Goal: Task Accomplishment & Management: Use online tool/utility

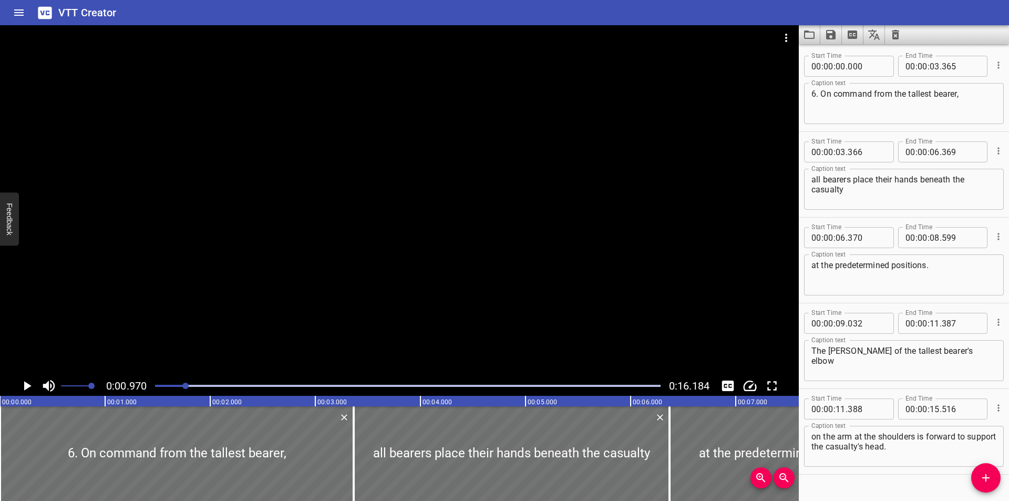
scroll to position [0, 102]
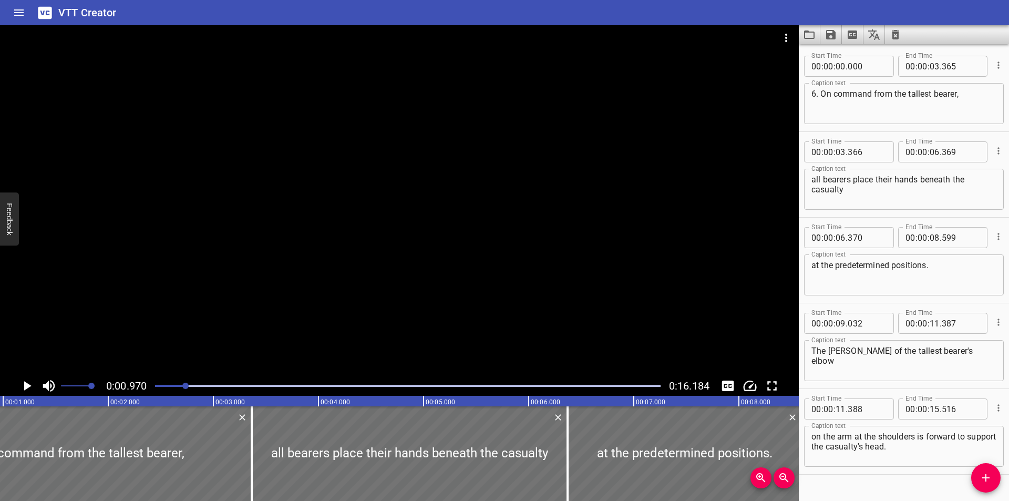
click at [855, 383] on div "Caption text The [PERSON_NAME] of the tallest bearer's elbow Caption text" at bounding box center [904, 359] width 200 height 47
drag, startPoint x: 852, startPoint y: 383, endPoint x: 846, endPoint y: 381, distance: 6.6
click at [852, 383] on div "Caption text The [PERSON_NAME] of the tallest bearer's elbow Caption text" at bounding box center [904, 359] width 200 height 47
drag, startPoint x: 863, startPoint y: 391, endPoint x: 788, endPoint y: 392, distance: 74.6
click at [863, 391] on div "Start Time 00 : 00 : 11 . 388 Start Time End Time 00 : 00 : 15 . 516 End Time C…" at bounding box center [904, 431] width 210 height 85
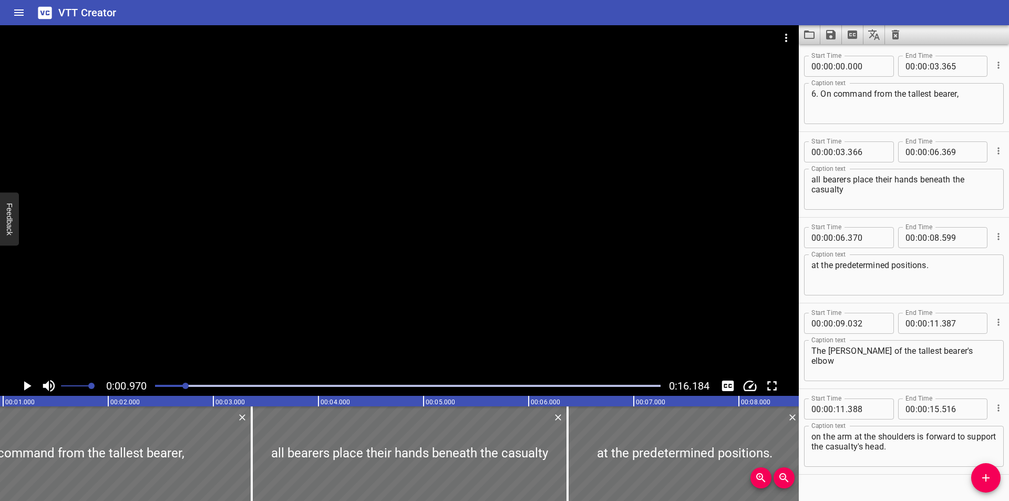
click at [374, 245] on div at bounding box center [399, 200] width 799 height 351
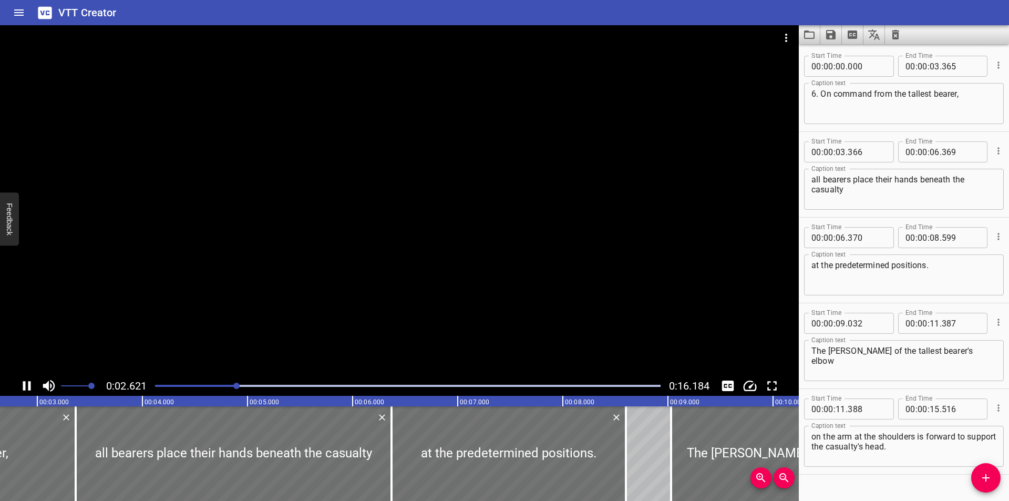
scroll to position [0, 281]
click at [783, 35] on icon "Video Options" at bounding box center [786, 38] width 13 height 13
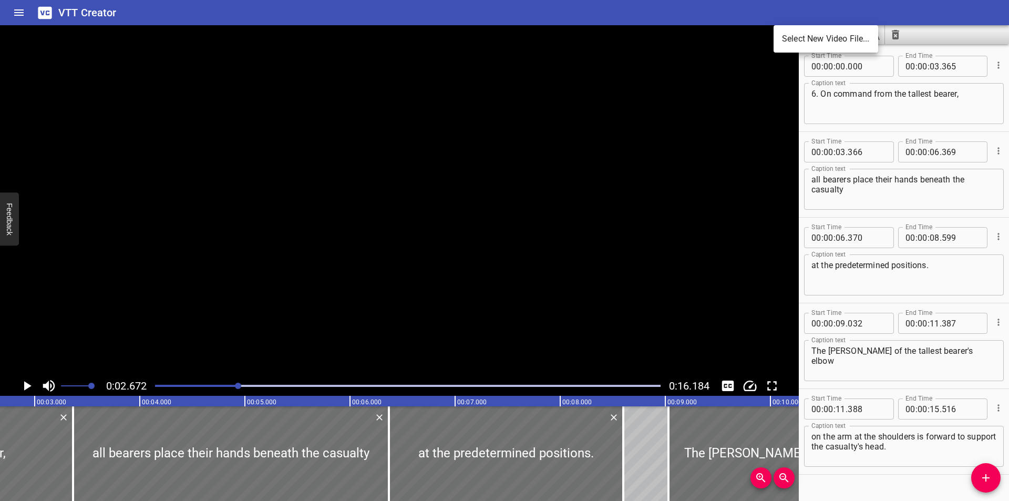
click at [801, 38] on li "Select New Video File..." at bounding box center [826, 38] width 105 height 19
click at [508, 317] on div at bounding box center [504, 250] width 1009 height 501
click at [480, 292] on div at bounding box center [399, 200] width 799 height 351
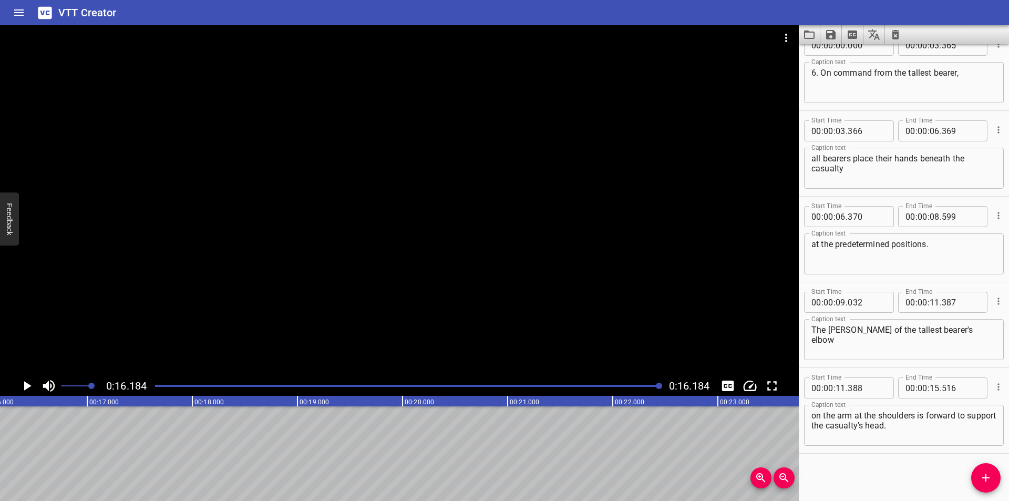
scroll to position [0, 1701]
click at [770, 33] on div at bounding box center [399, 37] width 799 height 25
click at [783, 35] on icon "Video Options" at bounding box center [786, 38] width 13 height 13
click at [783, 35] on li "Select New Video File..." at bounding box center [826, 38] width 105 height 19
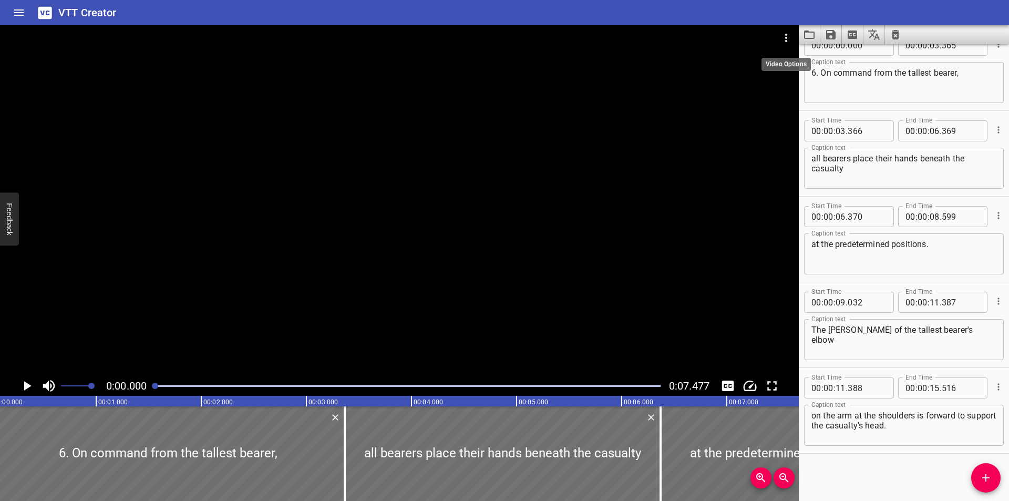
scroll to position [0, 0]
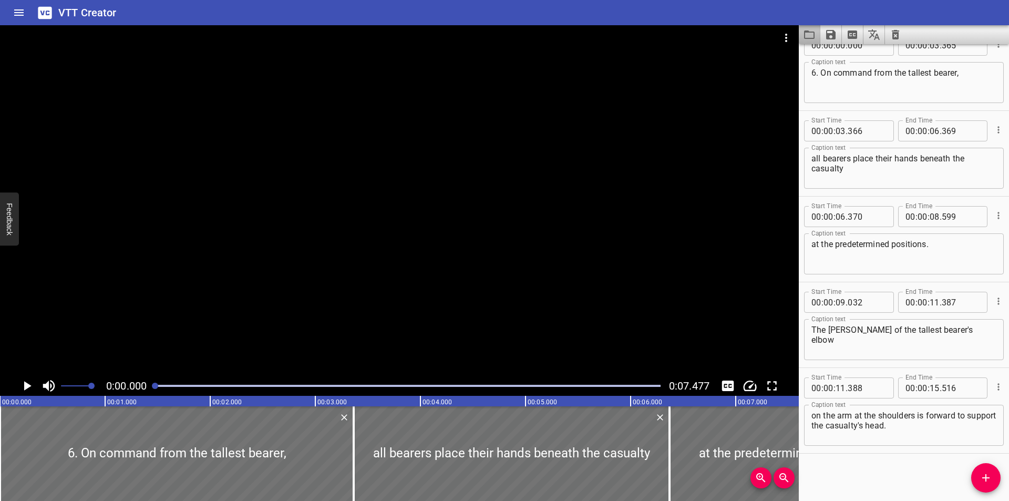
click at [800, 33] on button "Load captions from file" at bounding box center [810, 34] width 22 height 19
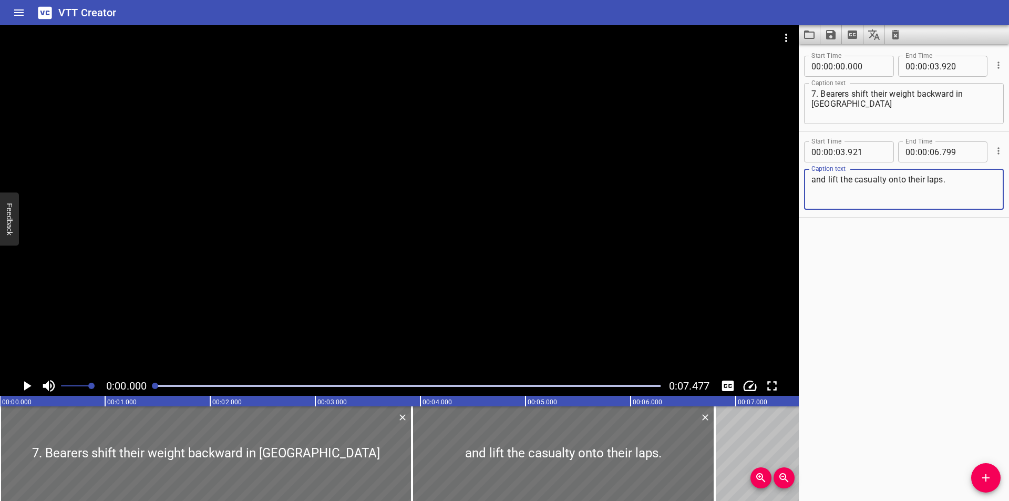
click at [301, 253] on div at bounding box center [399, 200] width 799 height 351
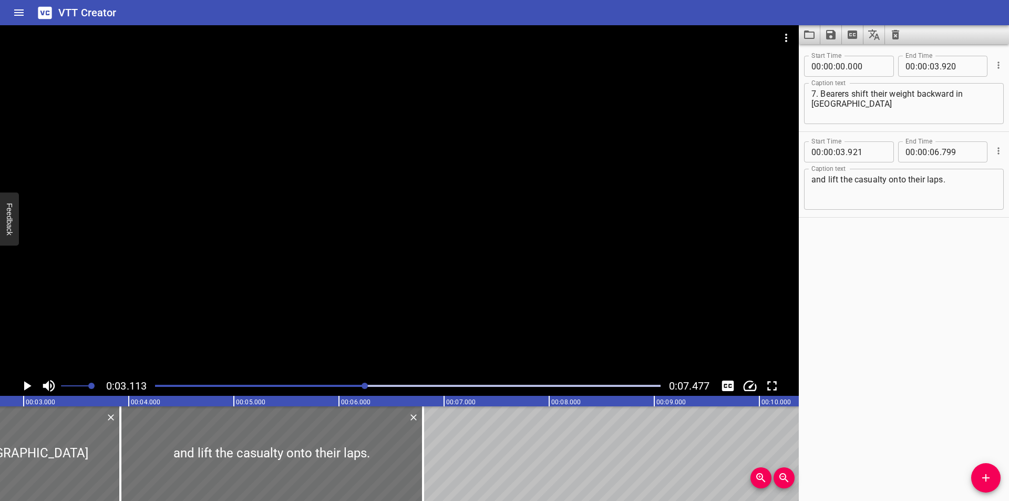
scroll to position [0, 327]
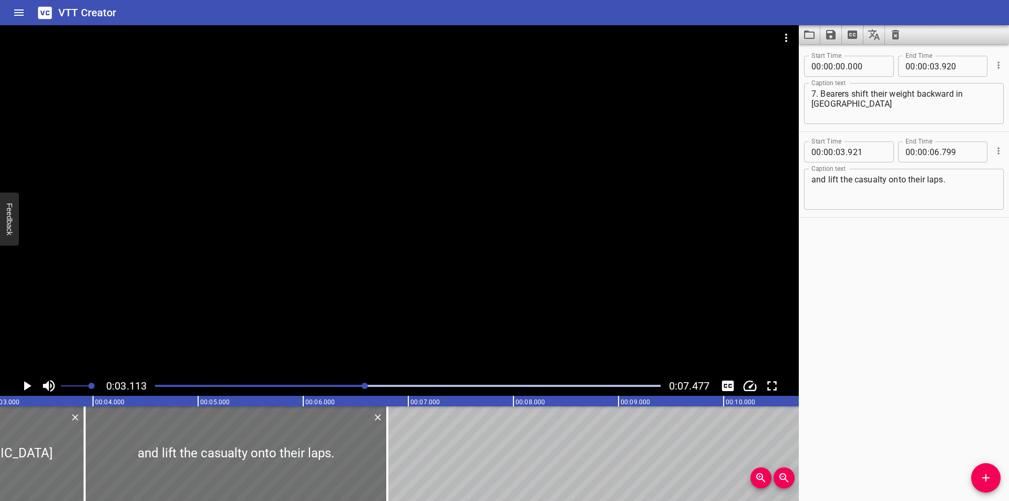
click at [243, 387] on div at bounding box center [408, 385] width 518 height 15
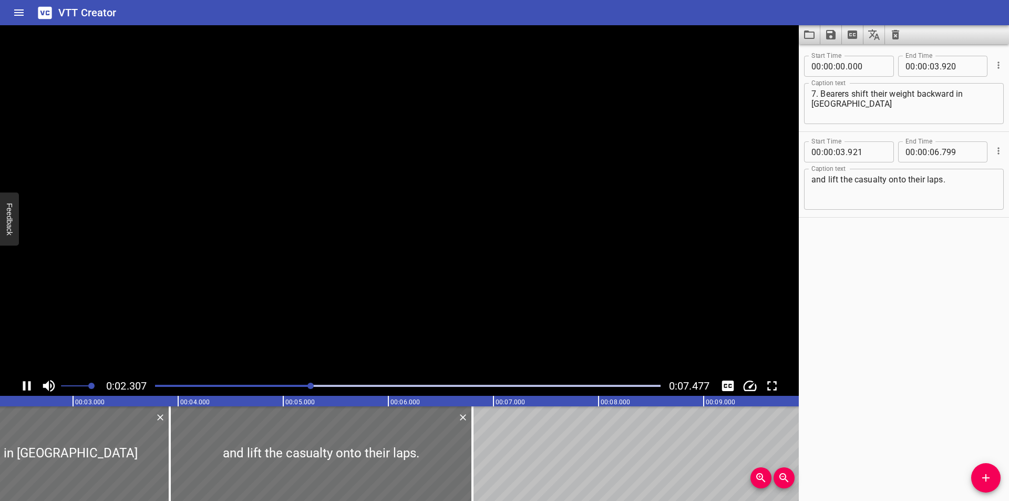
drag, startPoint x: 243, startPoint y: 387, endPoint x: 236, endPoint y: 387, distance: 6.8
click at [242, 387] on div at bounding box center [408, 385] width 518 height 15
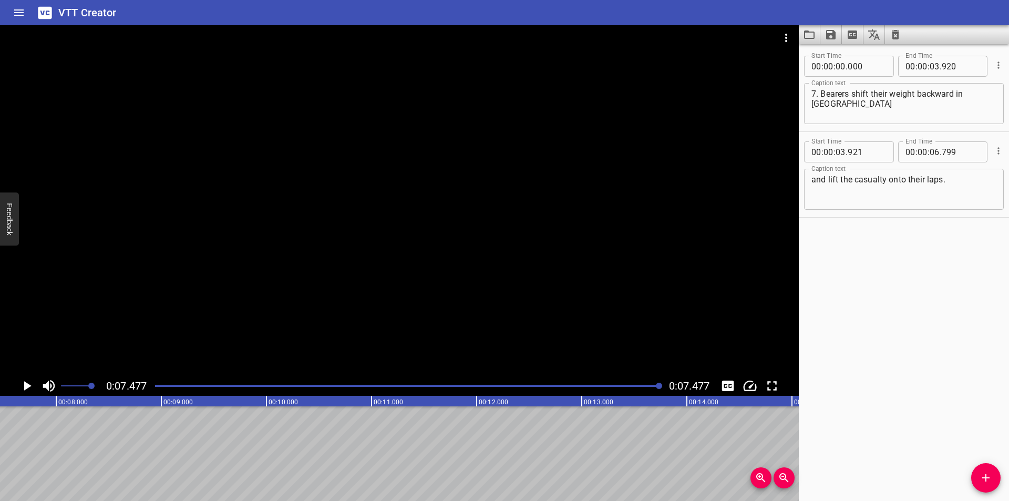
scroll to position [0, 786]
click at [780, 36] on icon "Video Options" at bounding box center [786, 38] width 13 height 13
click at [784, 36] on li "Select New Video File..." at bounding box center [826, 38] width 105 height 19
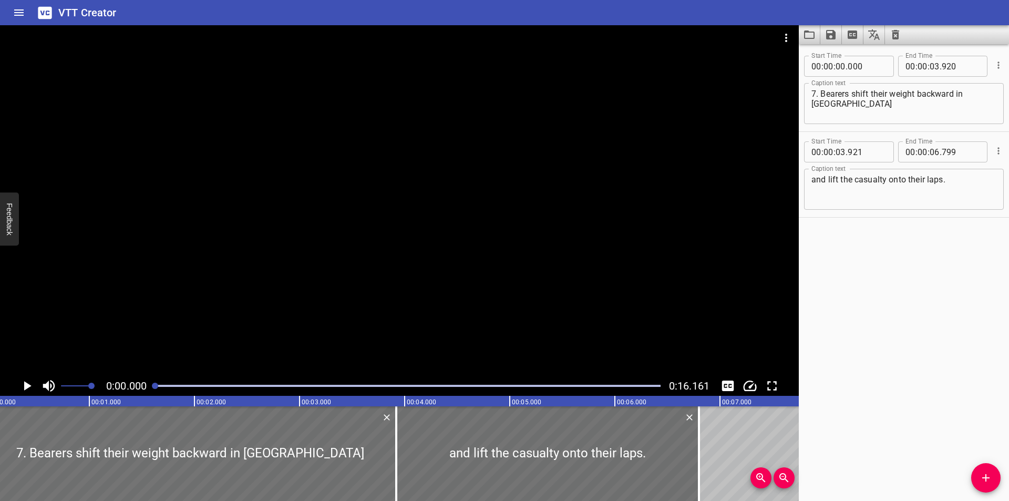
scroll to position [0, 0]
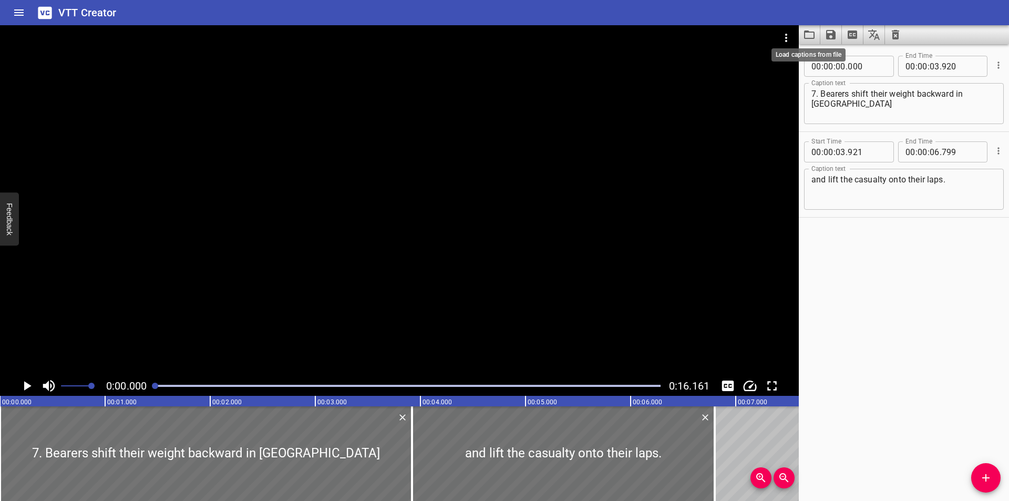
click at [807, 30] on icon "Load captions from file" at bounding box center [809, 34] width 11 height 8
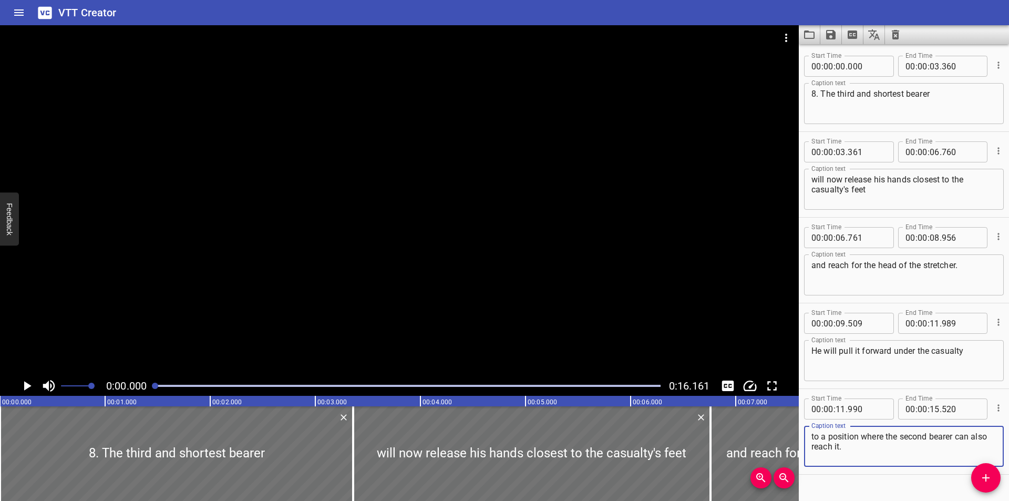
click at [238, 123] on div at bounding box center [399, 200] width 799 height 351
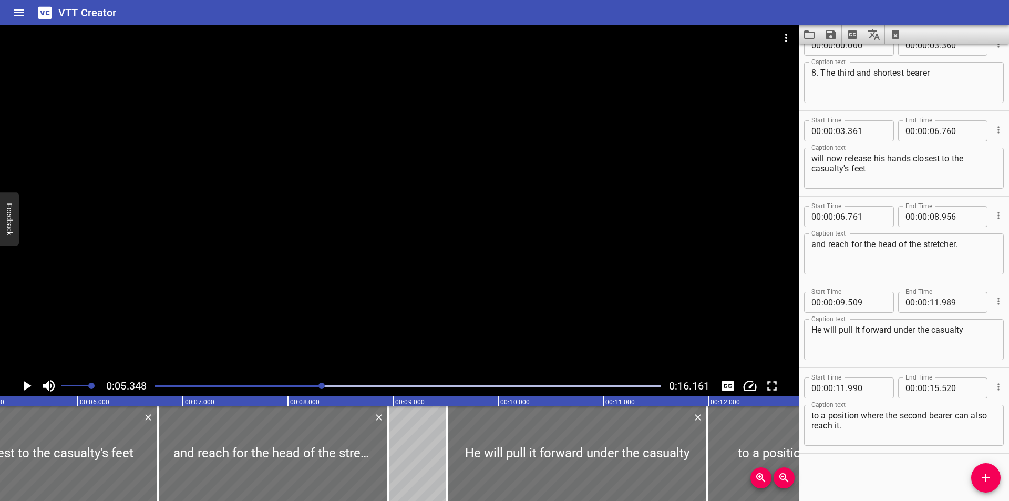
scroll to position [0, 562]
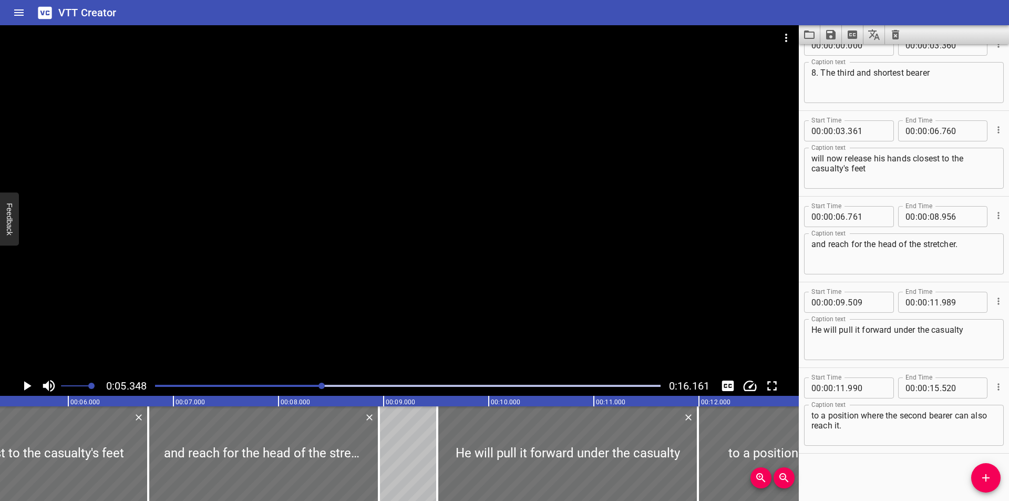
click at [209, 386] on div "Play progress" at bounding box center [70, 386] width 506 height 2
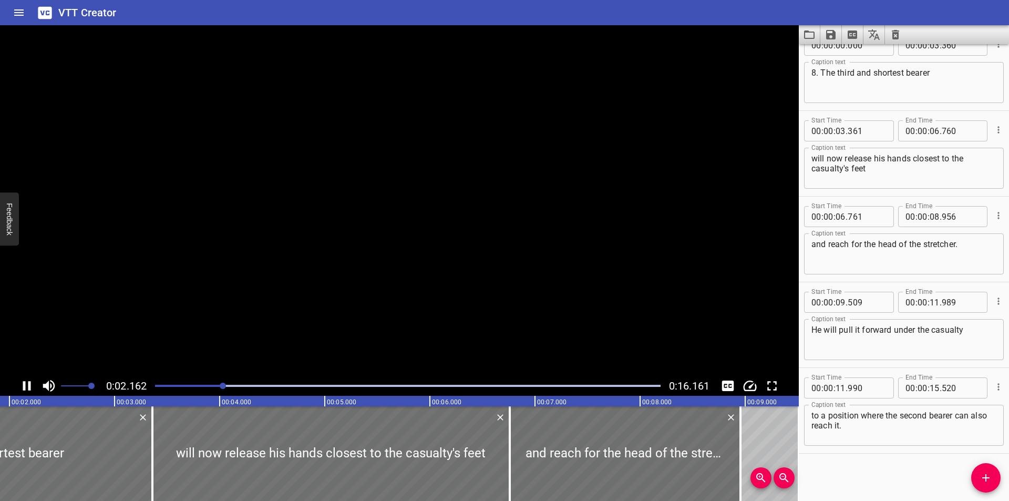
scroll to position [0, 234]
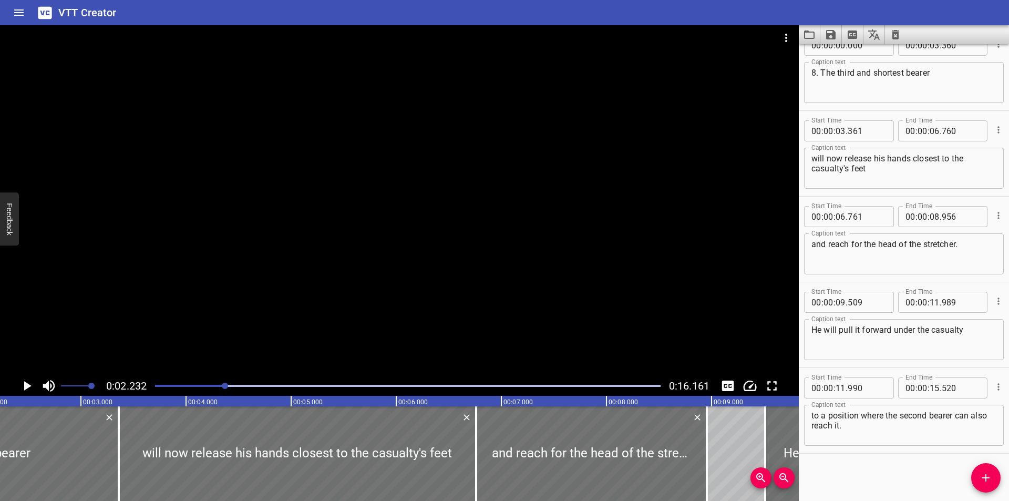
click at [810, 367] on div "Start Time 00 : 00 : 09 . 509 Start Time End Time 00 : 00 : 11 . 989 End Time C…" at bounding box center [904, 324] width 210 height 85
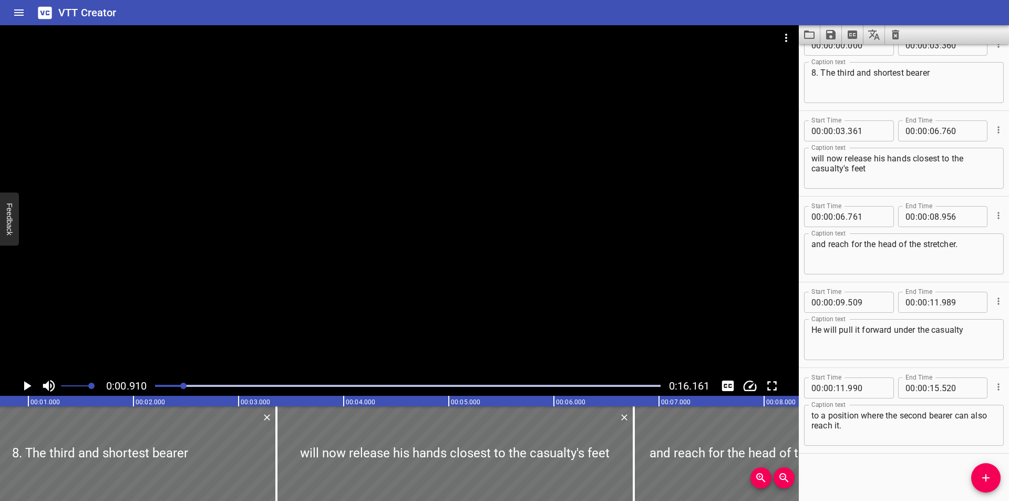
scroll to position [0, 96]
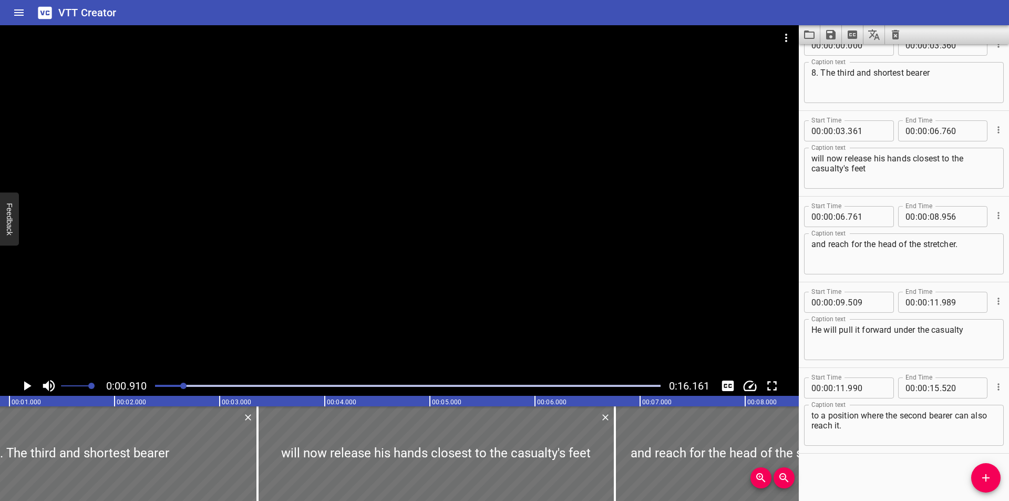
click at [208, 343] on div at bounding box center [399, 200] width 799 height 351
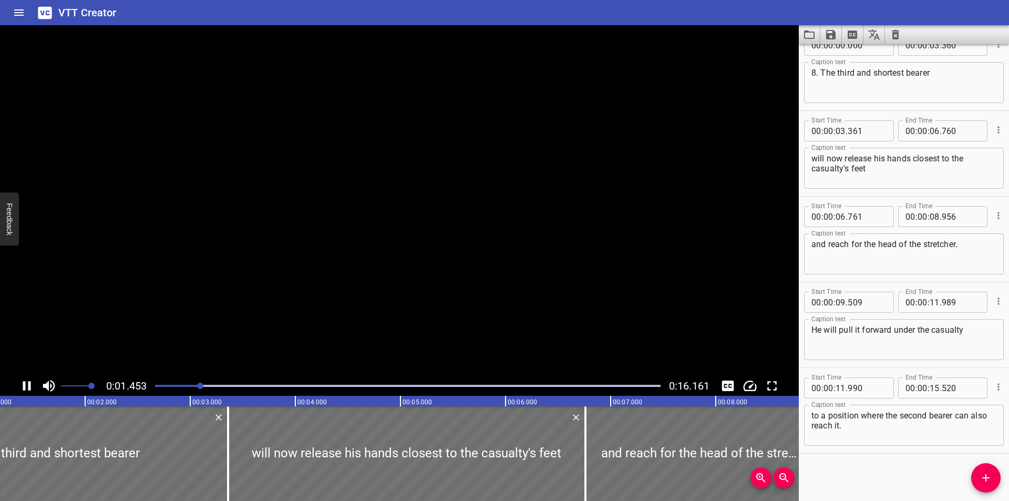
click at [157, 384] on div at bounding box center [408, 385] width 518 height 15
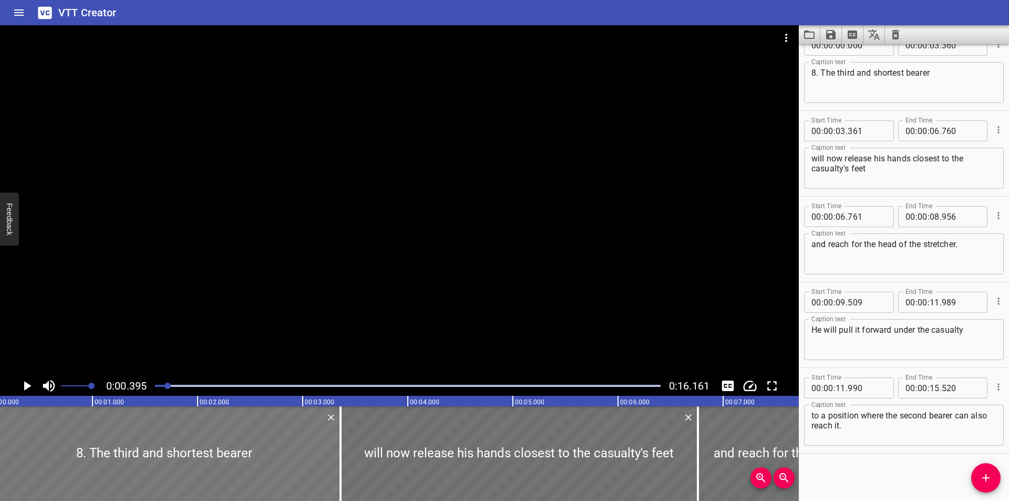
scroll to position [0, 0]
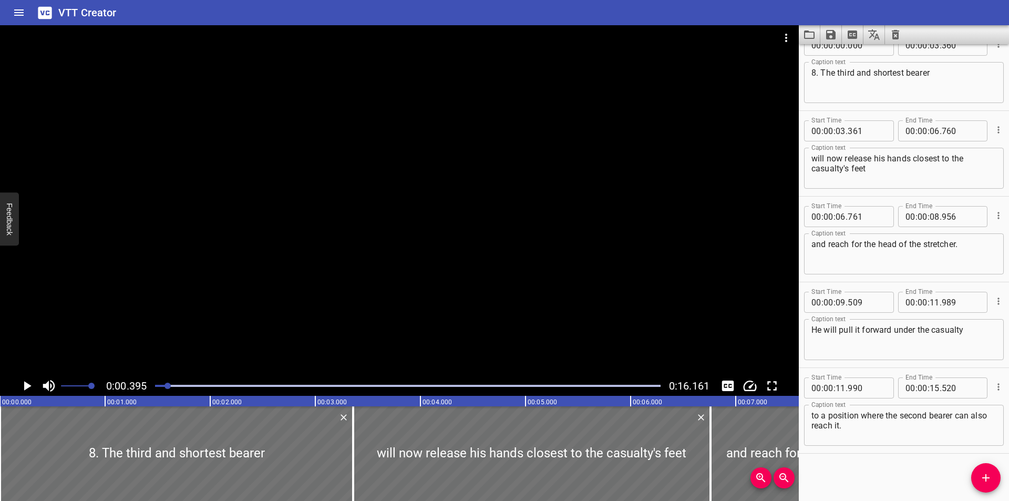
click at [269, 270] on div at bounding box center [399, 200] width 799 height 351
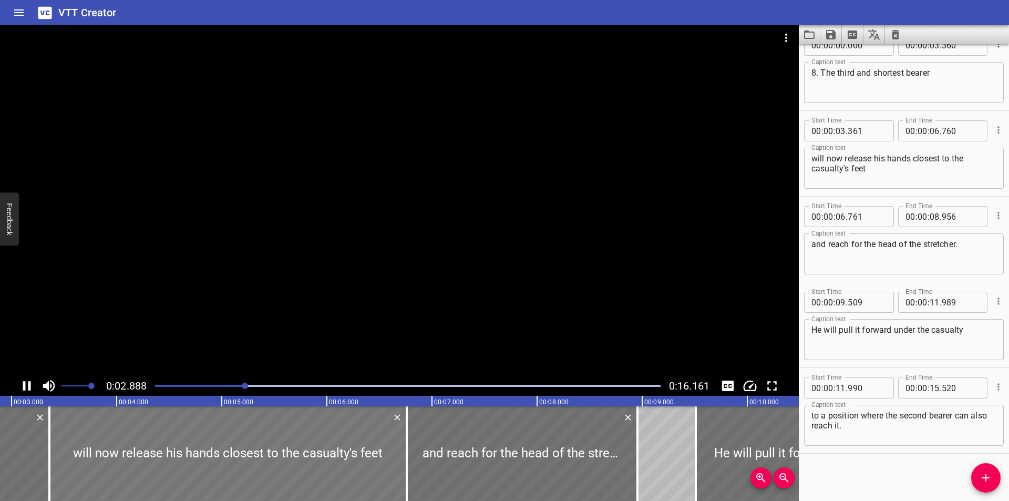
scroll to position [0, 322]
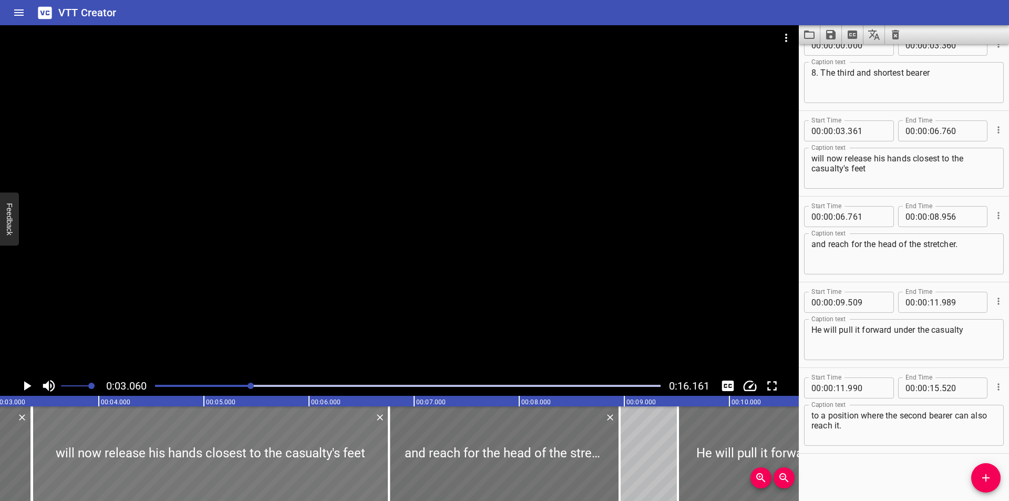
click at [52, 455] on div at bounding box center [210, 453] width 357 height 95
type input "366"
type input "765"
drag, startPoint x: 469, startPoint y: 451, endPoint x: 485, endPoint y: 450, distance: 15.8
click at [485, 450] on div at bounding box center [504, 453] width 231 height 95
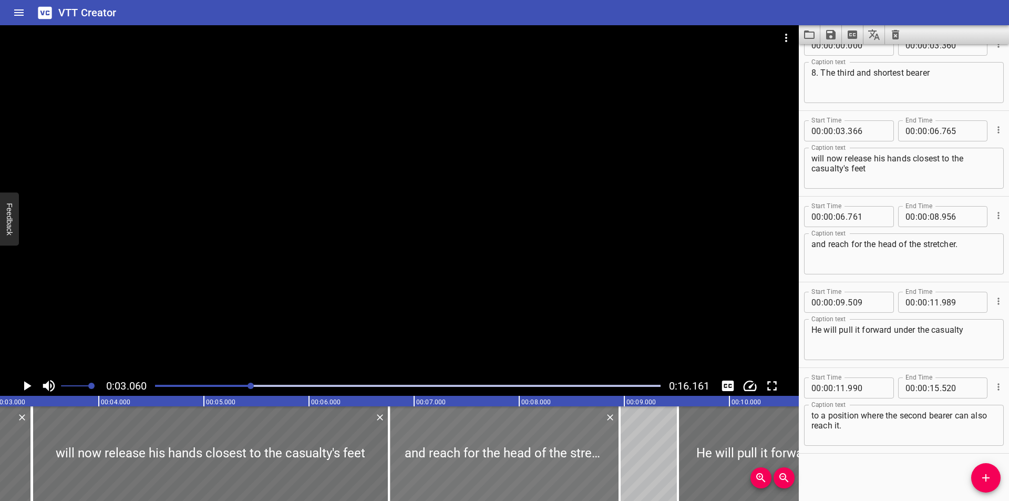
type input "911"
type input "09"
type input "106"
click at [162, 452] on div at bounding box center [210, 453] width 357 height 95
type input "371"
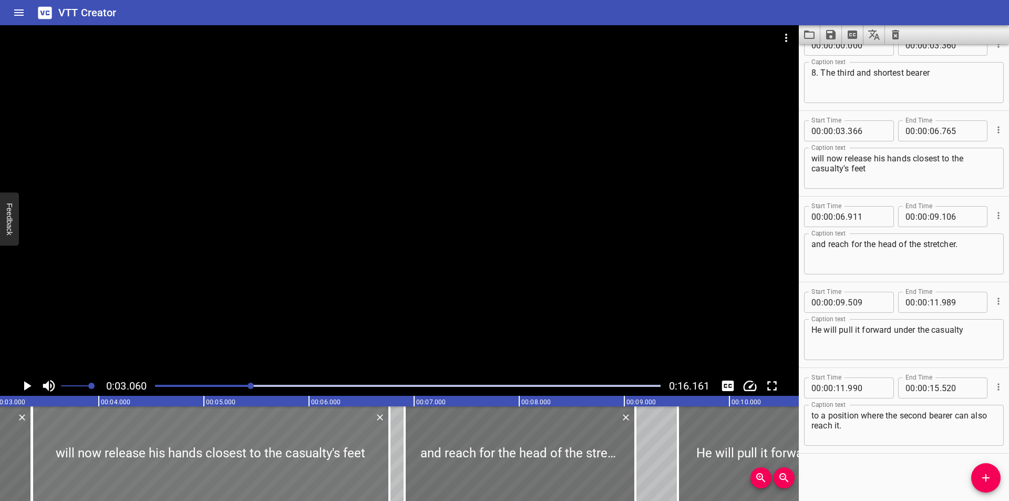
type input "770"
drag, startPoint x: 165, startPoint y: 453, endPoint x: 178, endPoint y: 455, distance: 12.8
click at [178, 455] on div at bounding box center [215, 453] width 357 height 95
type input "511"
type input "910"
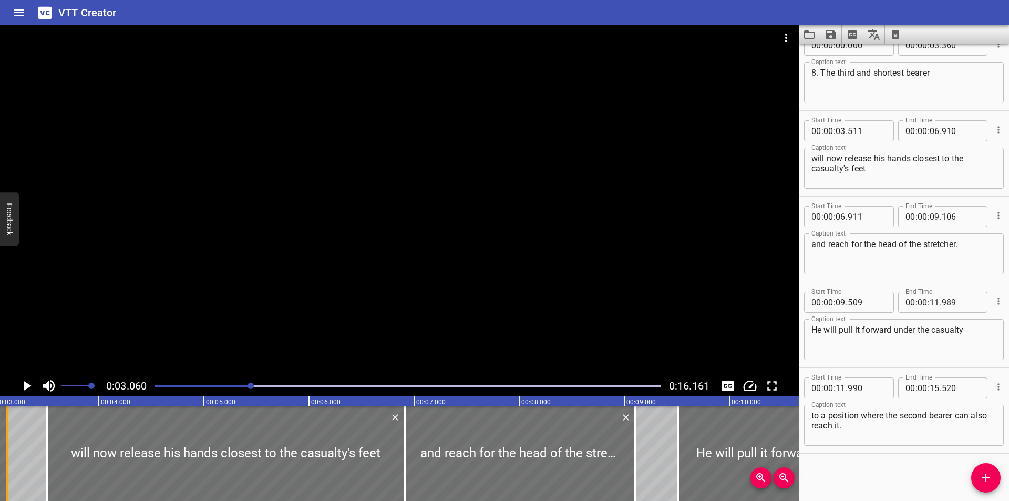
drag, startPoint x: 31, startPoint y: 471, endPoint x: 6, endPoint y: 468, distance: 24.9
click at [6, 468] on div at bounding box center [7, 453] width 2 height 95
type input "125"
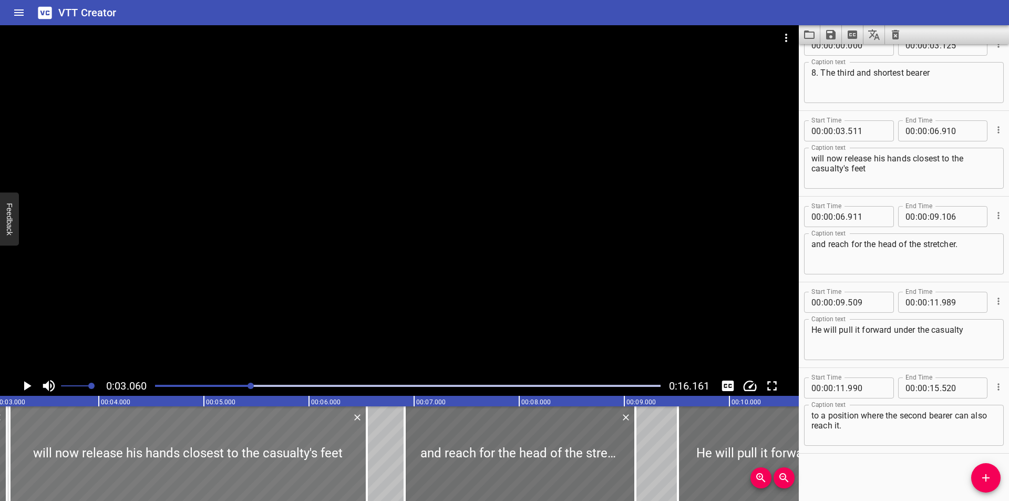
drag, startPoint x: 103, startPoint y: 451, endPoint x: 65, endPoint y: 455, distance: 38.5
click at [65, 455] on div at bounding box center [187, 453] width 357 height 95
type input "146"
type input "545"
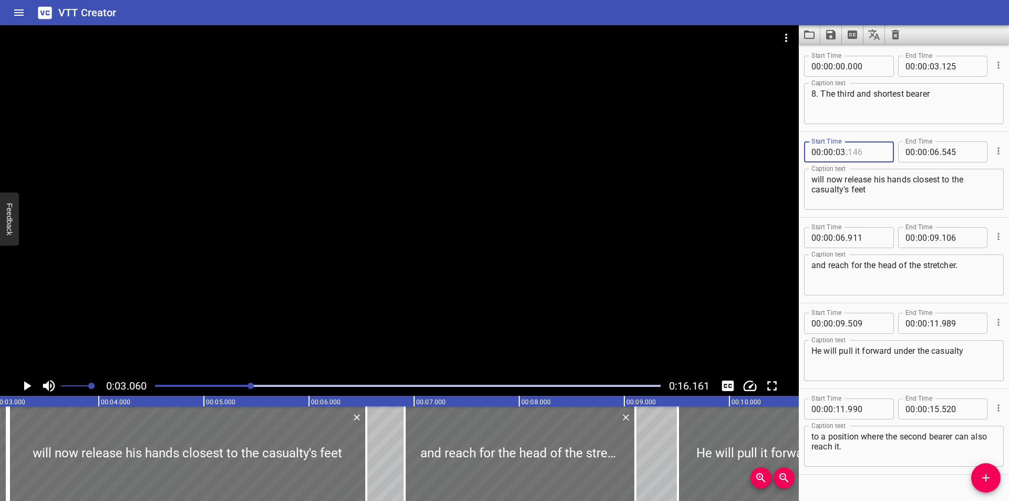
click at [867, 155] on input "number" at bounding box center [867, 151] width 38 height 21
type input "126"
click at [461, 93] on div at bounding box center [399, 200] width 799 height 351
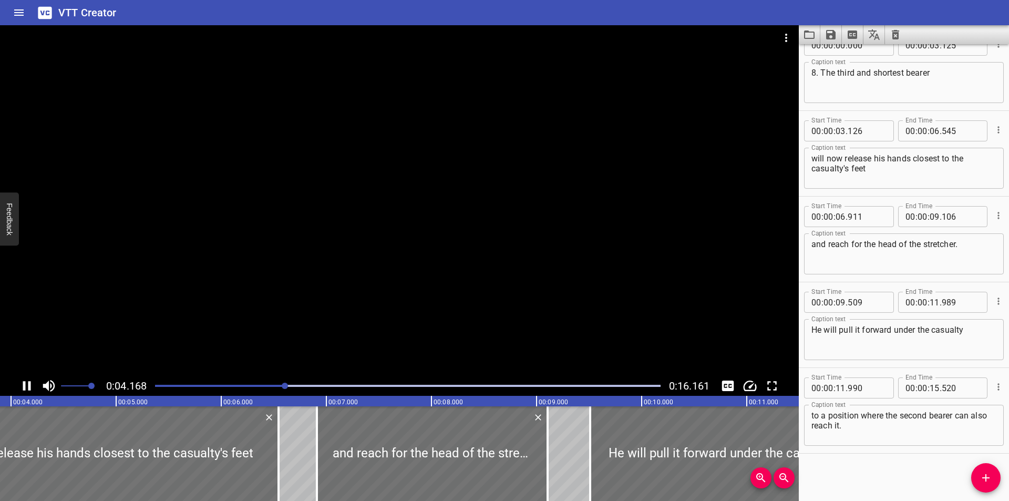
scroll to position [0, 444]
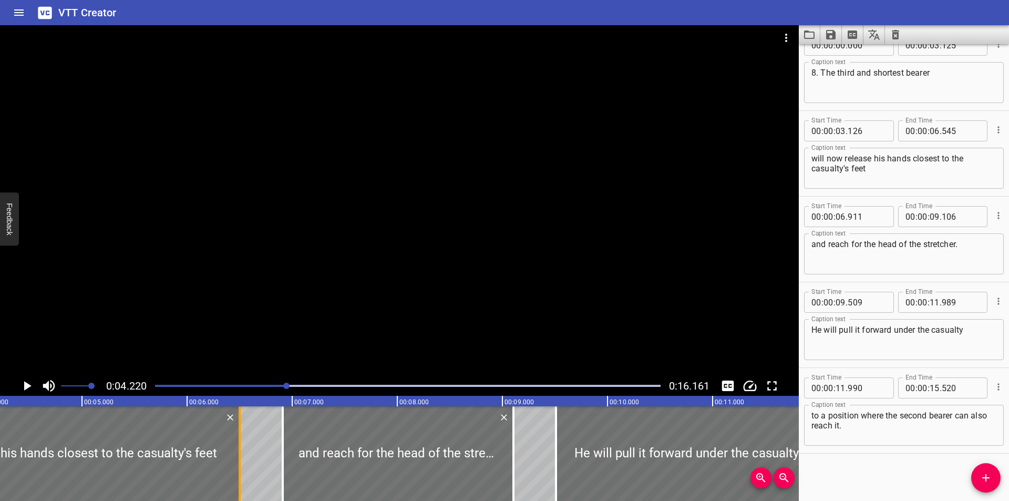
drag, startPoint x: 243, startPoint y: 459, endPoint x: 239, endPoint y: 465, distance: 7.9
click at [239, 465] on div at bounding box center [240, 453] width 2 height 95
type input "500"
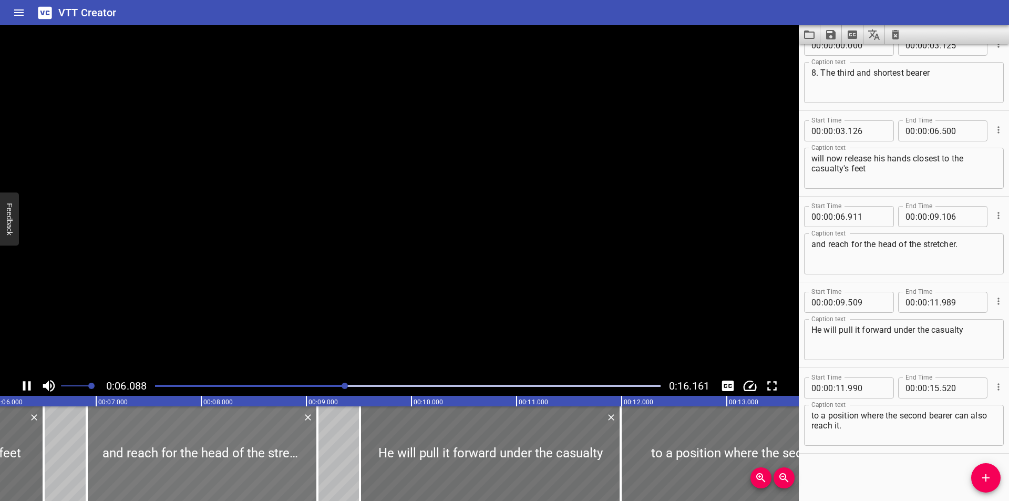
scroll to position [0, 662]
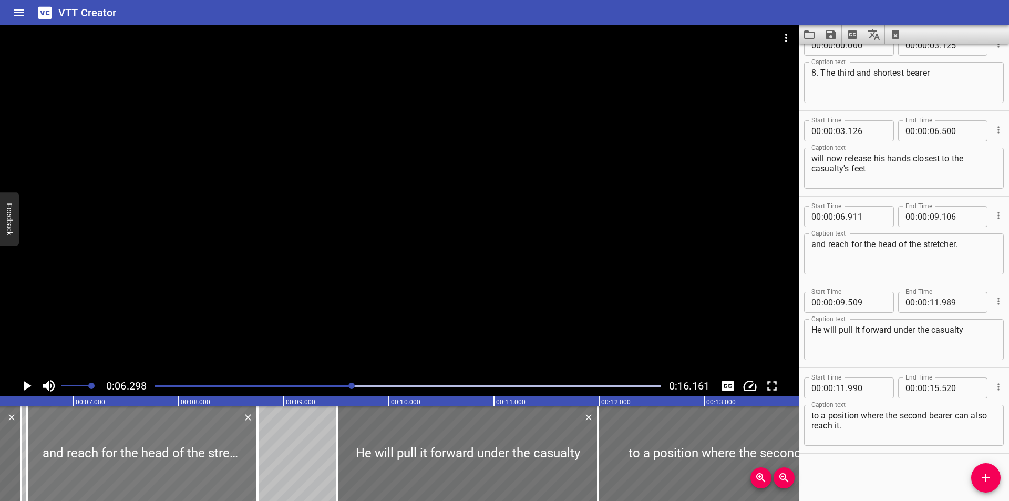
drag, startPoint x: 132, startPoint y: 475, endPoint x: 104, endPoint y: 471, distance: 29.2
click at [95, 475] on div at bounding box center [142, 453] width 231 height 95
type input "551"
type input "08"
type input "746"
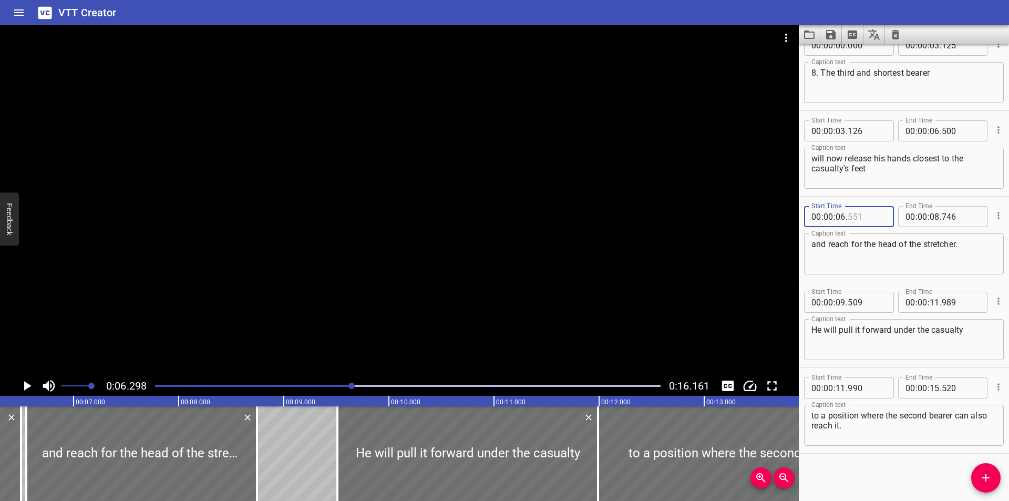
click at [859, 221] on input "number" at bounding box center [867, 216] width 38 height 21
type input "501"
click at [413, 282] on div at bounding box center [399, 200] width 799 height 351
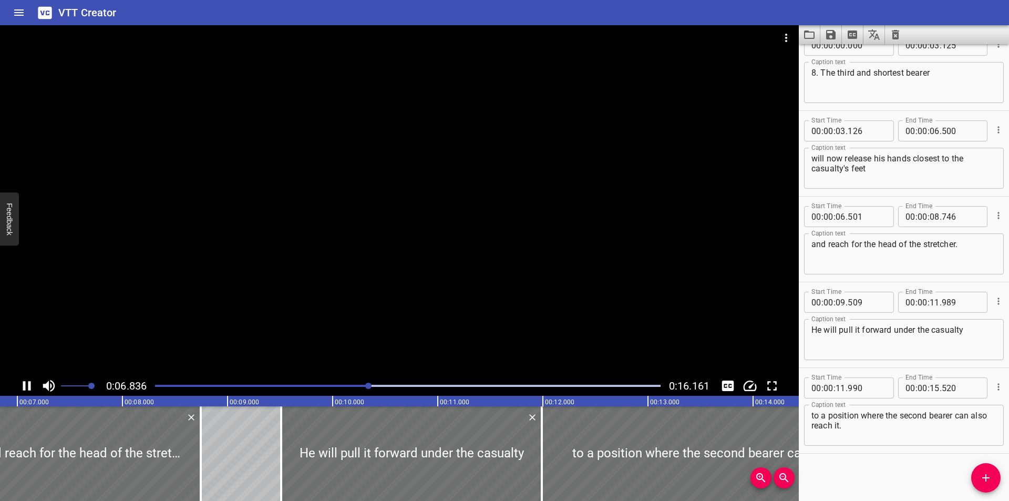
scroll to position [0, 747]
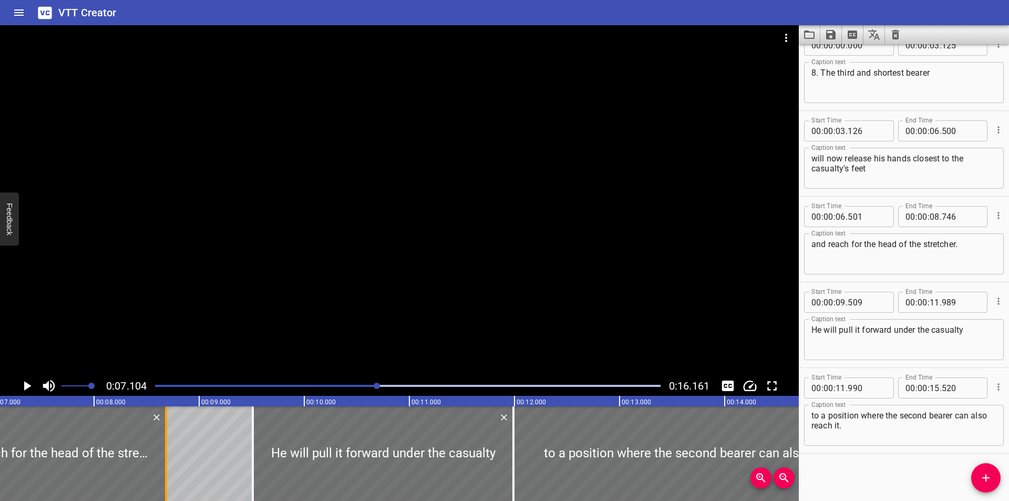
drag, startPoint x: 172, startPoint y: 456, endPoint x: 166, endPoint y: 465, distance: 10.5
click at [166, 465] on div at bounding box center [166, 453] width 2 height 95
type input "686"
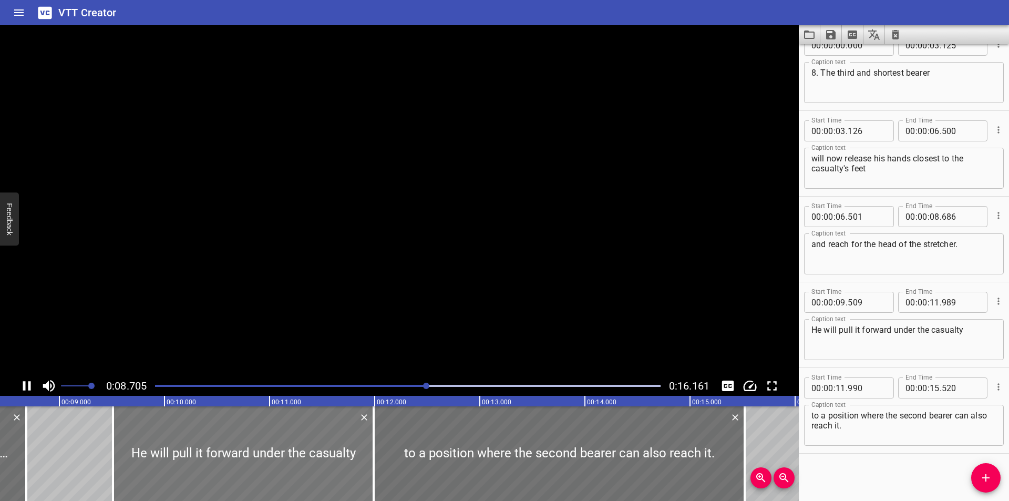
scroll to position [0, 923]
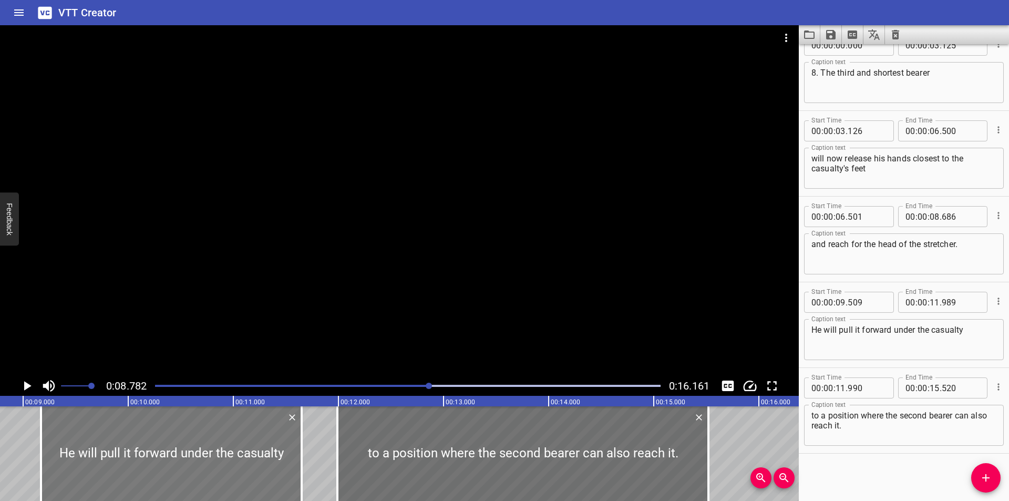
drag, startPoint x: 157, startPoint y: 451, endPoint x: 121, endPoint y: 454, distance: 35.8
click at [121, 454] on div at bounding box center [171, 453] width 261 height 95
type input "169"
type input "649"
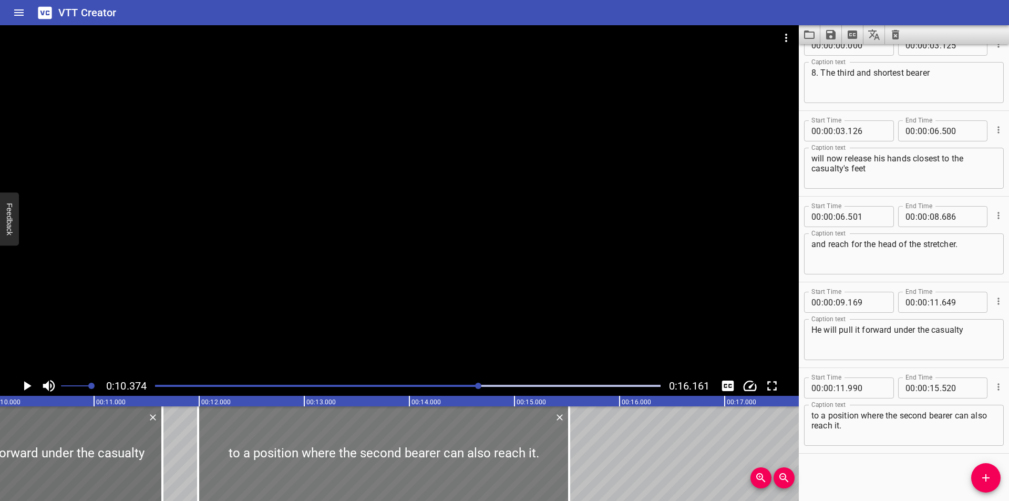
scroll to position [0, 1091]
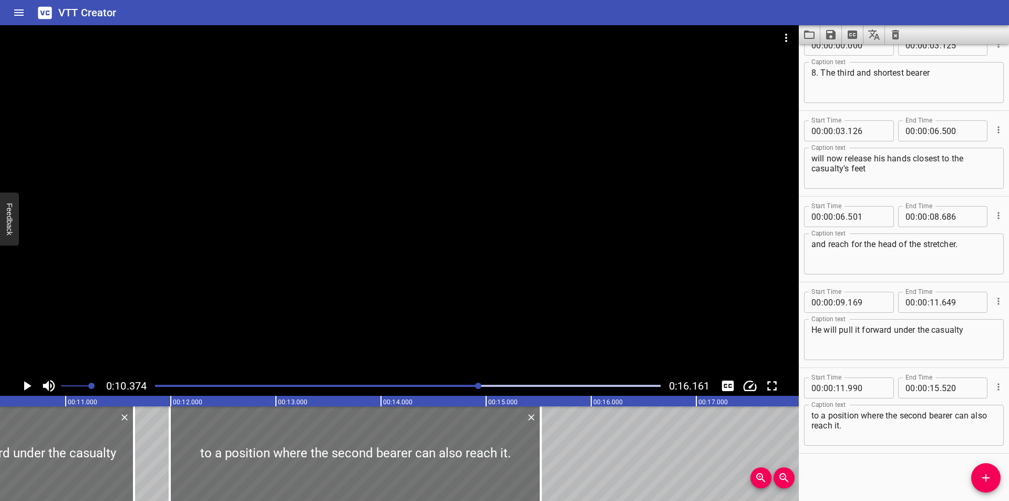
click at [447, 388] on div at bounding box center [408, 385] width 518 height 15
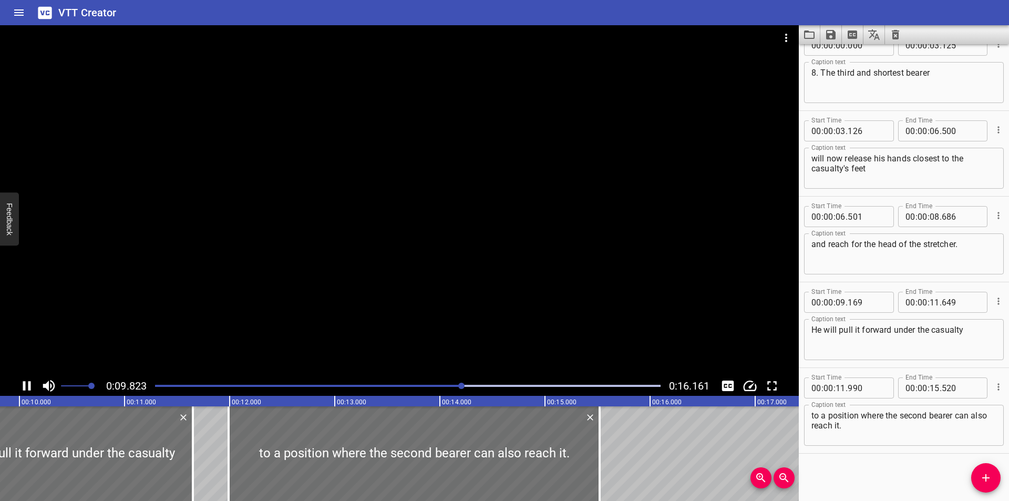
drag, startPoint x: 264, startPoint y: 320, endPoint x: 263, endPoint y: 330, distance: 9.5
click at [264, 320] on div at bounding box center [399, 200] width 799 height 351
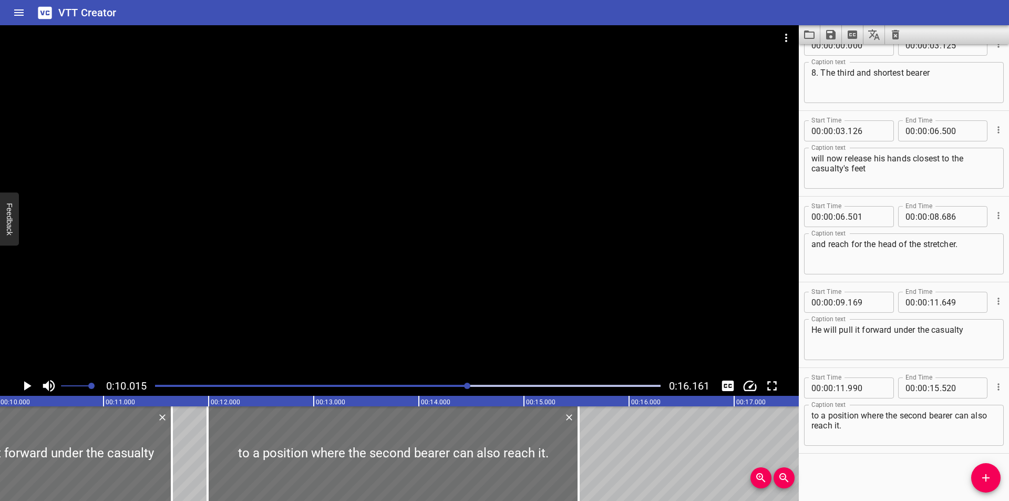
click at [448, 392] on div at bounding box center [408, 385] width 518 height 15
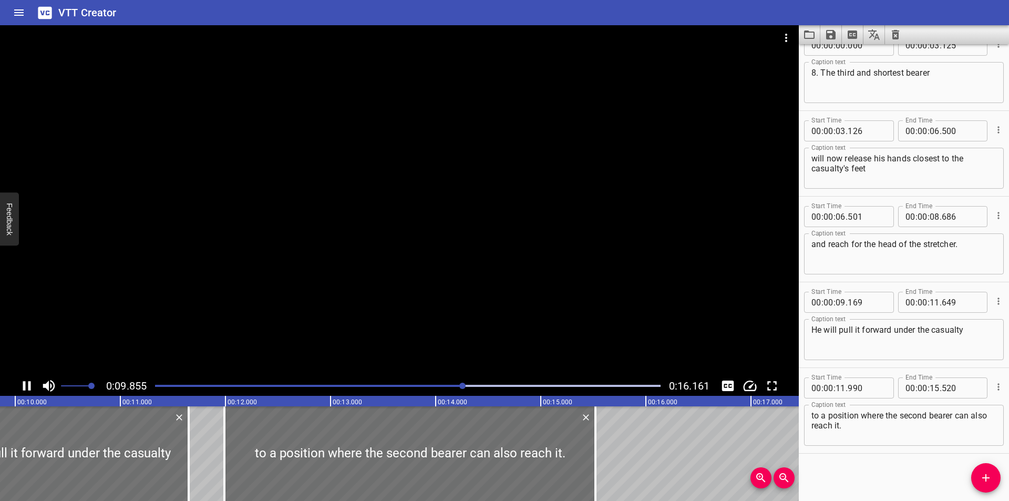
click at [433, 387] on div at bounding box center [408, 385] width 518 height 15
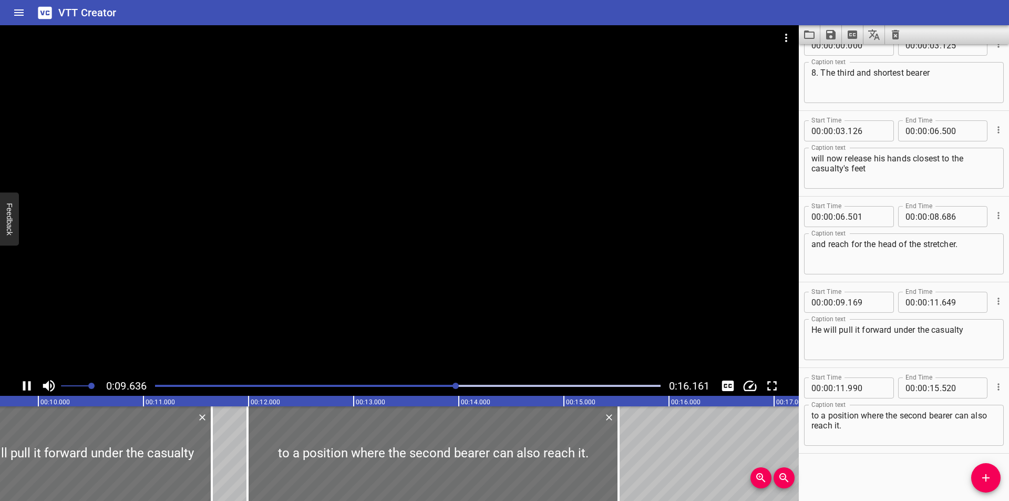
click at [430, 387] on div at bounding box center [408, 385] width 518 height 15
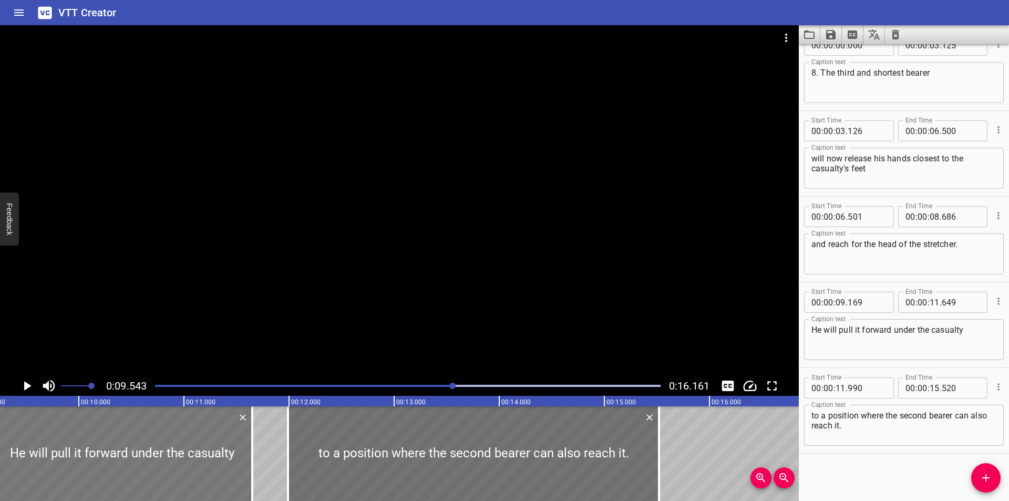
scroll to position [0, 1003]
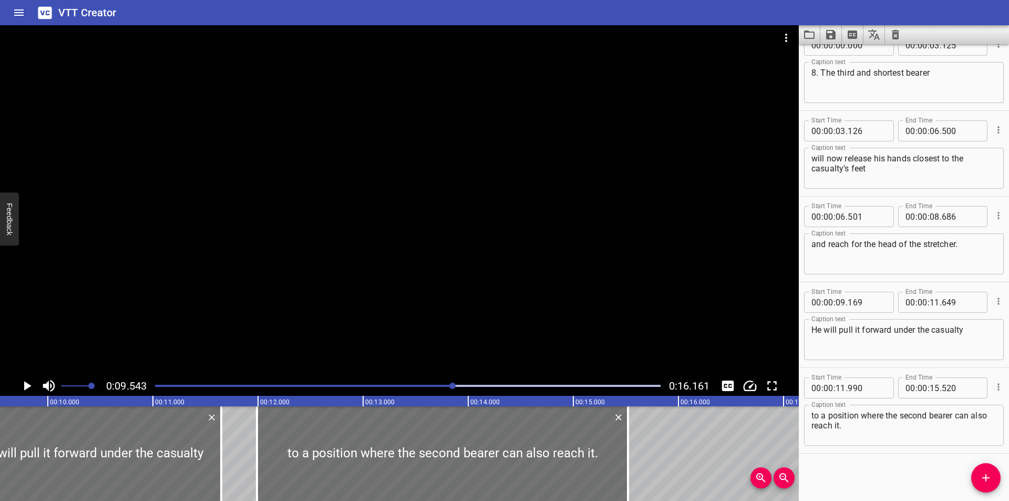
click at [254, 310] on div at bounding box center [399, 200] width 799 height 351
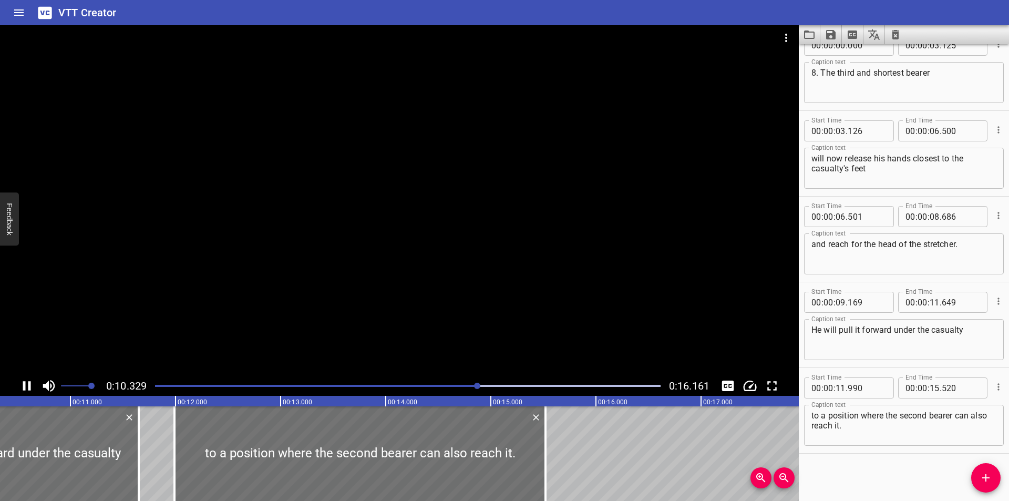
click at [438, 387] on div at bounding box center [408, 385] width 518 height 15
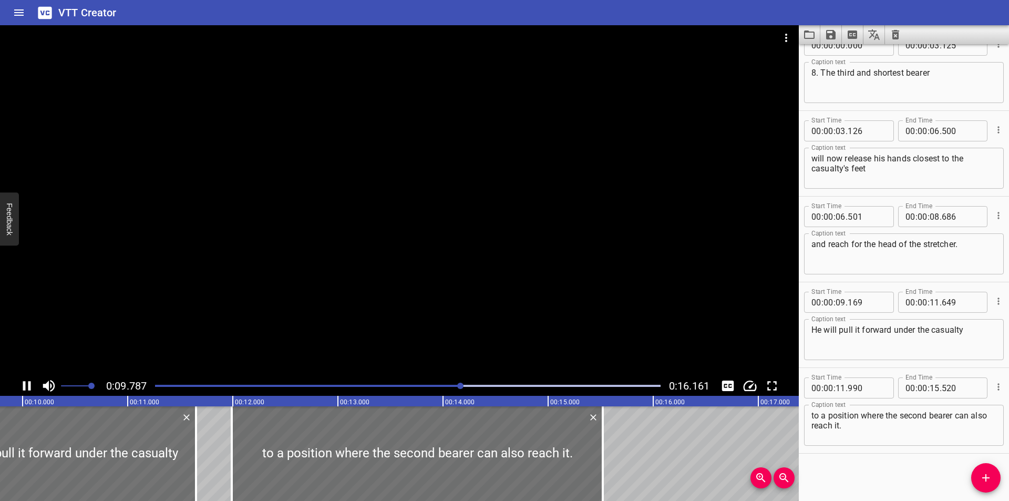
click at [438, 387] on div at bounding box center [408, 385] width 518 height 15
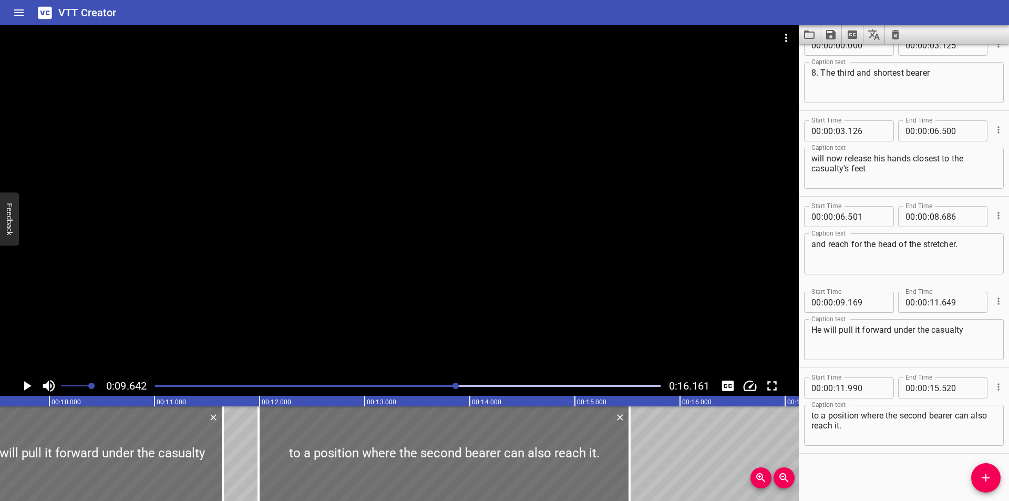
scroll to position [0, 1013]
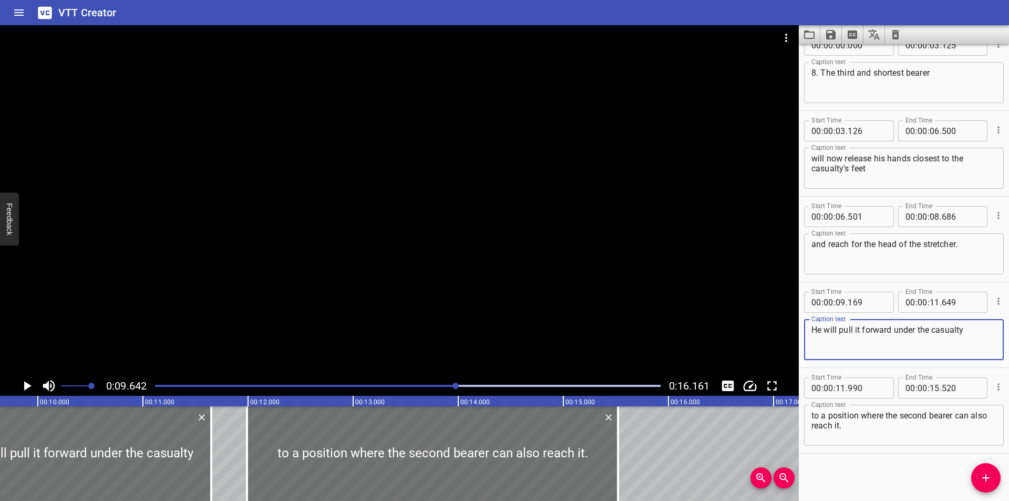
drag, startPoint x: 818, startPoint y: 328, endPoint x: 798, endPoint y: 329, distance: 19.5
click at [800, 329] on div "Start Time 00 : 00 : 09 . 169 Start Time End Time 00 : 00 : 11 . 649 End Time C…" at bounding box center [904, 324] width 210 height 85
click at [826, 329] on textarea "The will pull it forward under the casualty" at bounding box center [903, 340] width 185 height 30
type textarea "They will pull it forward under the casualty"
click at [428, 386] on div "Play progress" at bounding box center [204, 386] width 506 height 2
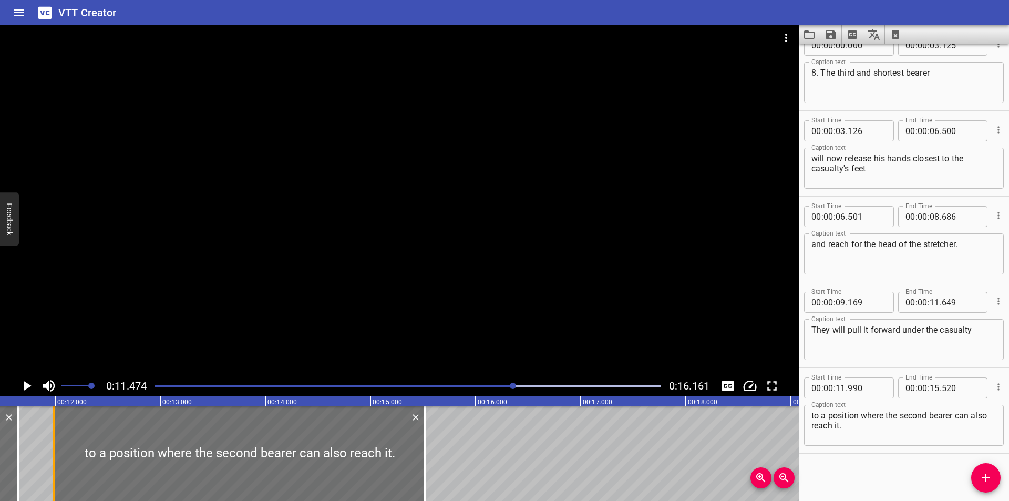
scroll to position [0, 1171]
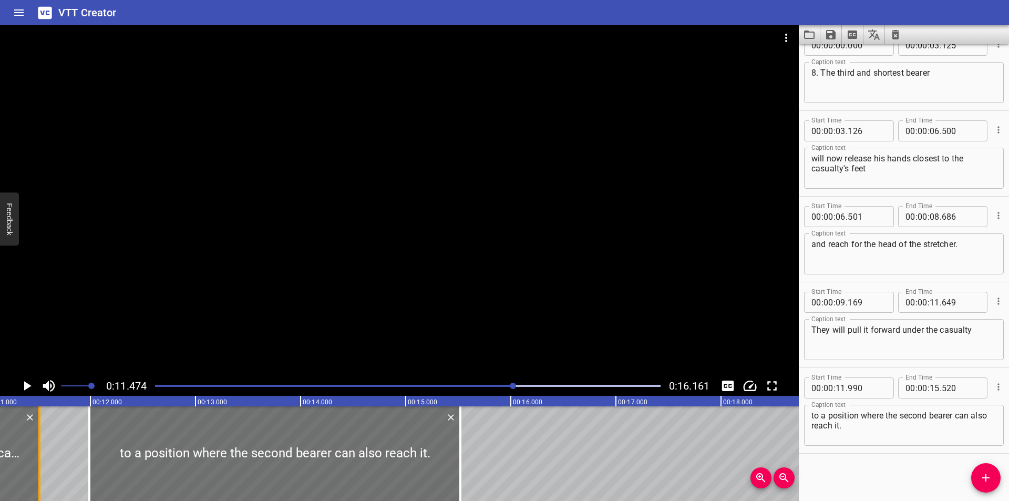
drag, startPoint x: 54, startPoint y: 465, endPoint x: 39, endPoint y: 467, distance: 14.3
click at [39, 467] on div at bounding box center [39, 453] width 2 height 95
type input "514"
click at [500, 380] on div at bounding box center [408, 385] width 518 height 15
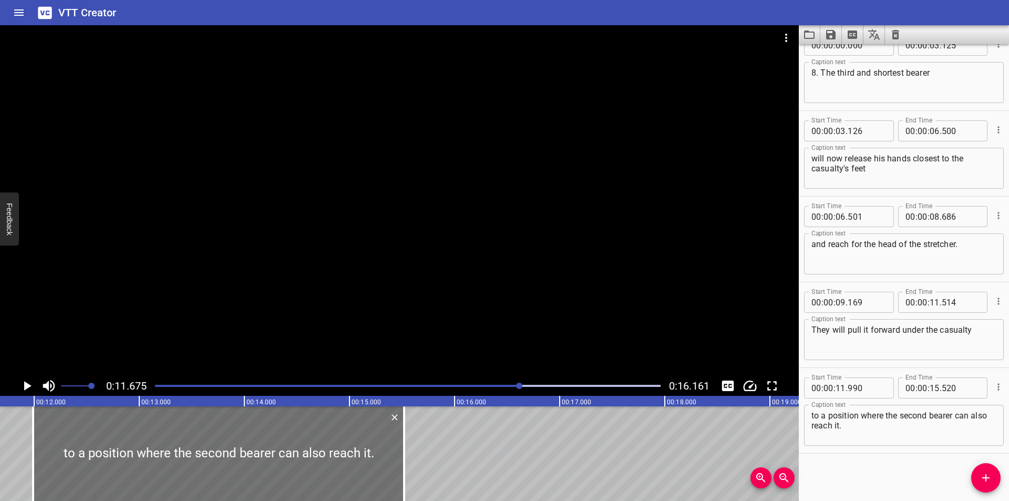
click at [500, 380] on div at bounding box center [408, 385] width 518 height 15
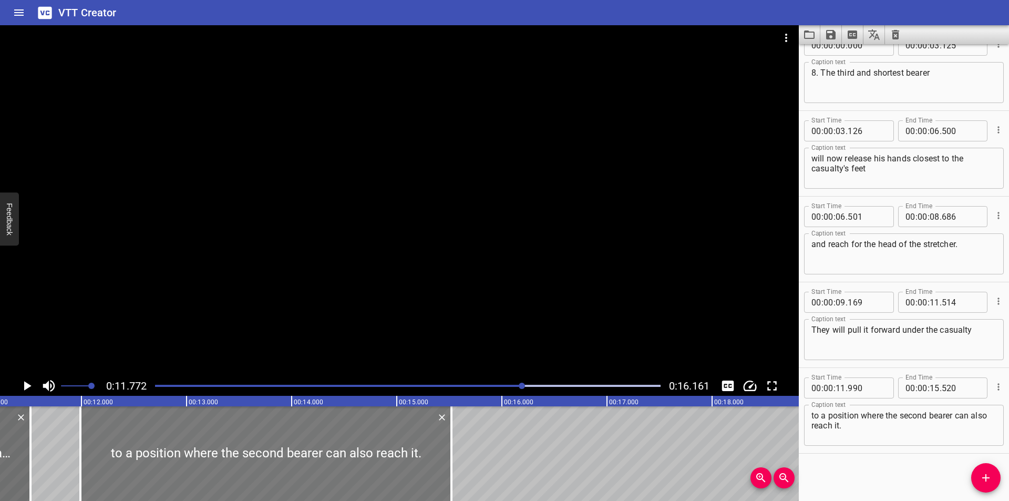
scroll to position [0, 1167]
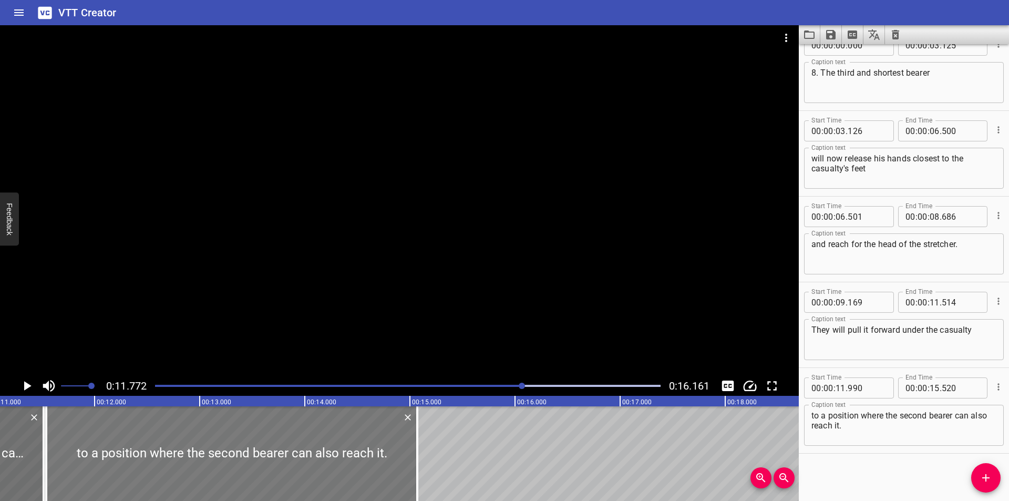
drag, startPoint x: 217, startPoint y: 456, endPoint x: 187, endPoint y: 460, distance: 29.7
click at [187, 460] on div at bounding box center [231, 453] width 371 height 95
type input "540"
type input "070"
click at [869, 392] on input "number" at bounding box center [867, 387] width 38 height 21
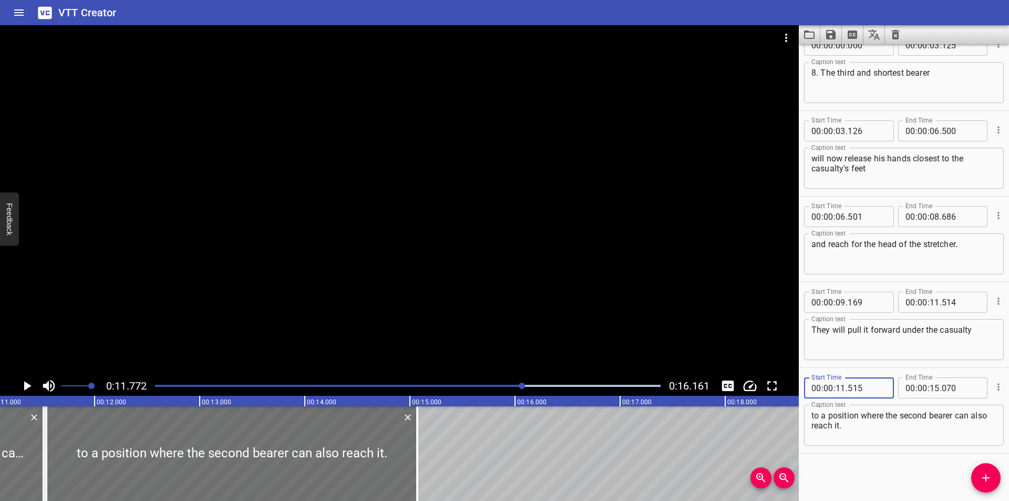
type input "515"
click at [321, 258] on div at bounding box center [399, 200] width 799 height 351
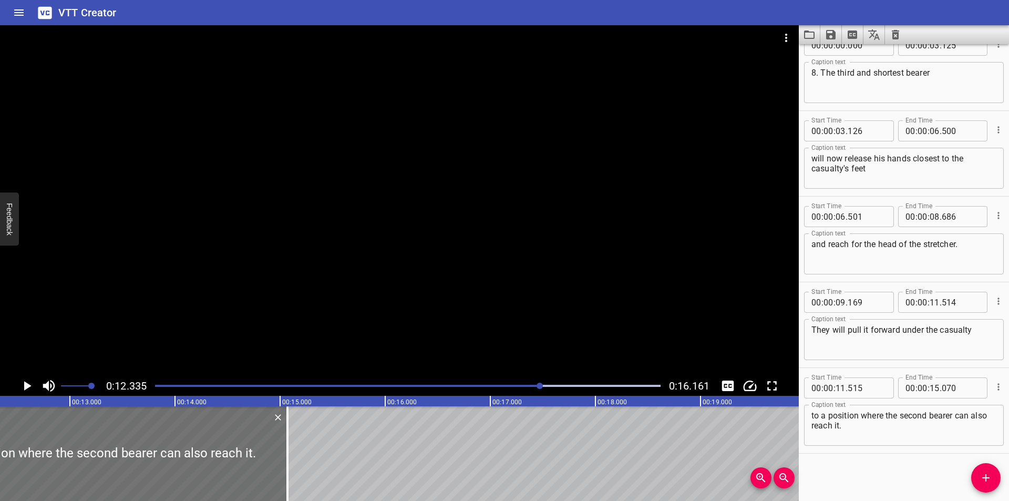
click at [520, 390] on div at bounding box center [408, 385] width 518 height 15
click at [507, 389] on div at bounding box center [408, 385] width 518 height 15
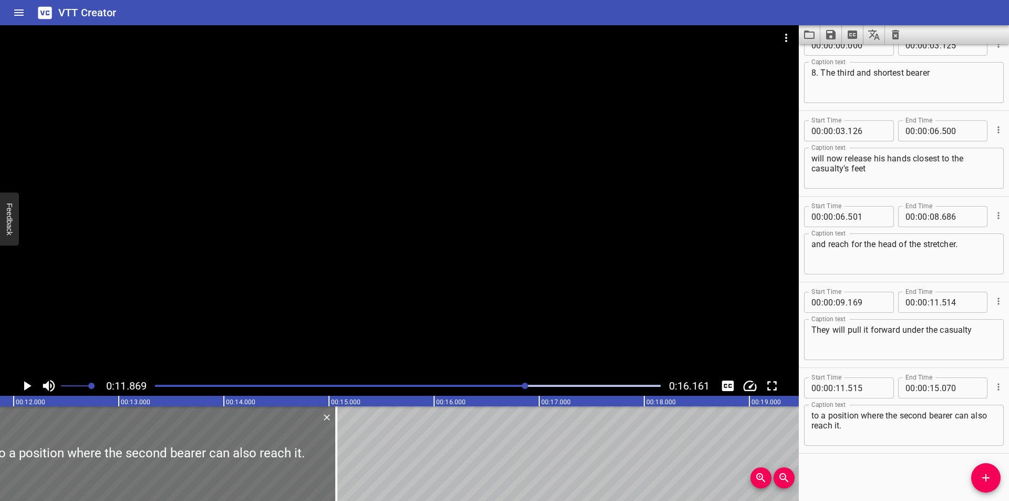
click at [499, 388] on div at bounding box center [408, 385] width 518 height 15
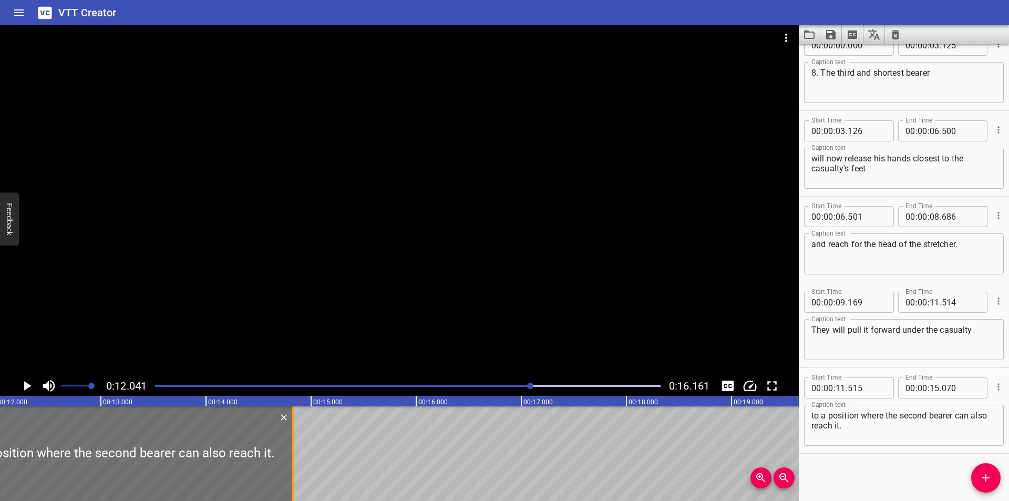
drag, startPoint x: 319, startPoint y: 451, endPoint x: 294, endPoint y: 463, distance: 28.0
click at [294, 463] on div at bounding box center [293, 453] width 2 height 95
type input "14"
click at [316, 317] on div at bounding box center [399, 200] width 799 height 351
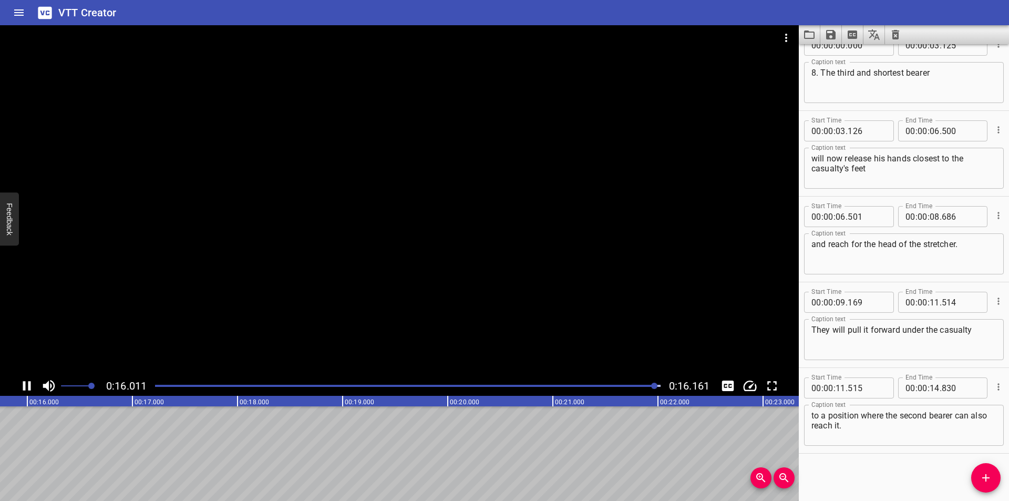
drag, startPoint x: 574, startPoint y: 393, endPoint x: 566, endPoint y: 392, distance: 8.5
click at [574, 393] on div "0:16.011 0:16.161" at bounding box center [399, 386] width 799 height 20
click at [562, 391] on div at bounding box center [408, 385] width 518 height 15
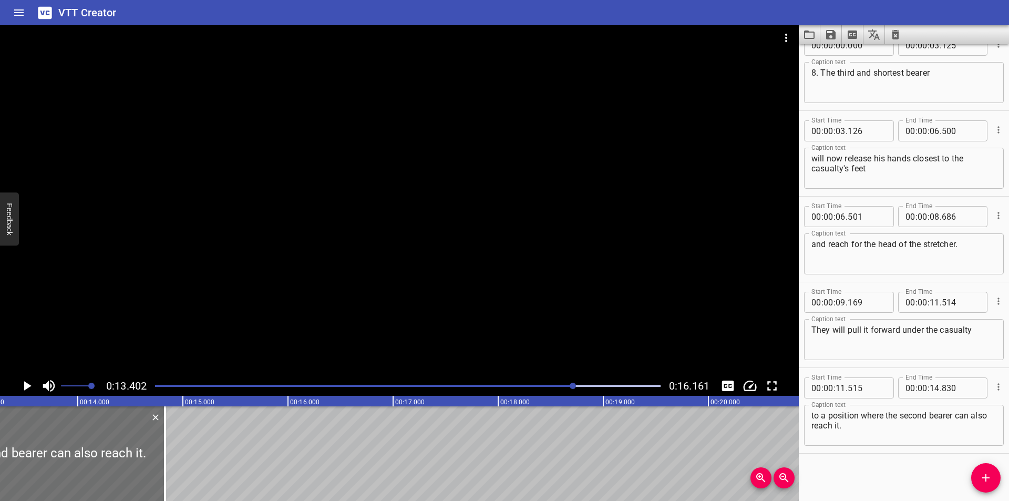
scroll to position [0, 1408]
click at [156, 462] on div at bounding box center [153, 453] width 11 height 95
type input "860"
click at [270, 244] on div at bounding box center [399, 200] width 799 height 351
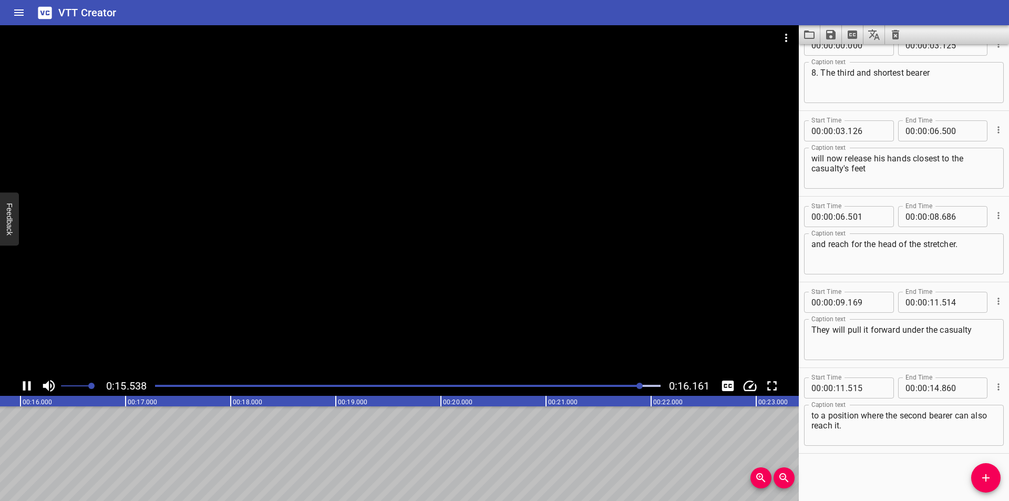
click at [826, 35] on icon "Save captions to file" at bounding box center [830, 34] width 9 height 9
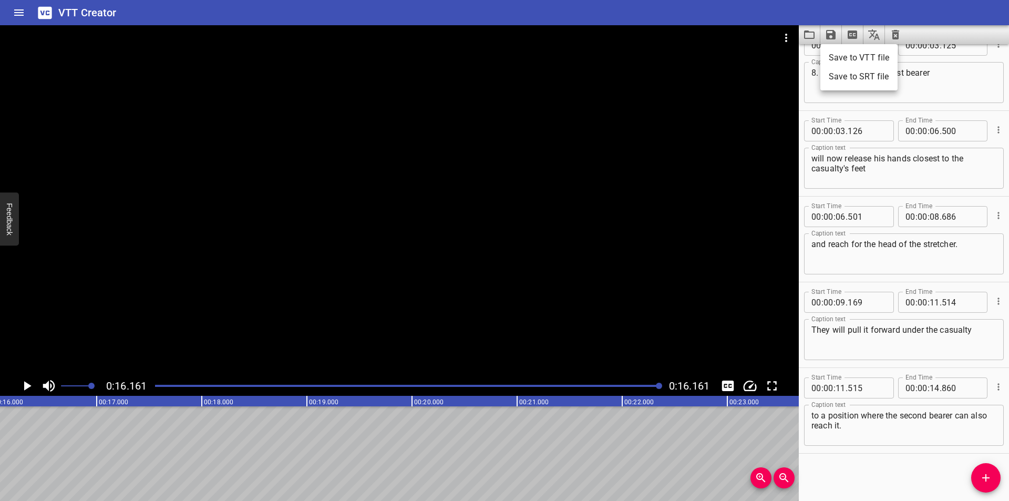
scroll to position [0, 1699]
click at [838, 56] on li "Save to VTT file" at bounding box center [858, 57] width 77 height 19
click at [788, 36] on icon "Video Options" at bounding box center [786, 38] width 13 height 13
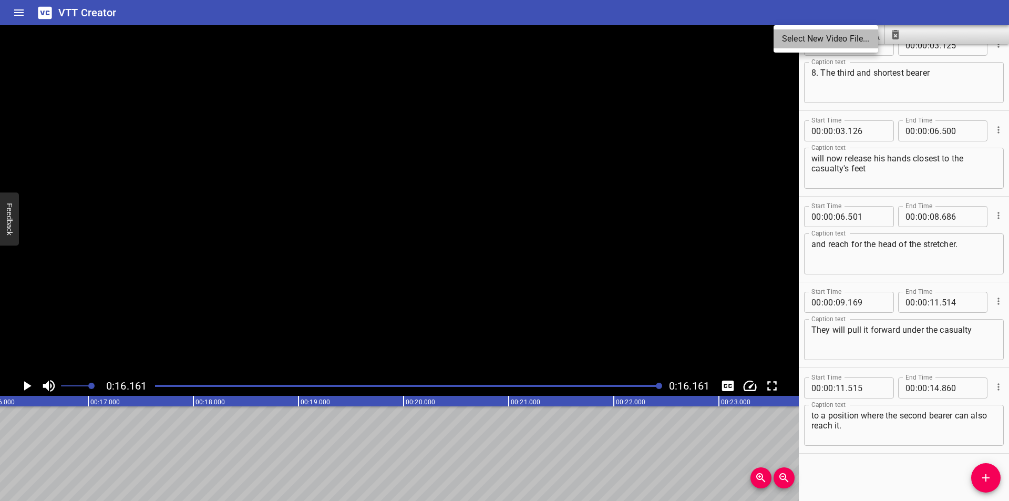
click at [788, 36] on li "Select New Video File..." at bounding box center [826, 38] width 105 height 19
click at [800, 37] on li "Select New Video File..." at bounding box center [826, 38] width 105 height 19
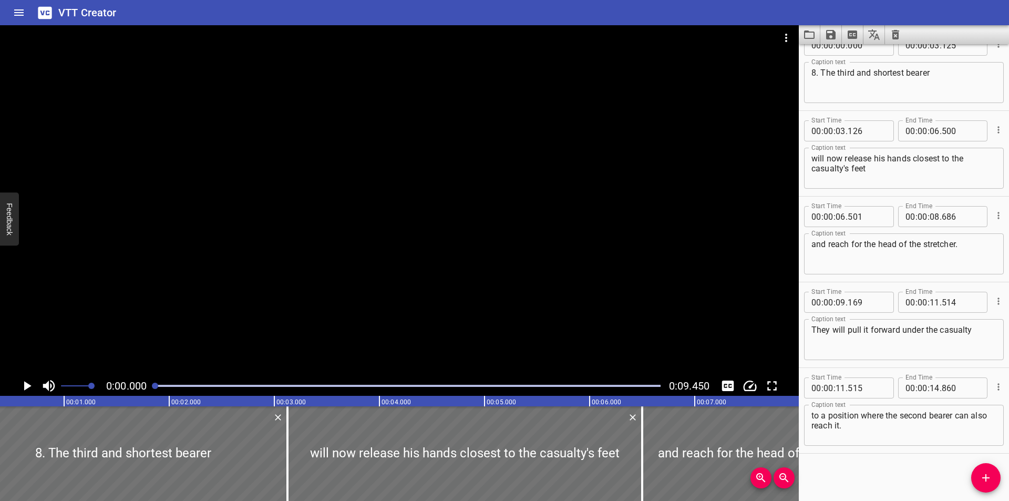
scroll to position [0, 0]
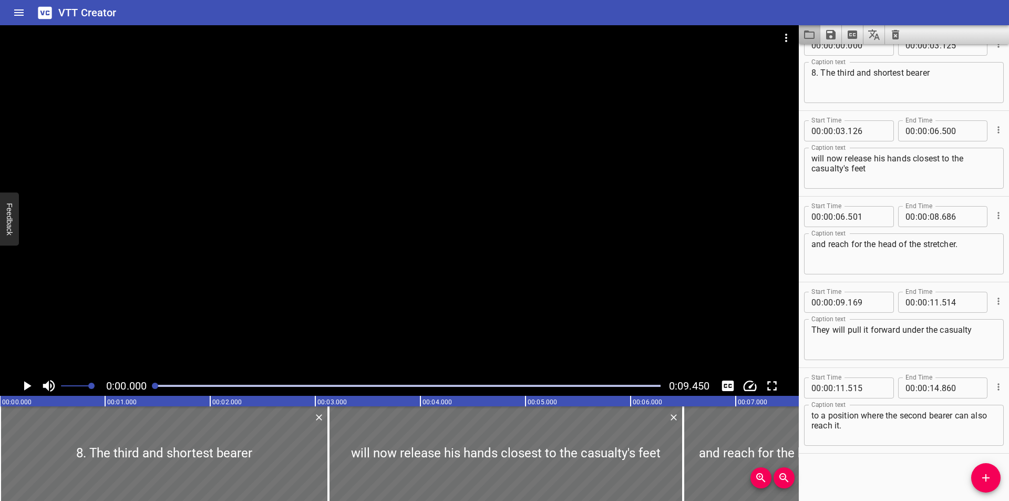
click at [804, 32] on icon "Load captions from file" at bounding box center [809, 34] width 13 height 13
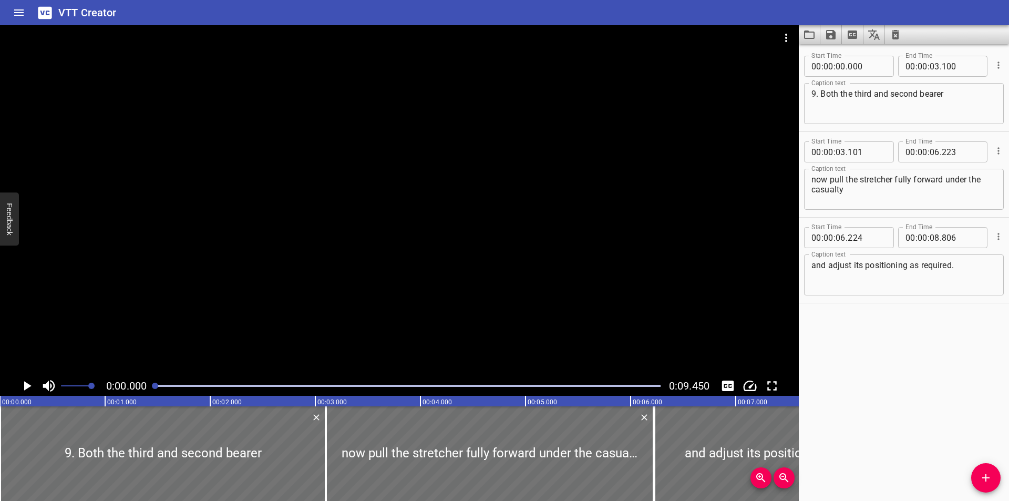
click at [243, 316] on div at bounding box center [399, 200] width 799 height 351
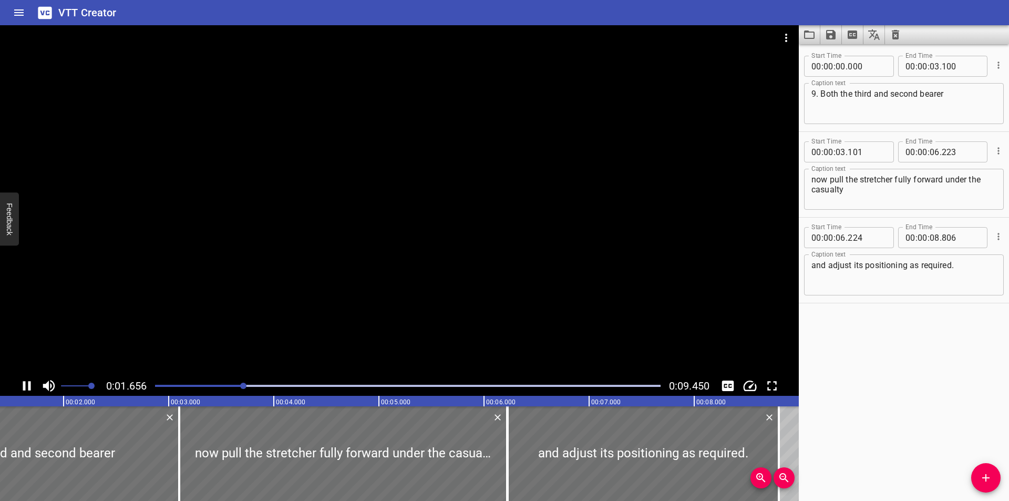
click at [259, 300] on div at bounding box center [399, 200] width 799 height 351
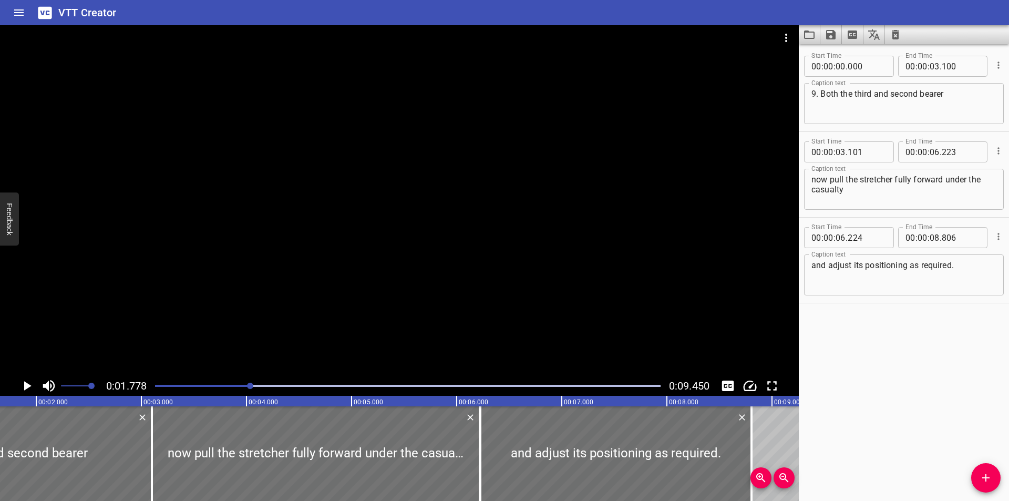
scroll to position [0, 187]
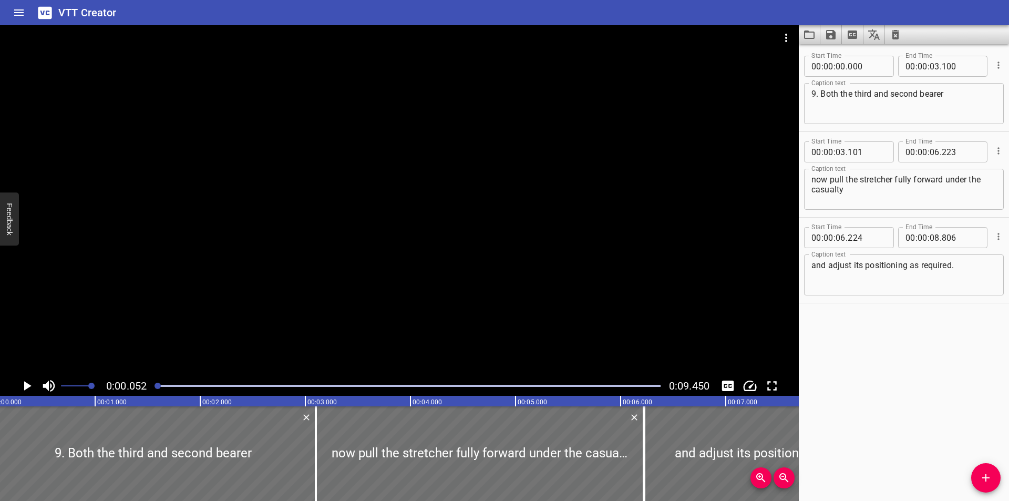
scroll to position [0, 5]
click at [280, 294] on div at bounding box center [399, 200] width 799 height 351
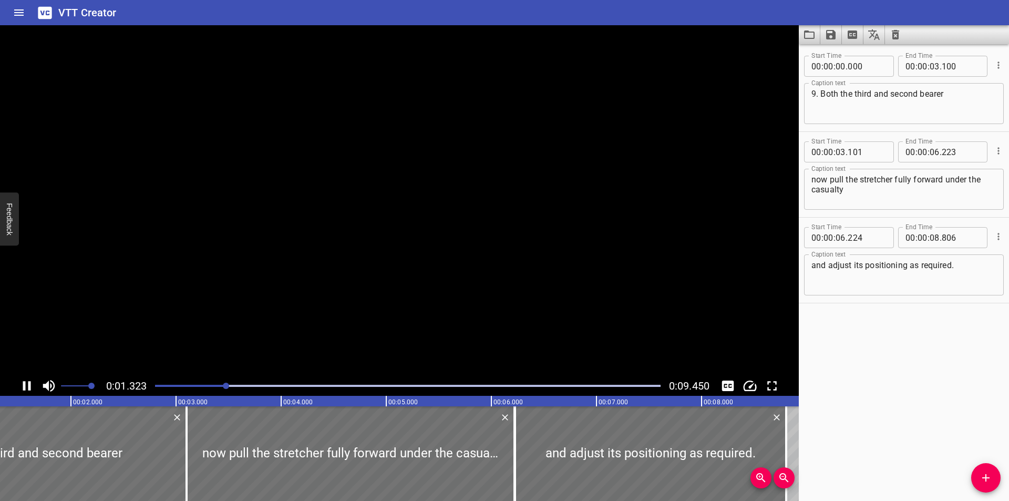
click at [285, 286] on video at bounding box center [399, 200] width 799 height 351
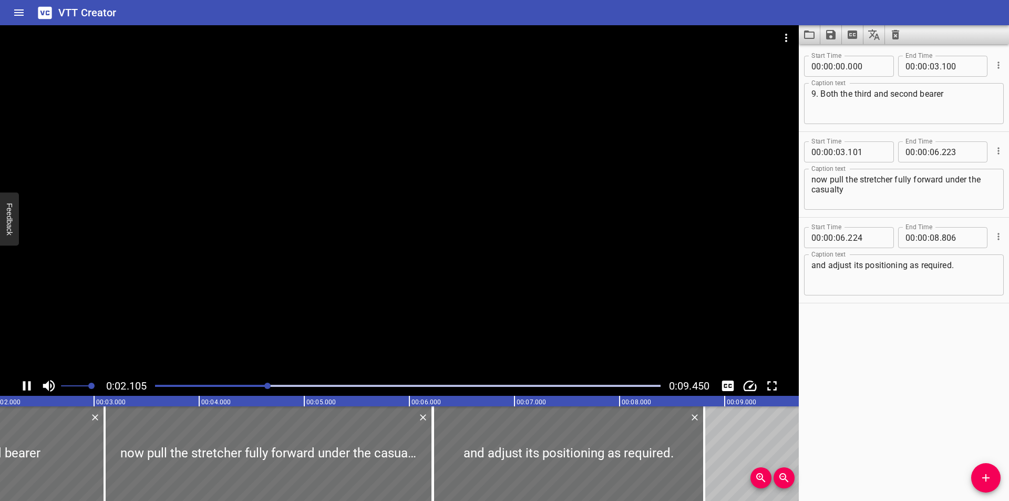
click at [292, 286] on div at bounding box center [399, 200] width 799 height 351
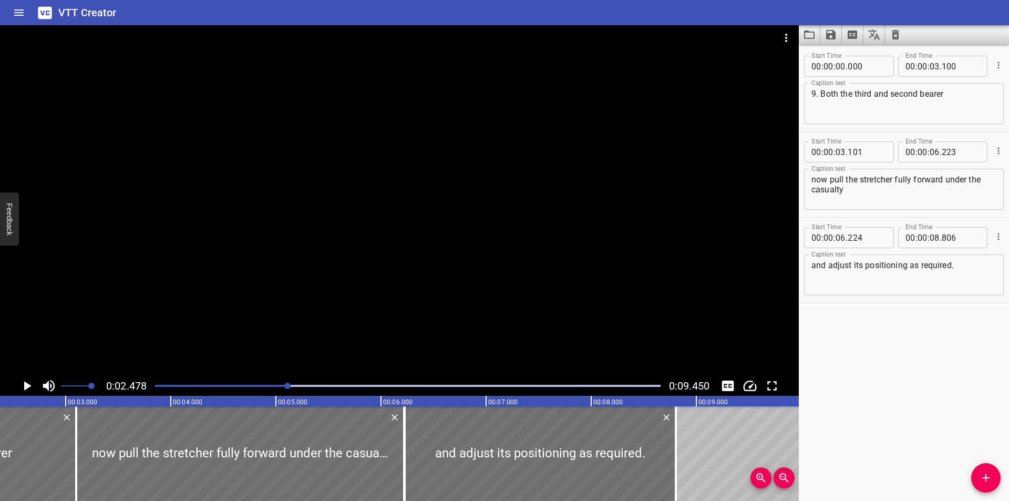
scroll to position [0, 261]
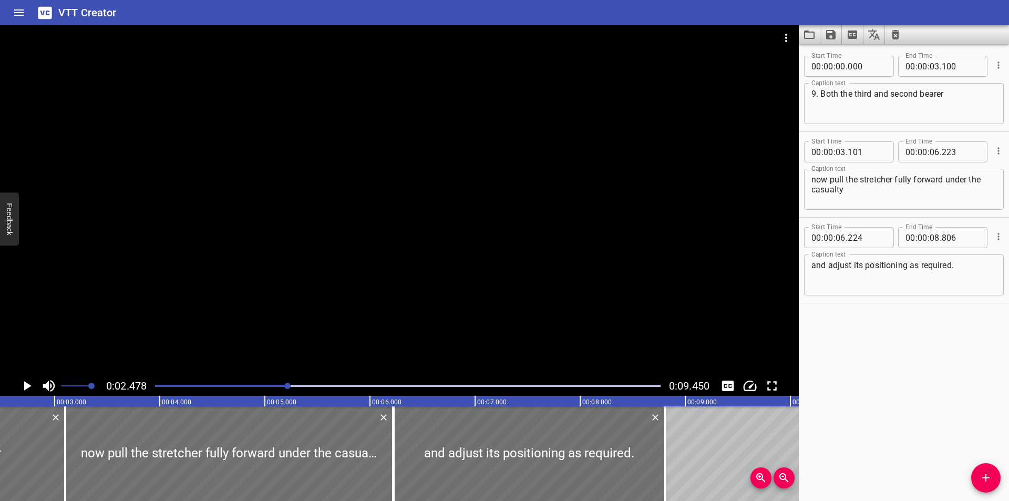
click at [156, 386] on div "Play progress" at bounding box center [35, 386] width 506 height 2
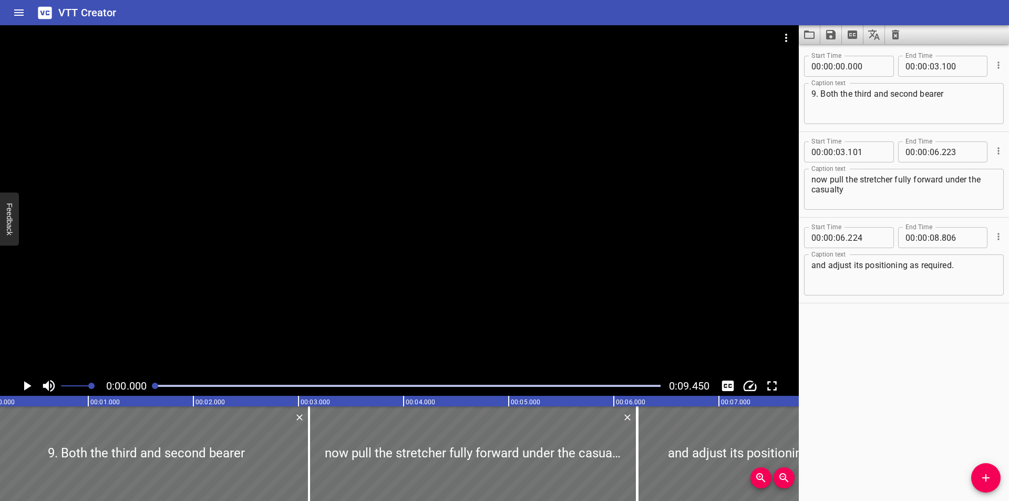
scroll to position [0, 2]
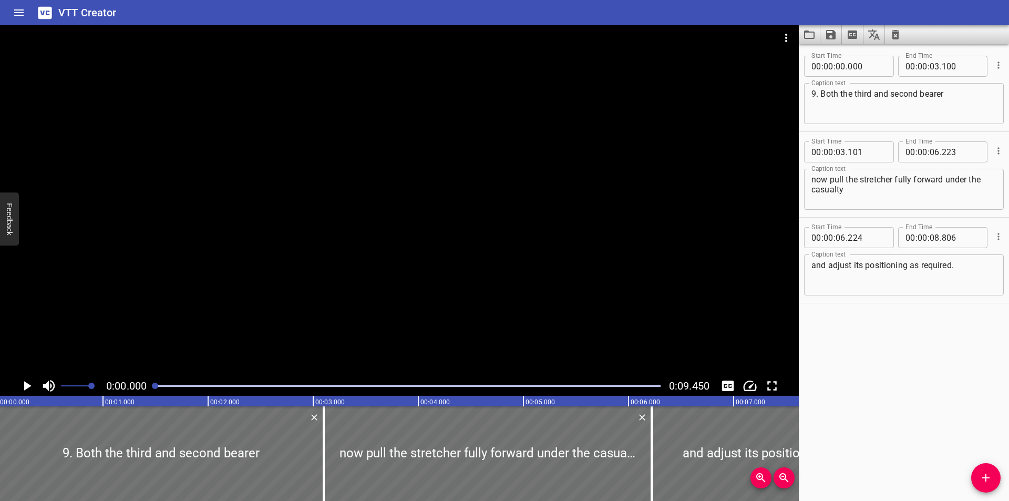
click at [193, 343] on div at bounding box center [399, 200] width 799 height 351
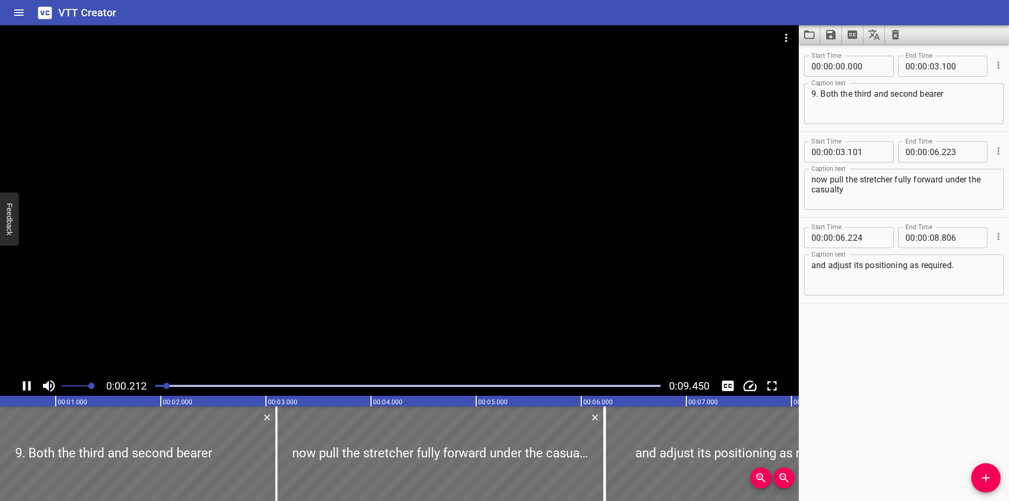
click at [203, 324] on video at bounding box center [399, 200] width 799 height 351
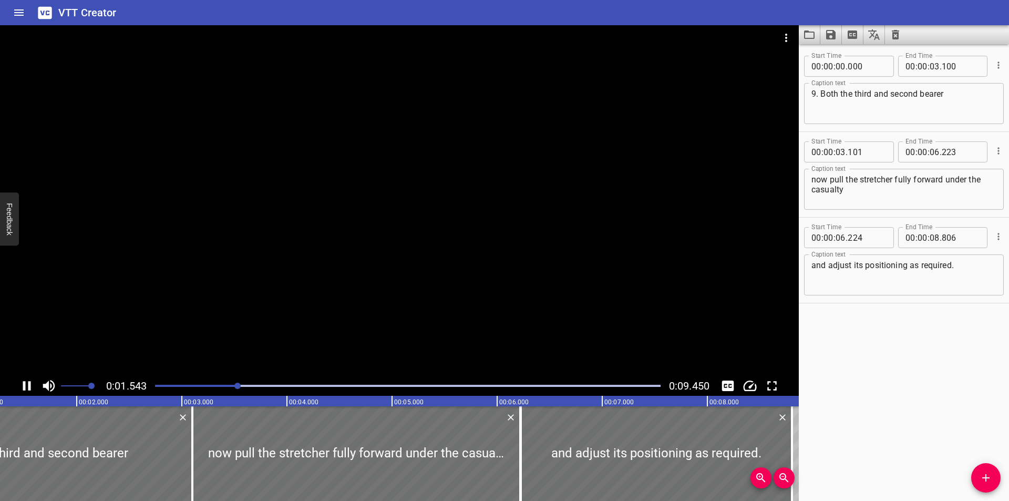
click at [277, 258] on div at bounding box center [399, 200] width 799 height 351
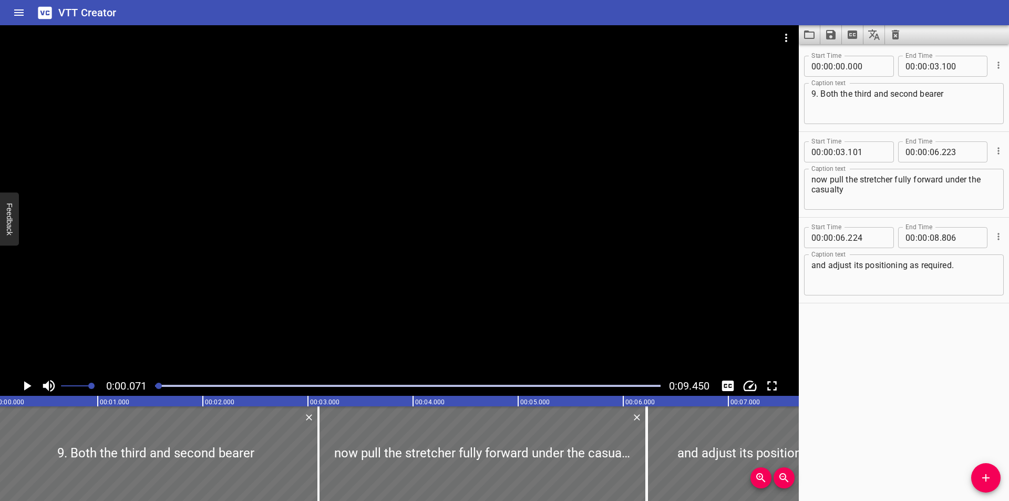
click at [157, 384] on div at bounding box center [159, 386] width 6 height 6
click at [149, 383] on div at bounding box center [408, 385] width 518 height 15
click at [149, 383] on div "0:00.000 0:09.450" at bounding box center [399, 386] width 799 height 20
click at [148, 383] on div "0:00.000 0:09.450" at bounding box center [399, 386] width 799 height 20
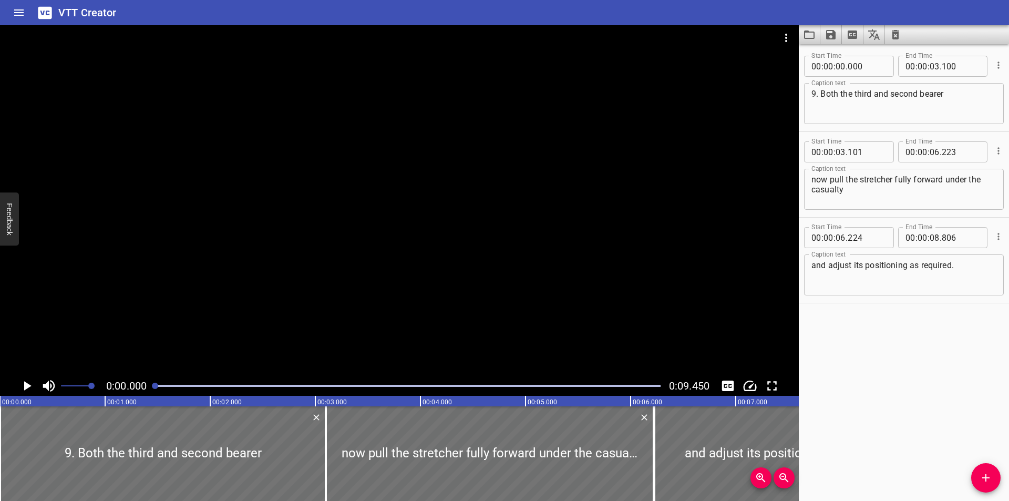
click at [259, 301] on div at bounding box center [399, 200] width 799 height 351
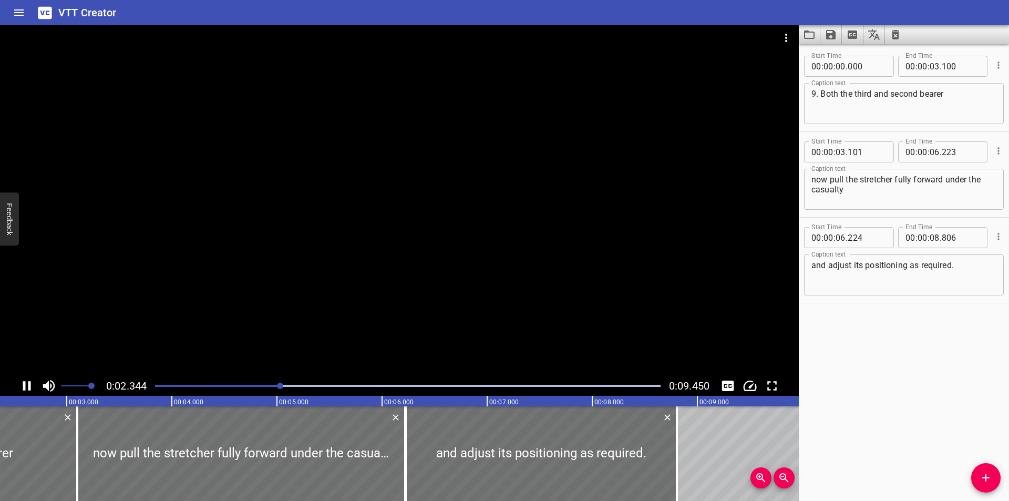
click at [305, 301] on div at bounding box center [399, 200] width 799 height 351
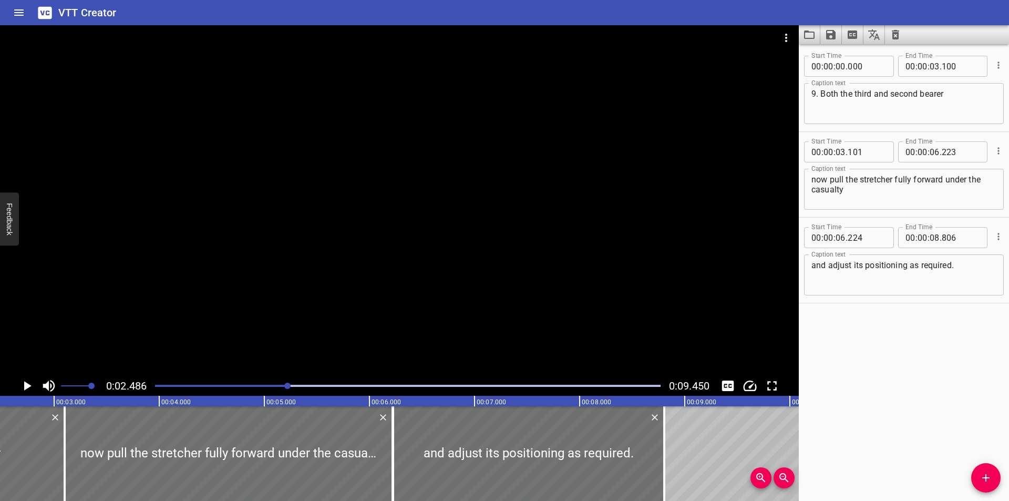
click at [306, 300] on div at bounding box center [399, 200] width 799 height 351
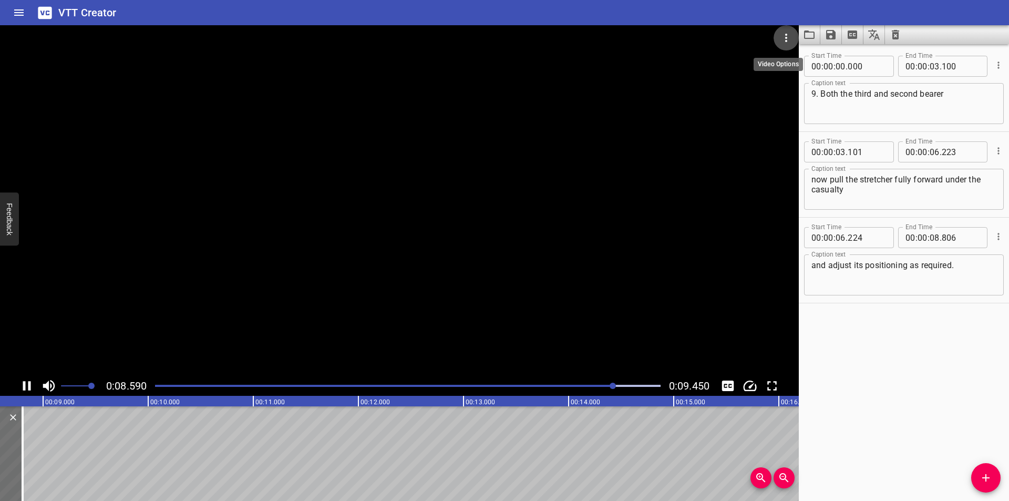
click at [778, 36] on button "Video Options" at bounding box center [786, 37] width 25 height 25
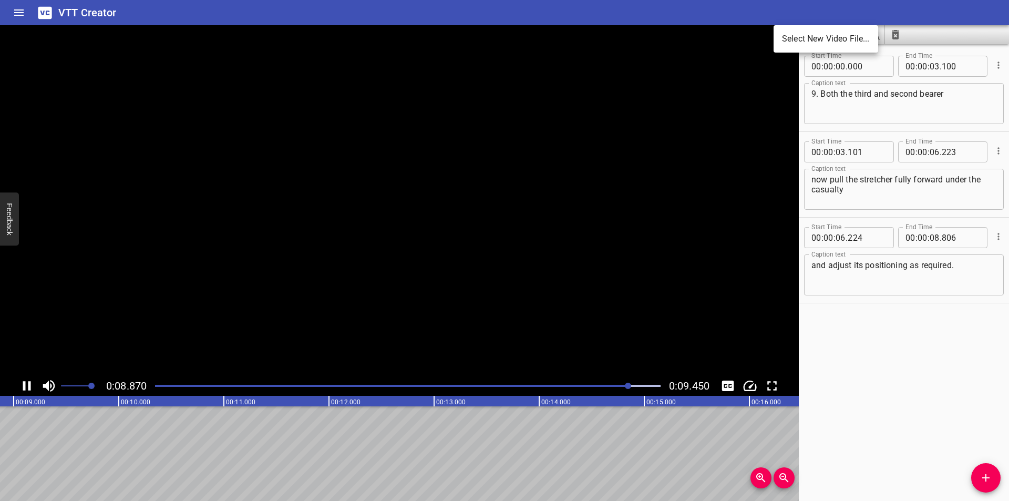
click at [787, 36] on li "Select New Video File..." at bounding box center [826, 38] width 105 height 19
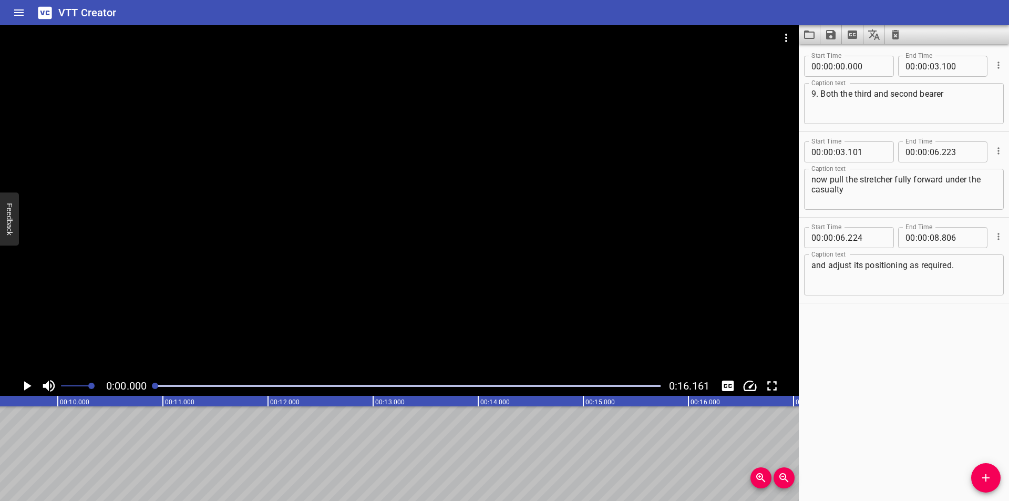
scroll to position [0, 8]
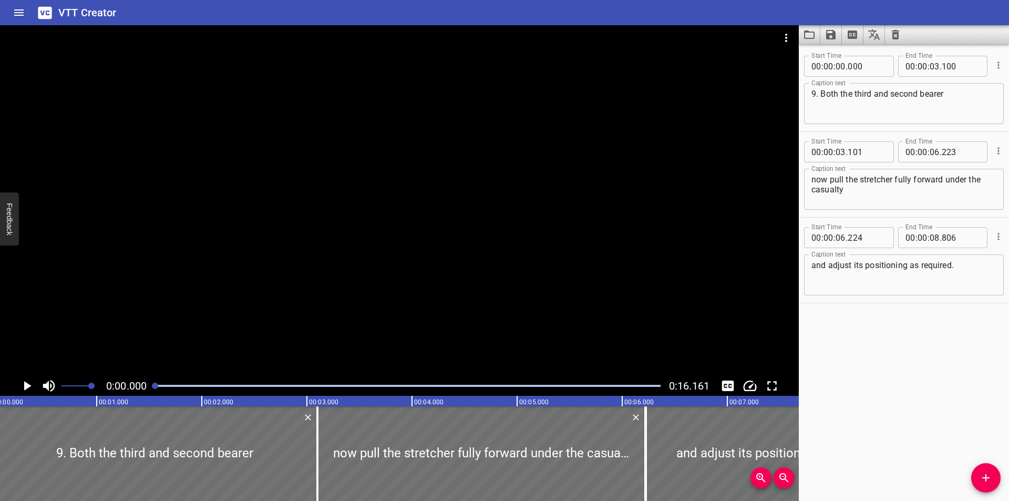
click at [806, 37] on icon "Load captions from file" at bounding box center [809, 34] width 13 height 13
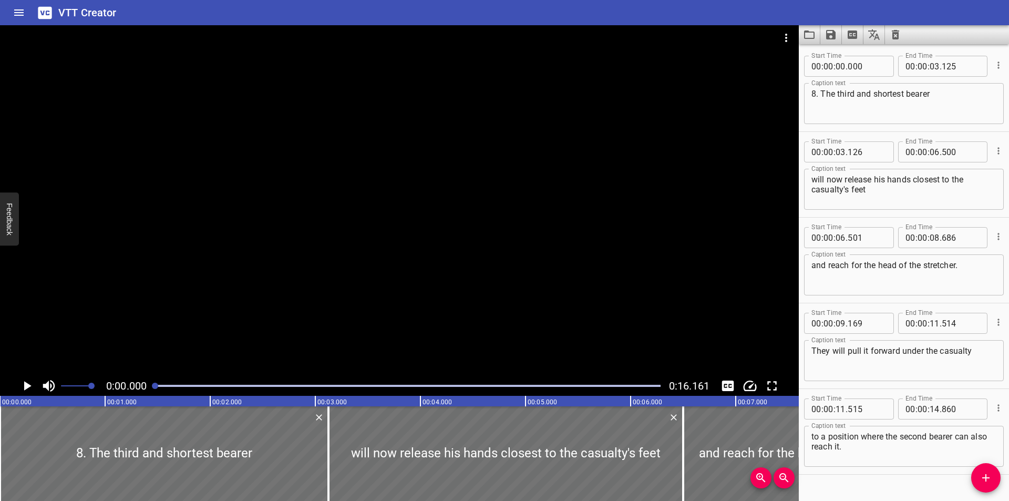
click at [375, 222] on div at bounding box center [399, 200] width 799 height 351
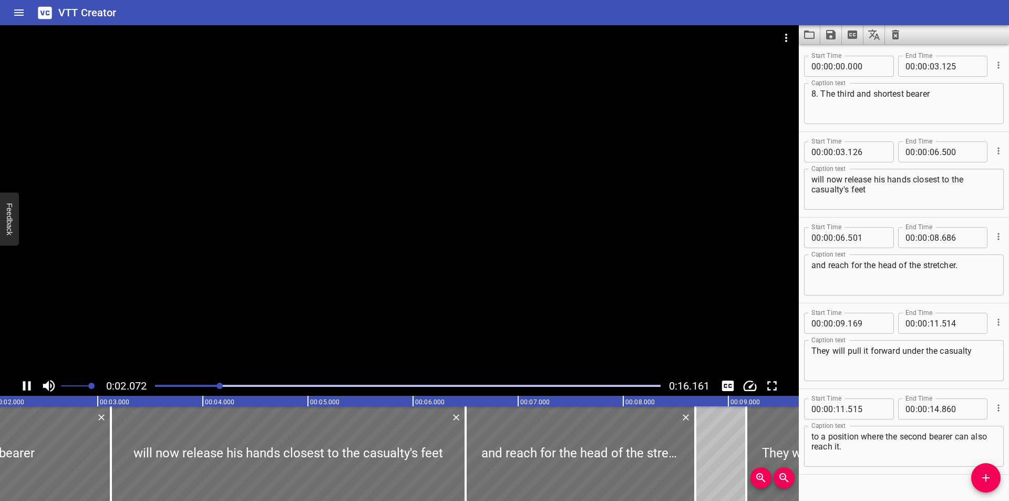
click at [388, 234] on div at bounding box center [399, 200] width 799 height 351
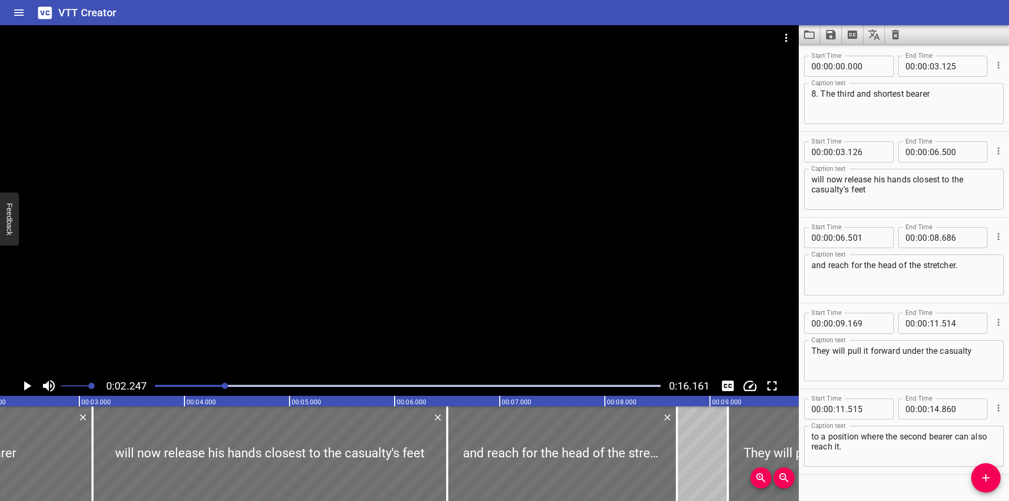
click at [388, 235] on div at bounding box center [399, 200] width 799 height 351
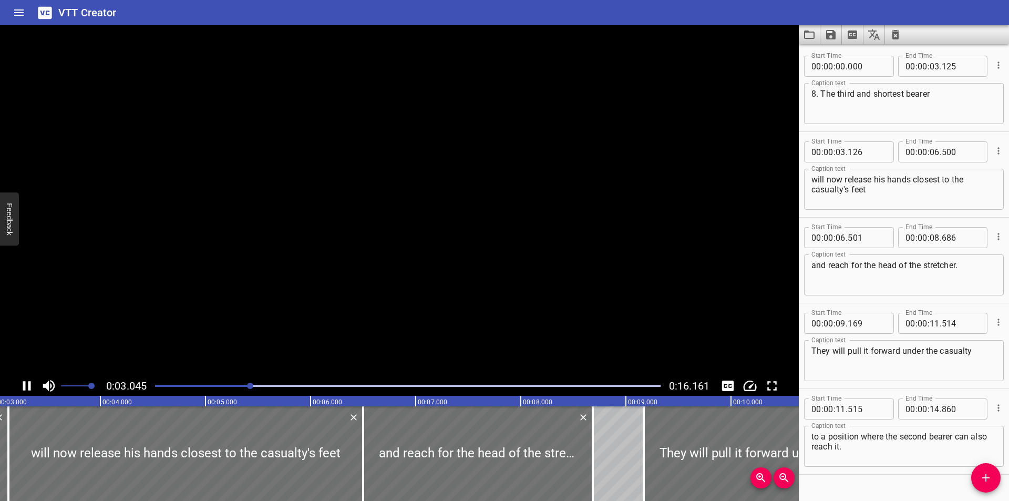
scroll to position [21, 0]
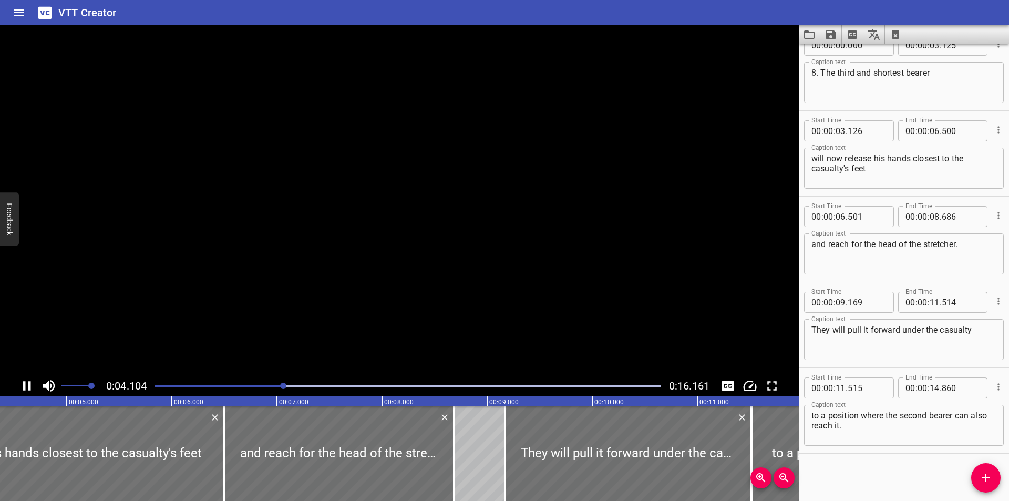
click at [388, 235] on video at bounding box center [399, 200] width 799 height 351
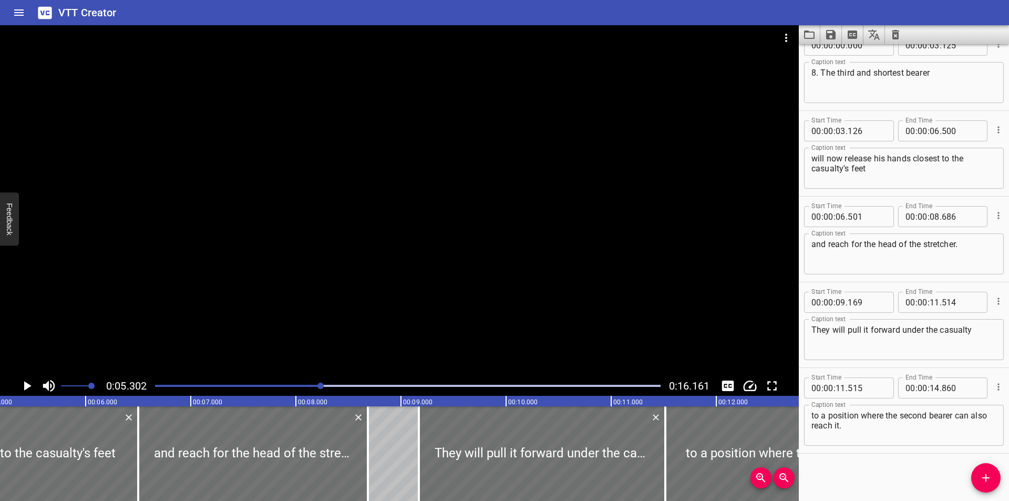
scroll to position [0, 557]
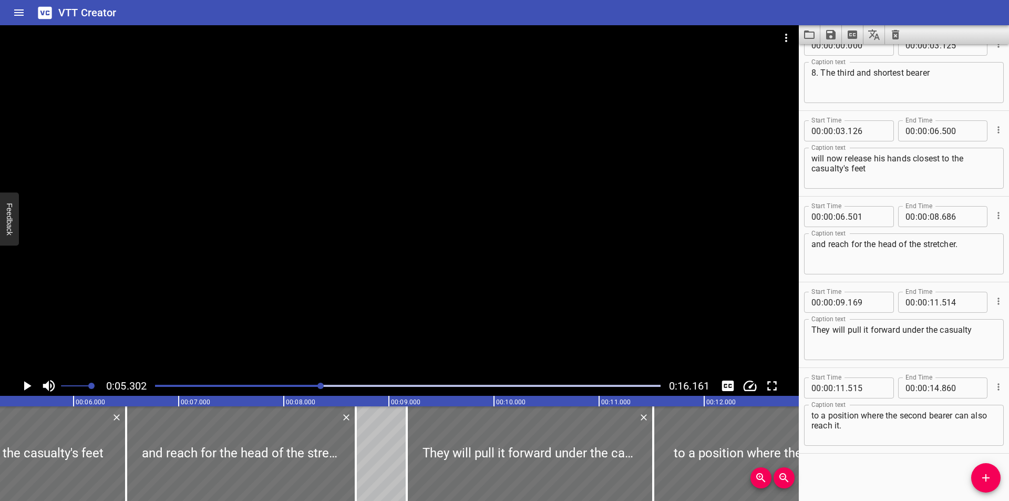
click at [396, 249] on div at bounding box center [399, 200] width 799 height 351
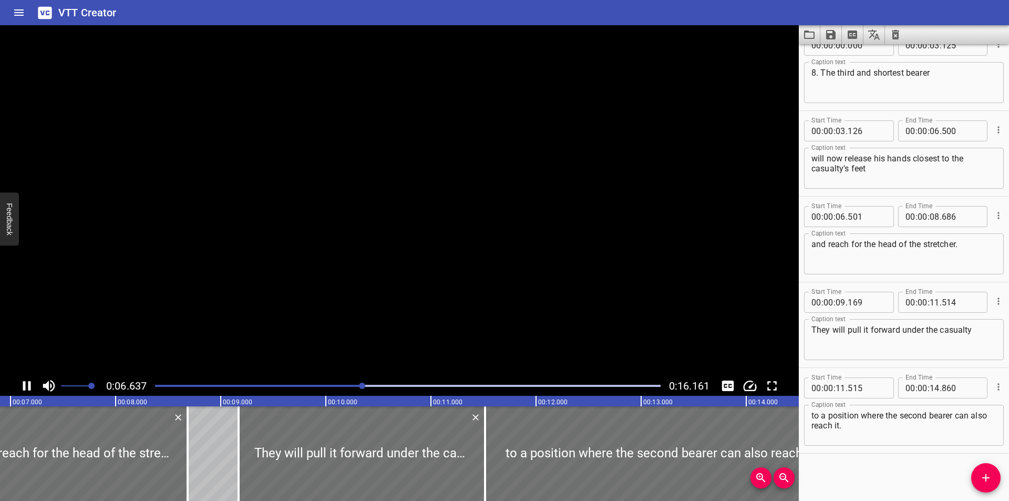
click at [396, 249] on video at bounding box center [399, 200] width 799 height 351
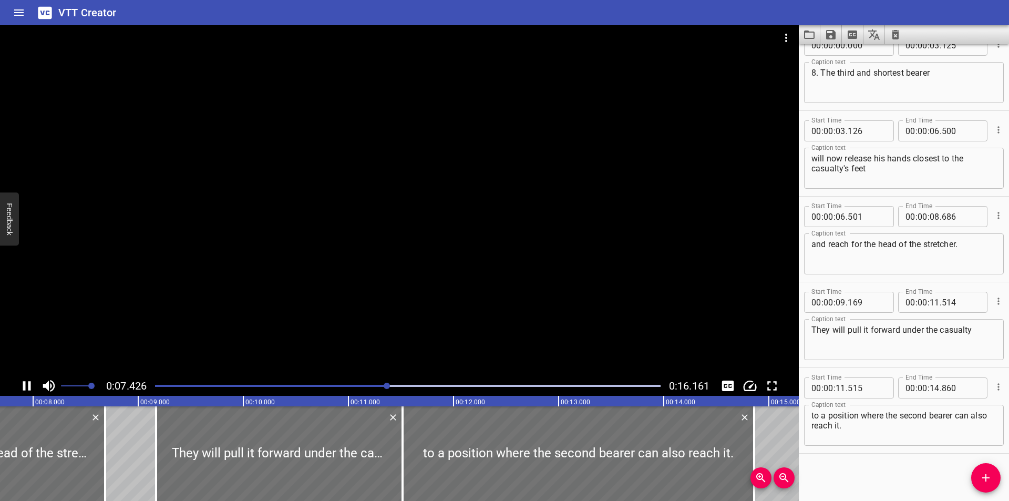
click at [401, 243] on div at bounding box center [399, 200] width 799 height 351
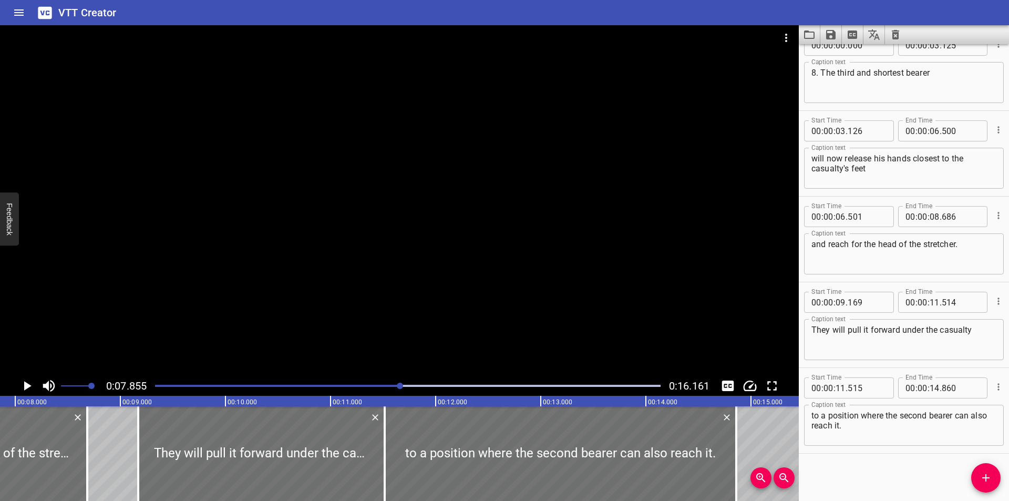
click at [401, 243] on div at bounding box center [399, 200] width 799 height 351
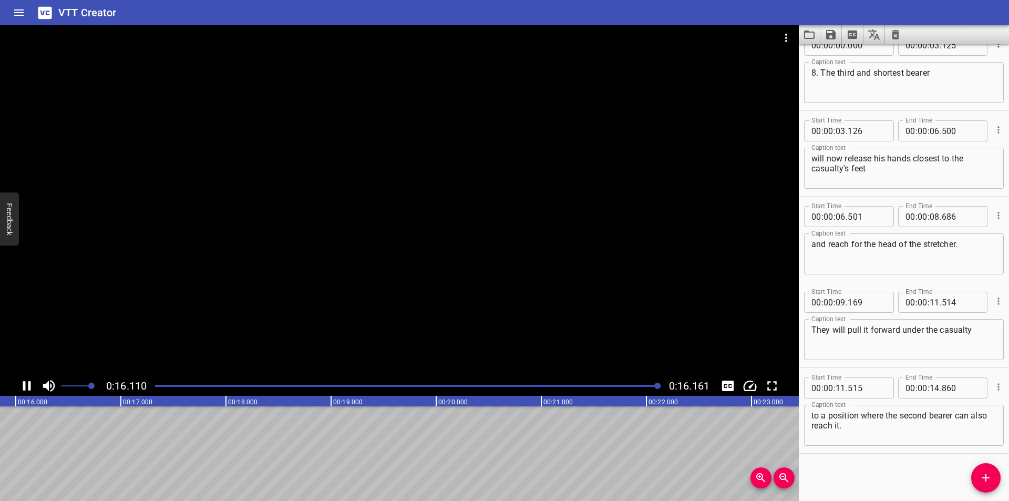
scroll to position [0, 1699]
click at [784, 41] on icon "Video Options" at bounding box center [786, 38] width 13 height 13
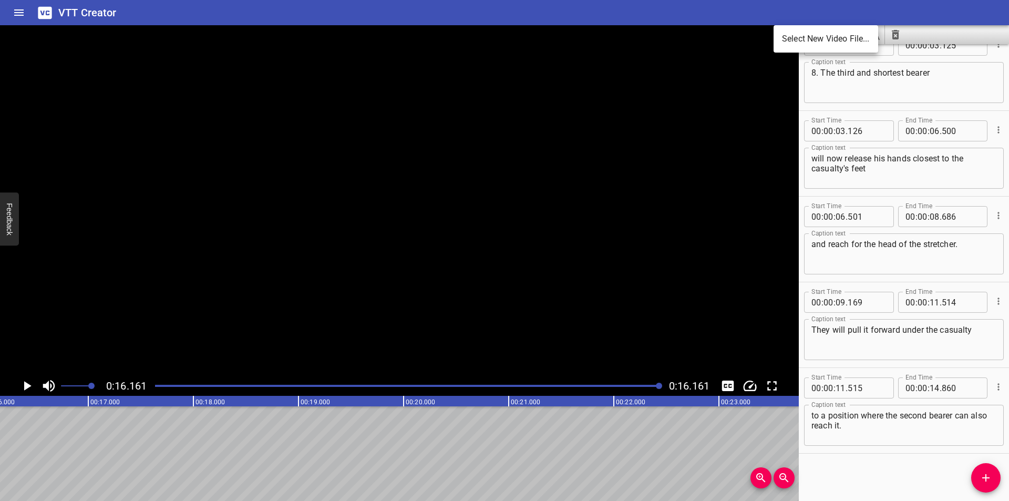
click at [791, 39] on li "Select New Video File..." at bounding box center [826, 38] width 105 height 19
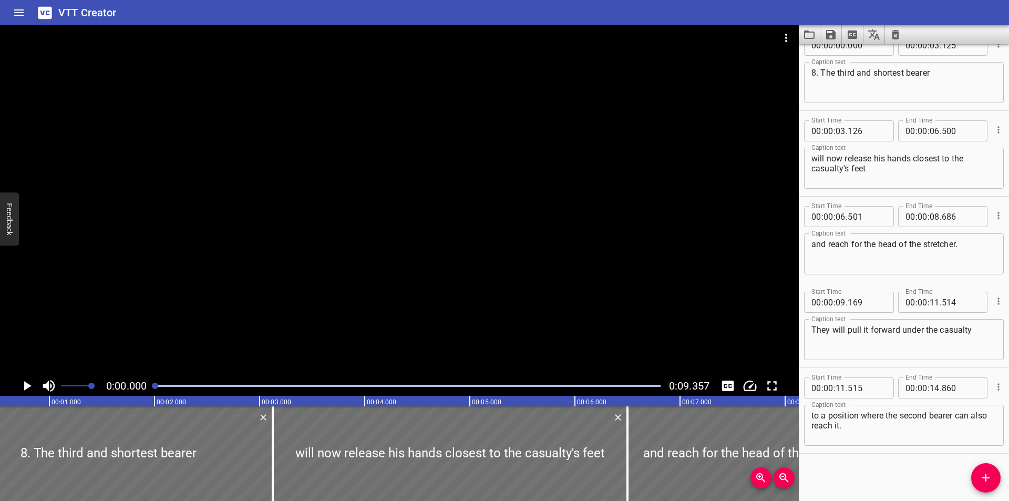
scroll to position [0, 24]
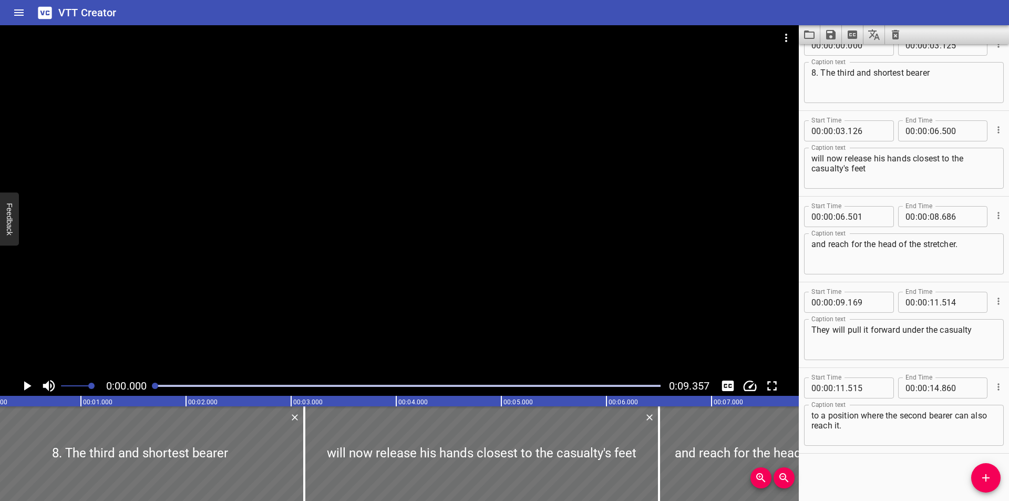
click at [811, 37] on icon "Load captions from file" at bounding box center [809, 34] width 13 height 13
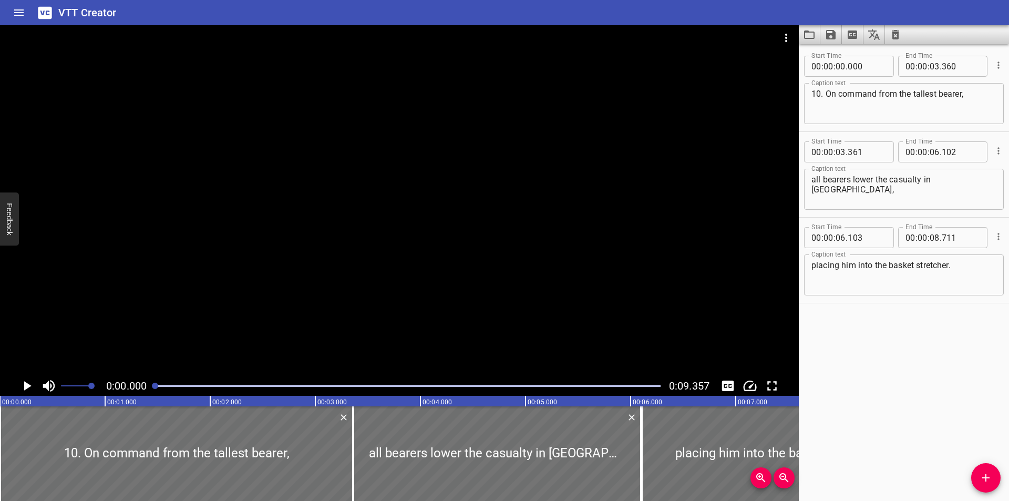
click at [352, 238] on div at bounding box center [399, 200] width 799 height 351
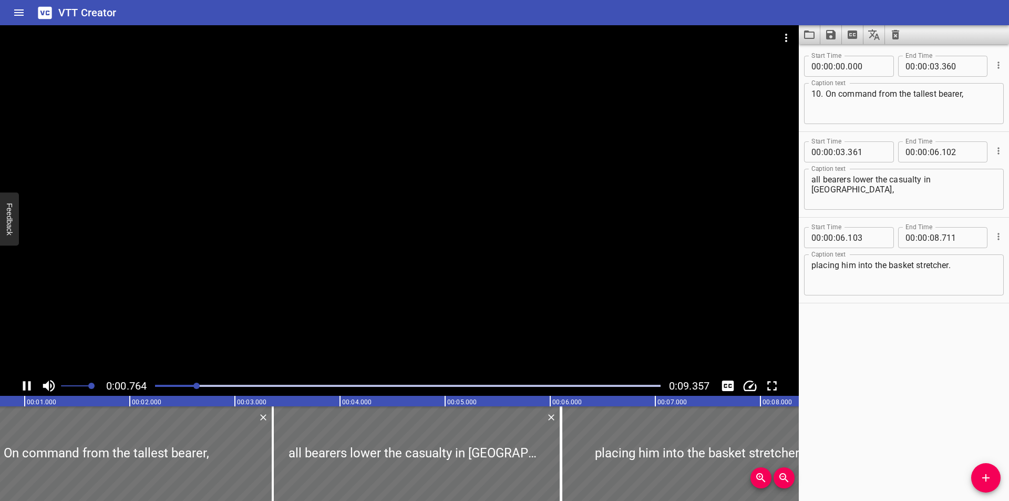
click at [356, 258] on div at bounding box center [399, 200] width 799 height 351
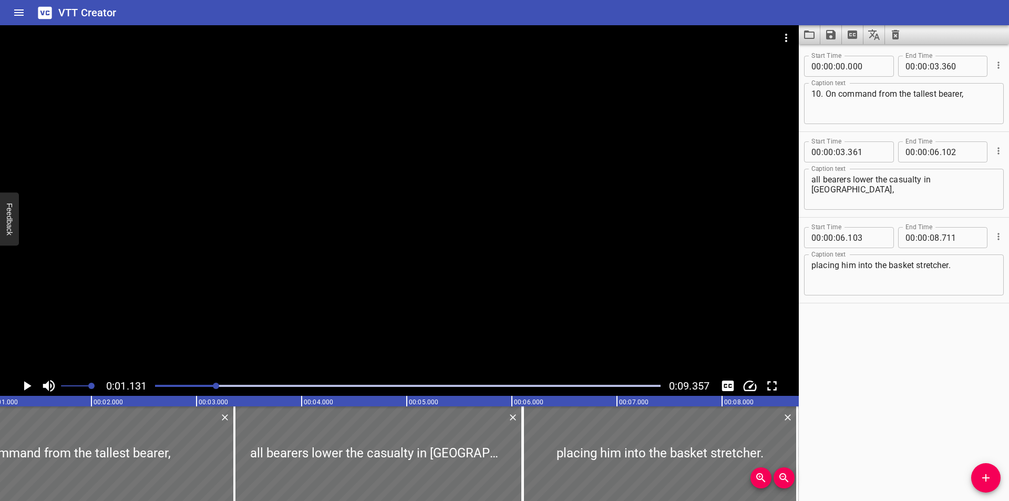
click at [324, 246] on div at bounding box center [399, 200] width 799 height 351
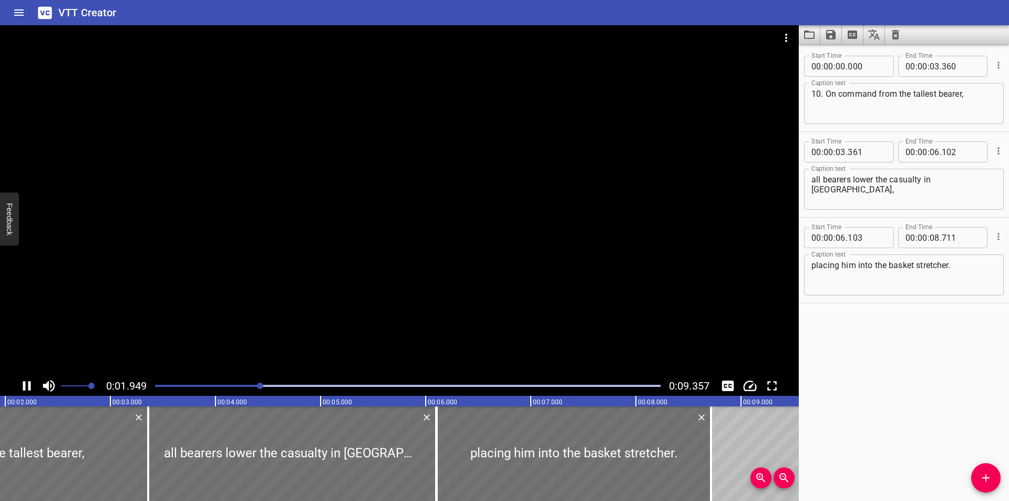
click at [315, 236] on div at bounding box center [399, 200] width 799 height 351
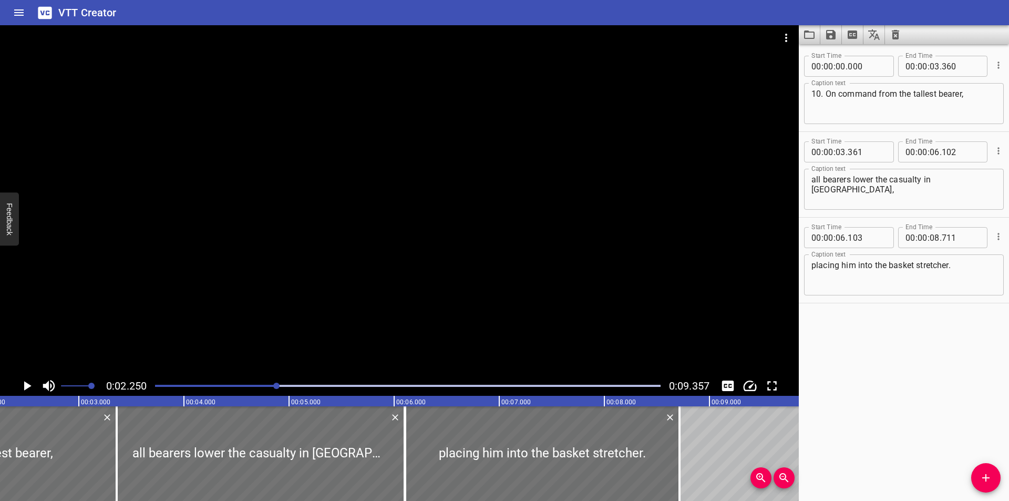
click at [330, 239] on div at bounding box center [399, 200] width 799 height 351
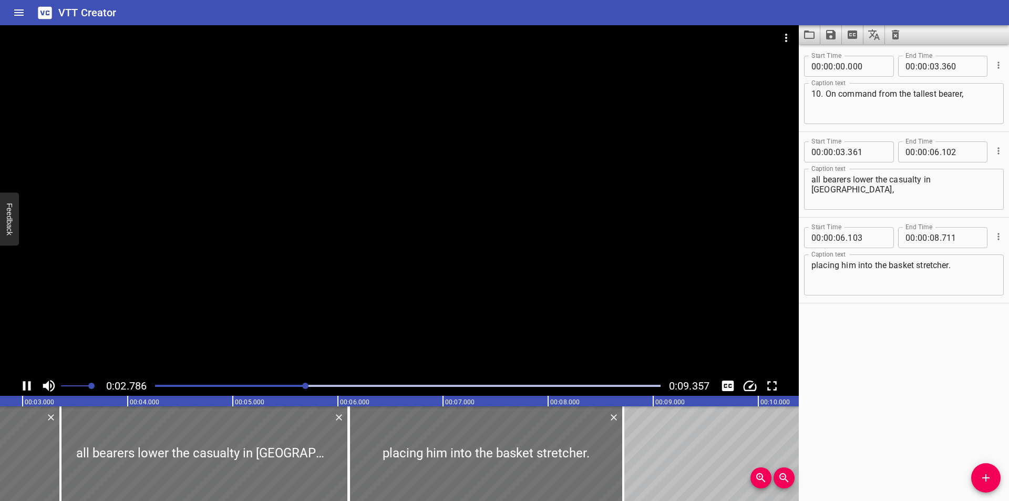
click at [330, 240] on div at bounding box center [399, 200] width 799 height 351
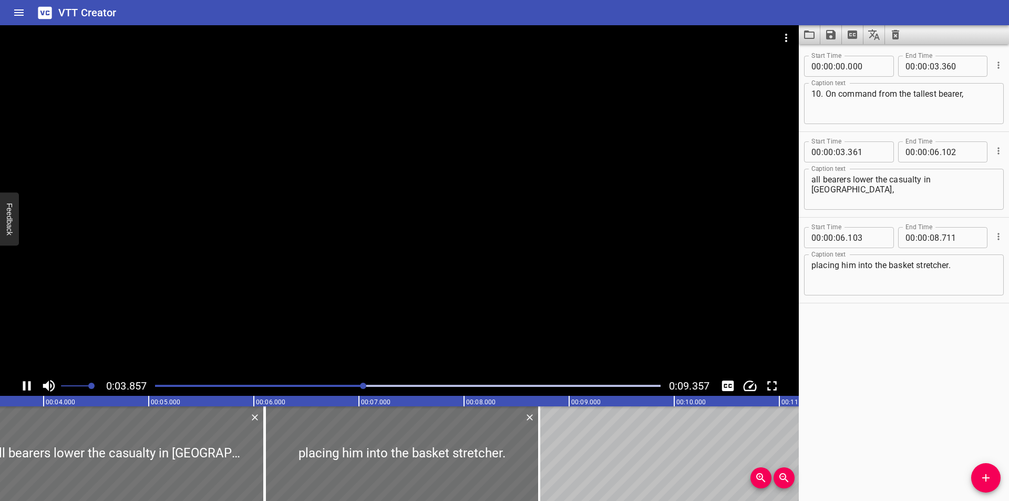
click at [320, 246] on div at bounding box center [399, 200] width 799 height 351
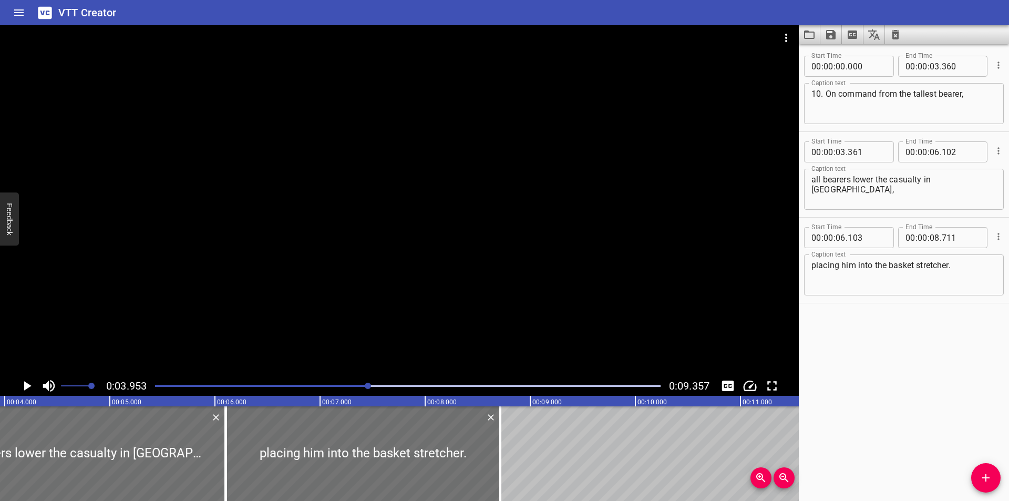
click at [329, 256] on div at bounding box center [399, 200] width 799 height 351
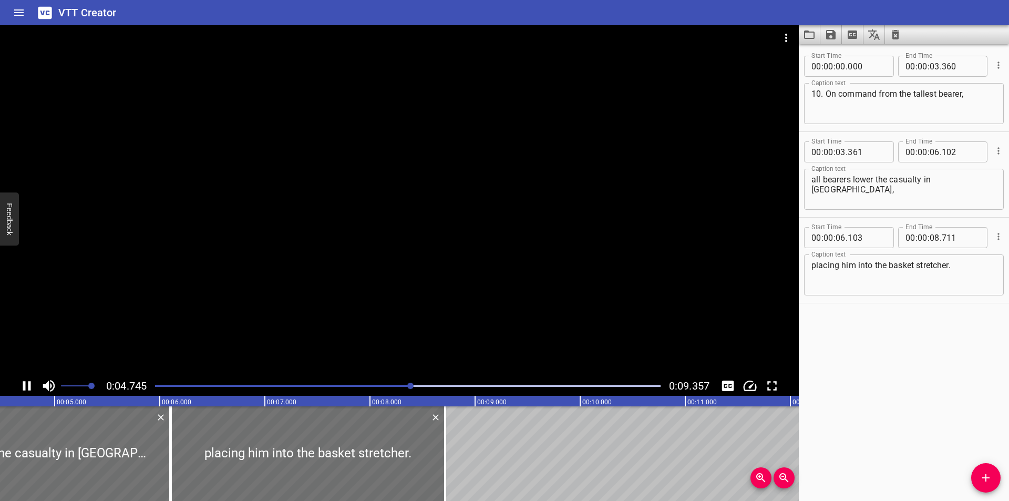
click at [368, 293] on div at bounding box center [399, 200] width 799 height 351
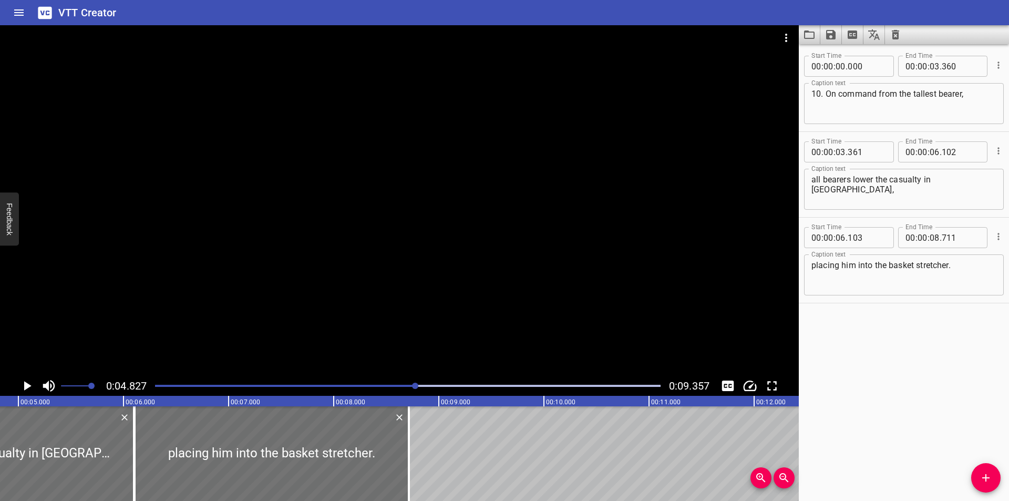
click at [368, 294] on div at bounding box center [399, 200] width 799 height 351
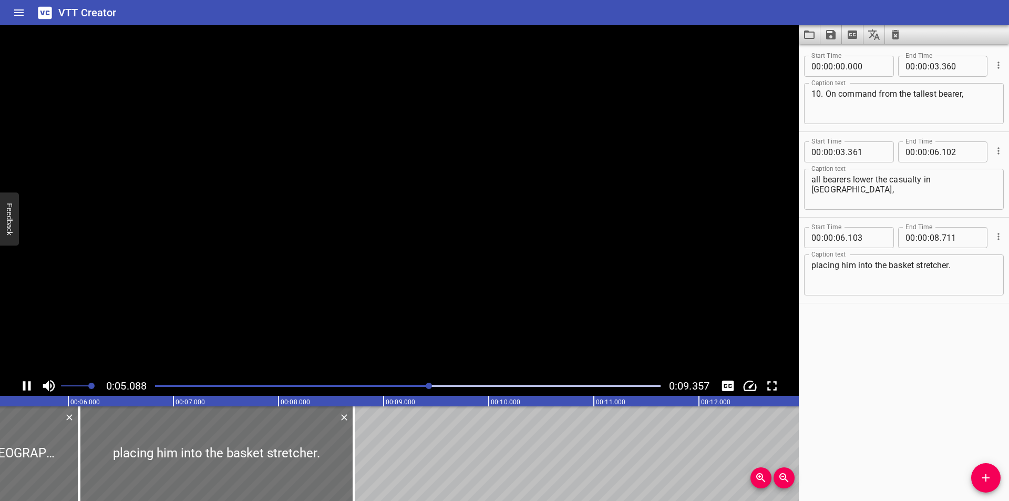
click at [367, 295] on div at bounding box center [399, 200] width 799 height 351
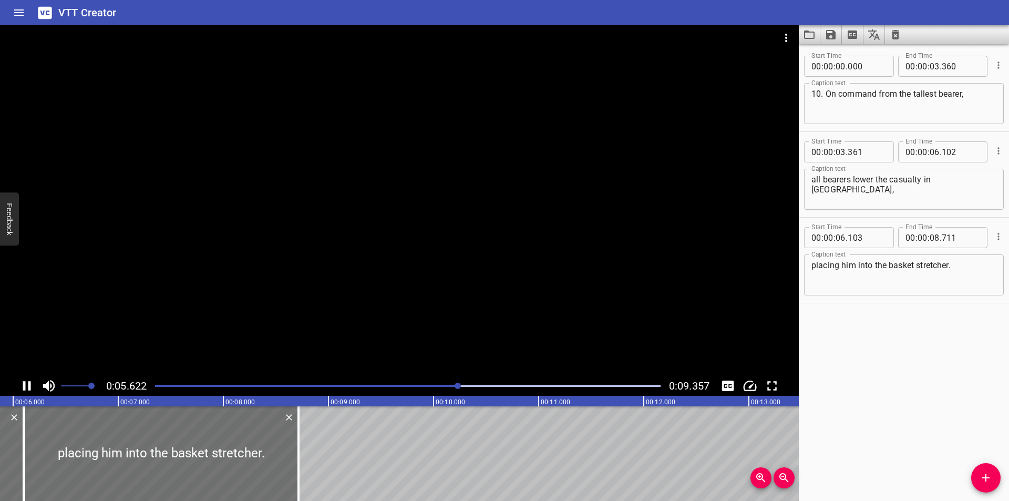
click at [365, 297] on div at bounding box center [399, 200] width 799 height 351
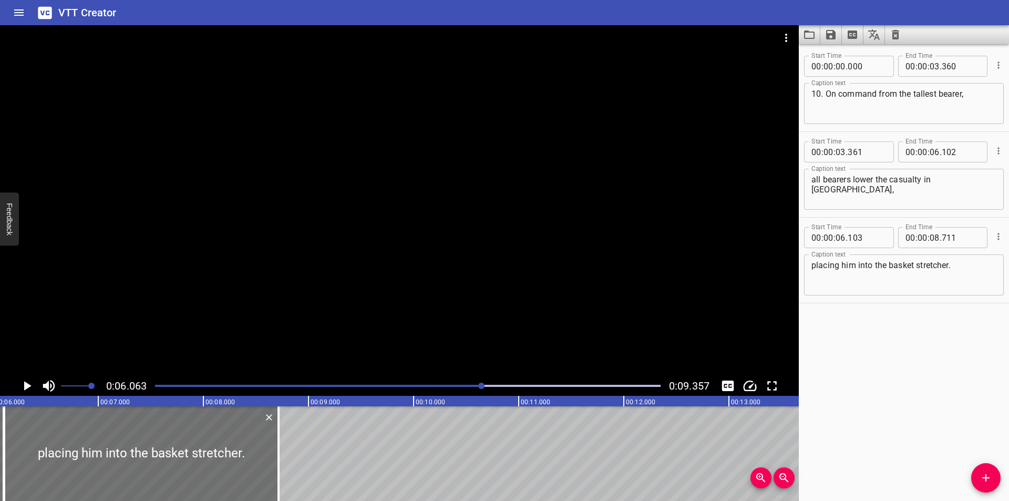
click at [356, 297] on div at bounding box center [399, 200] width 799 height 351
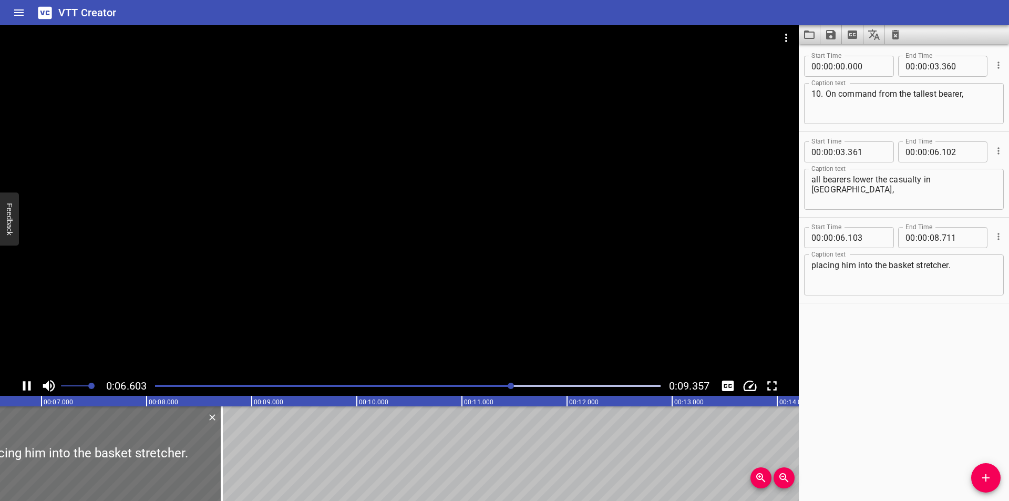
click at [355, 288] on div at bounding box center [399, 200] width 799 height 351
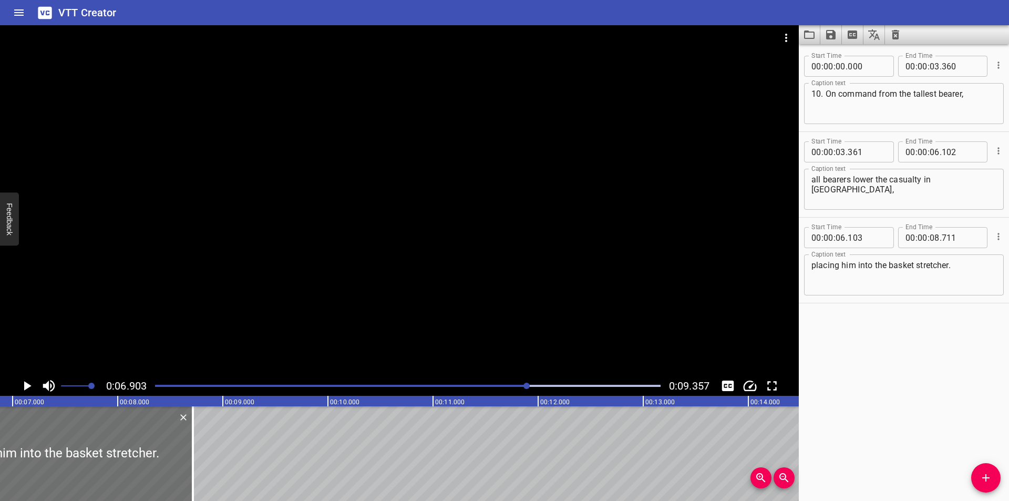
scroll to position [0, 726]
click at [508, 388] on div at bounding box center [408, 385] width 518 height 15
click at [481, 334] on div at bounding box center [399, 200] width 799 height 351
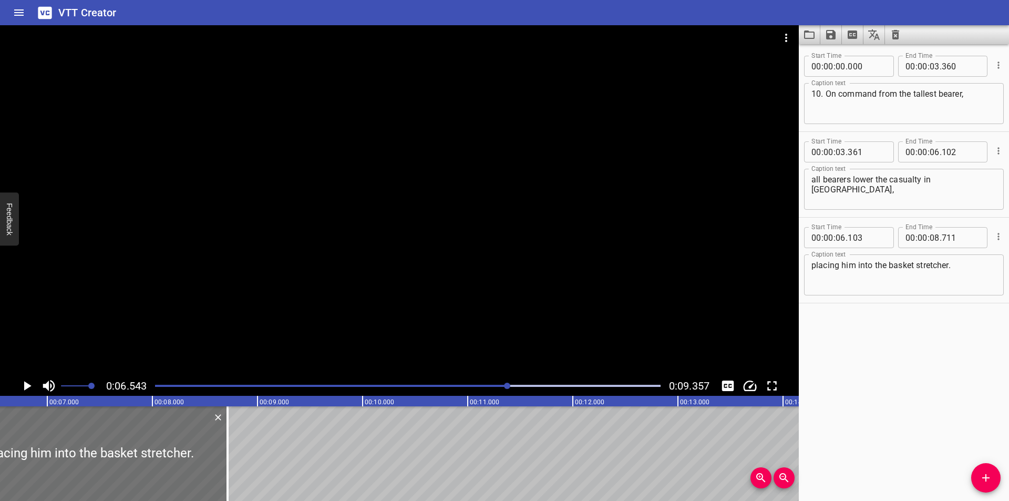
scroll to position [0, 688]
click at [473, 324] on div at bounding box center [399, 200] width 799 height 351
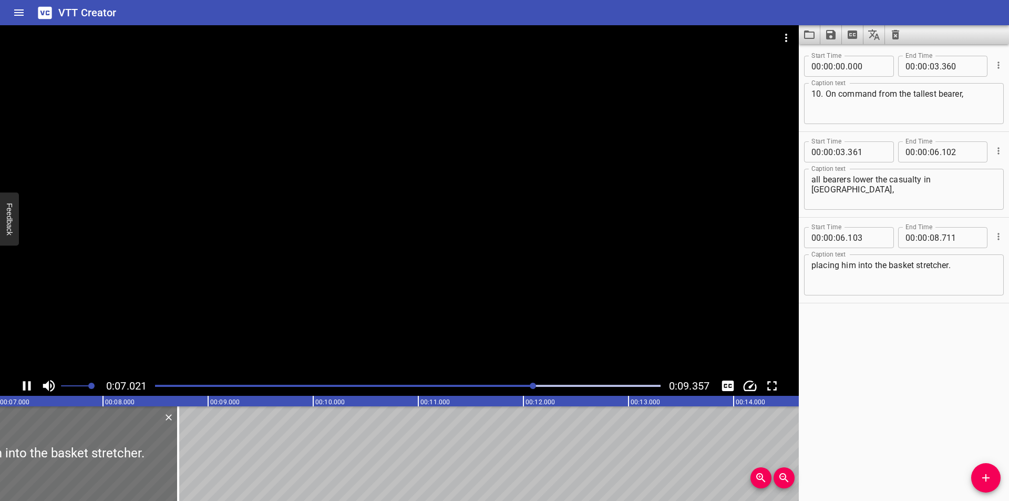
click at [472, 390] on div at bounding box center [408, 385] width 518 height 15
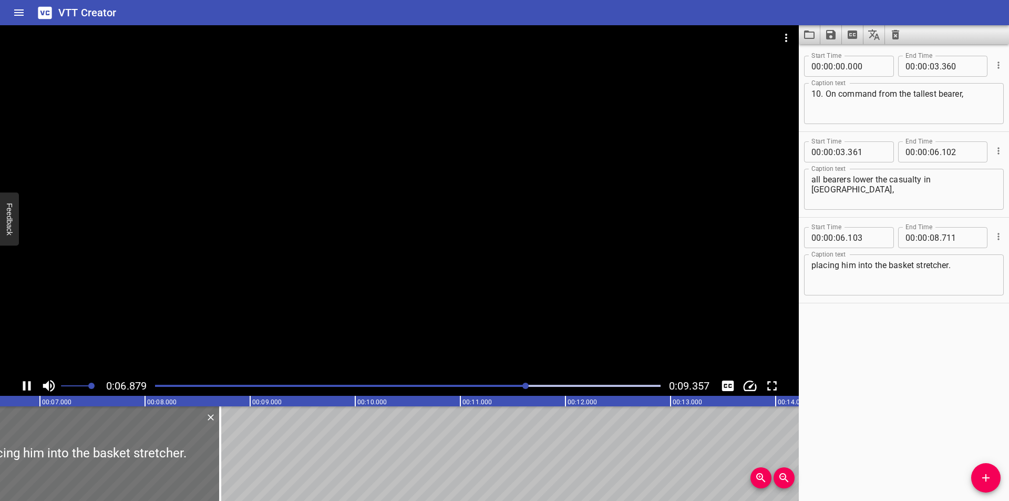
click at [470, 274] on div at bounding box center [399, 200] width 799 height 351
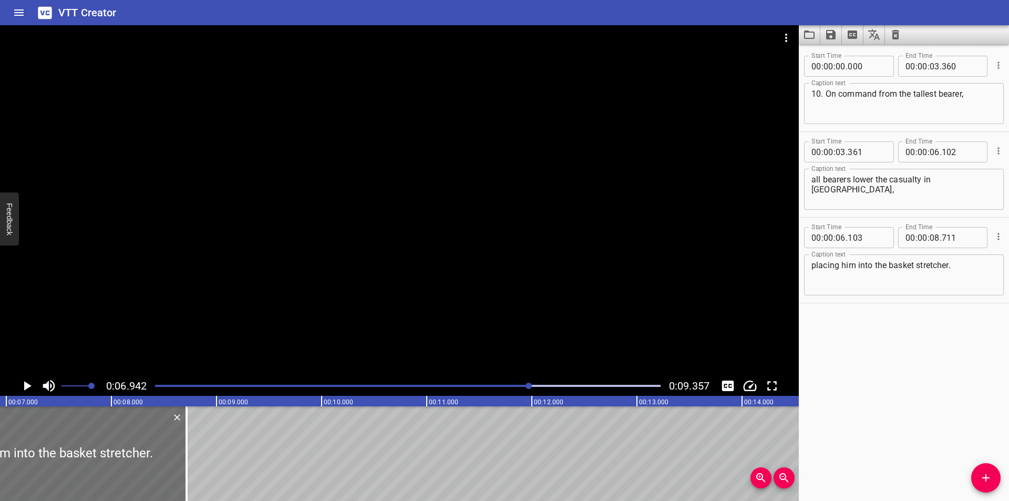
click at [480, 386] on div "Play progress" at bounding box center [278, 386] width 506 height 2
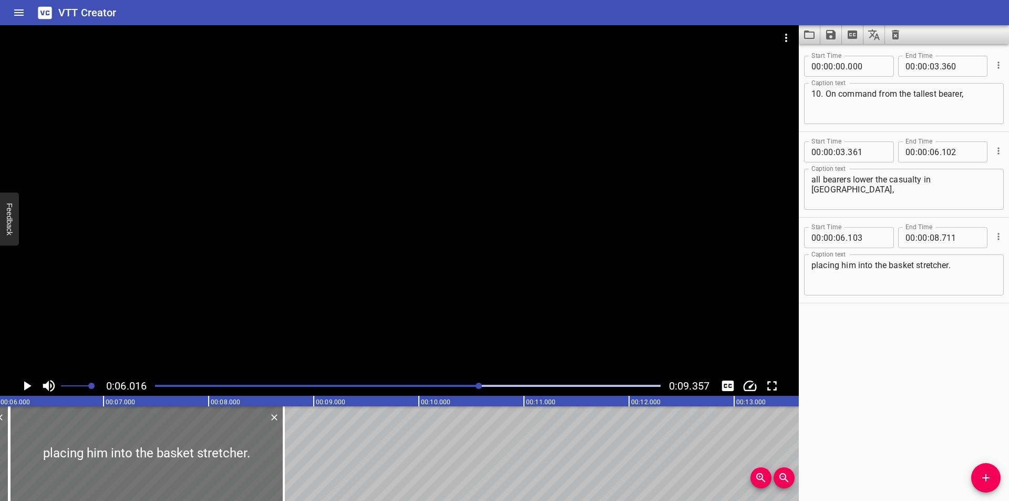
click at [460, 290] on div at bounding box center [399, 200] width 799 height 351
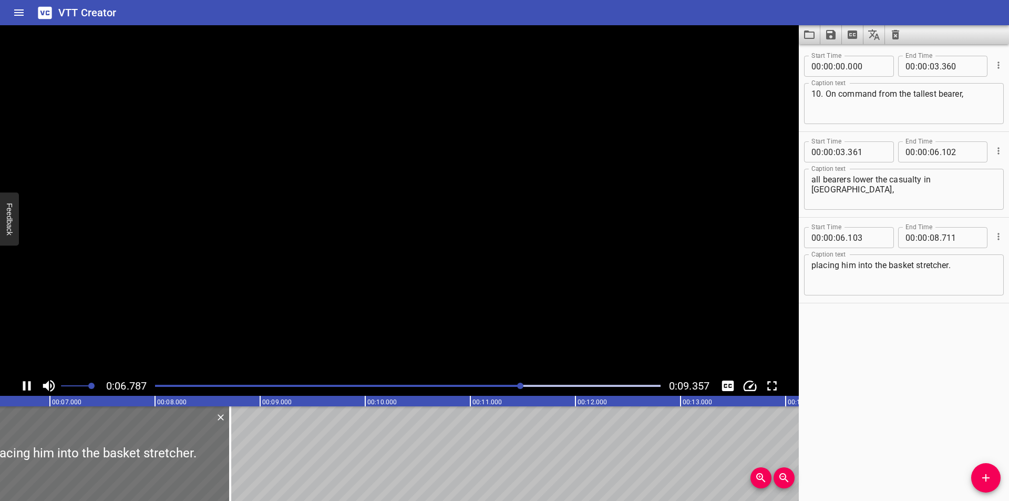
click at [460, 290] on div at bounding box center [399, 200] width 799 height 351
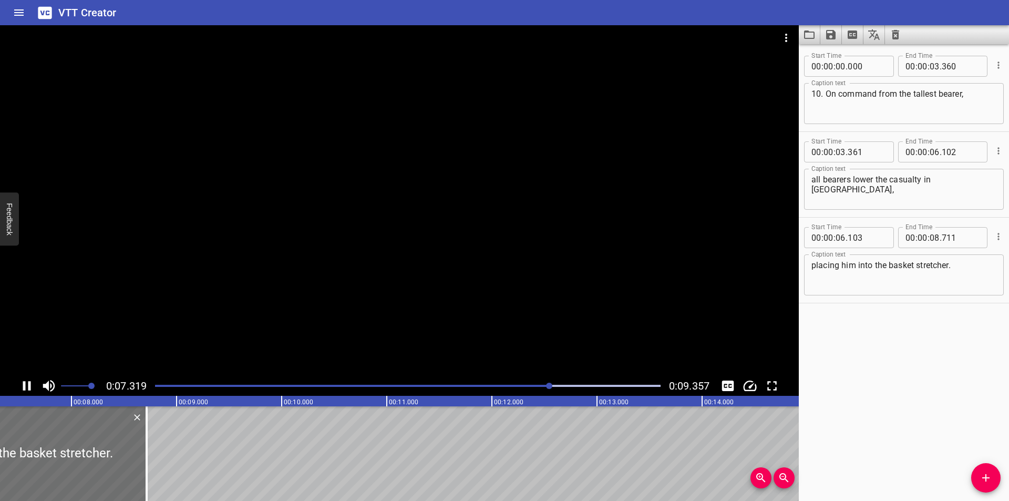
click at [460, 290] on div at bounding box center [399, 200] width 799 height 351
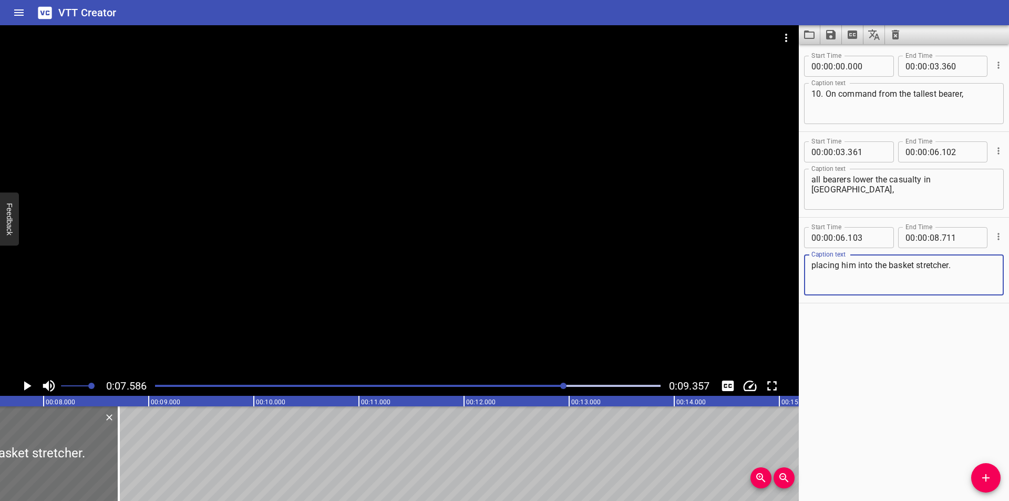
drag, startPoint x: 854, startPoint y: 266, endPoint x: 841, endPoint y: 269, distance: 12.9
click at [841, 269] on textarea "placing him into the basket stretcher." at bounding box center [903, 275] width 185 height 30
type textarea "placing them into the basket stretcher."
click at [530, 385] on div "Play progress" at bounding box center [312, 386] width 506 height 2
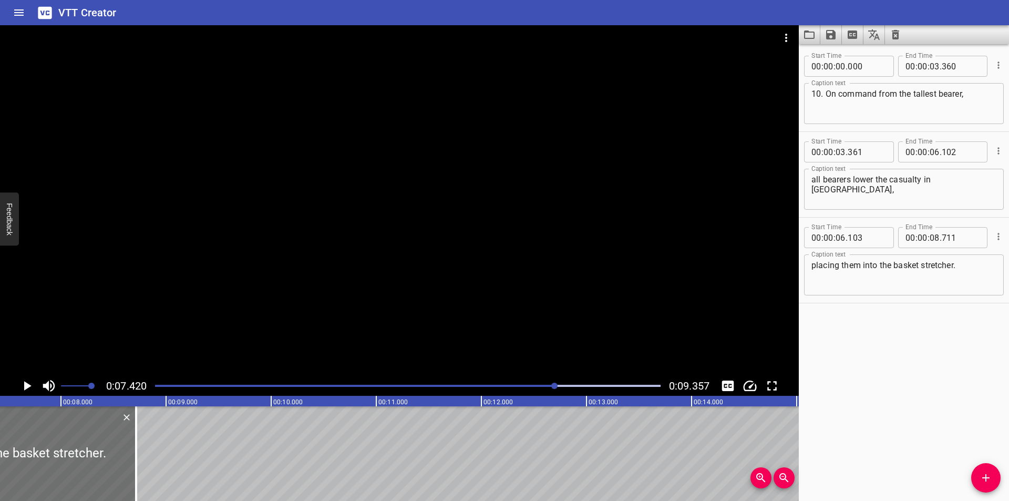
drag, startPoint x: 519, startPoint y: 387, endPoint x: 509, endPoint y: 389, distance: 10.7
click at [509, 389] on div at bounding box center [408, 385] width 518 height 15
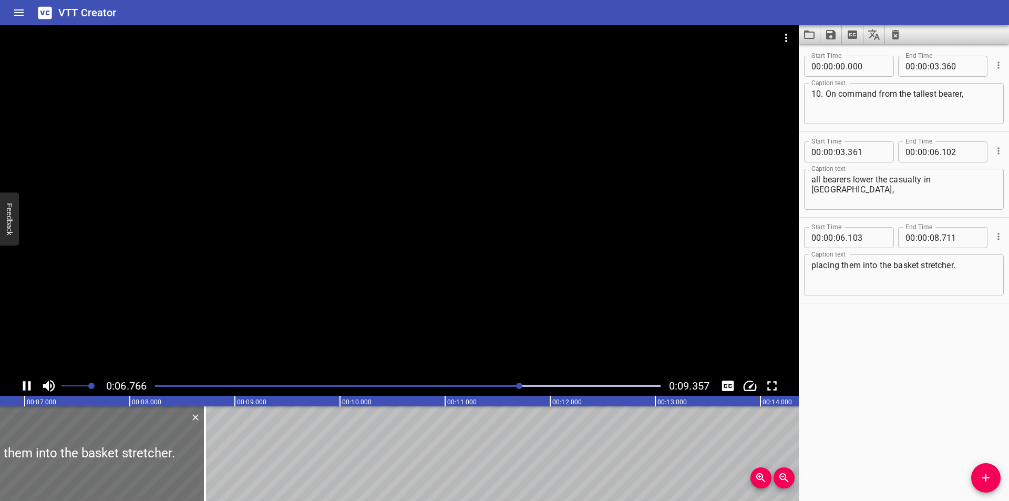
click at [473, 386] on div "Play progress" at bounding box center [268, 386] width 506 height 2
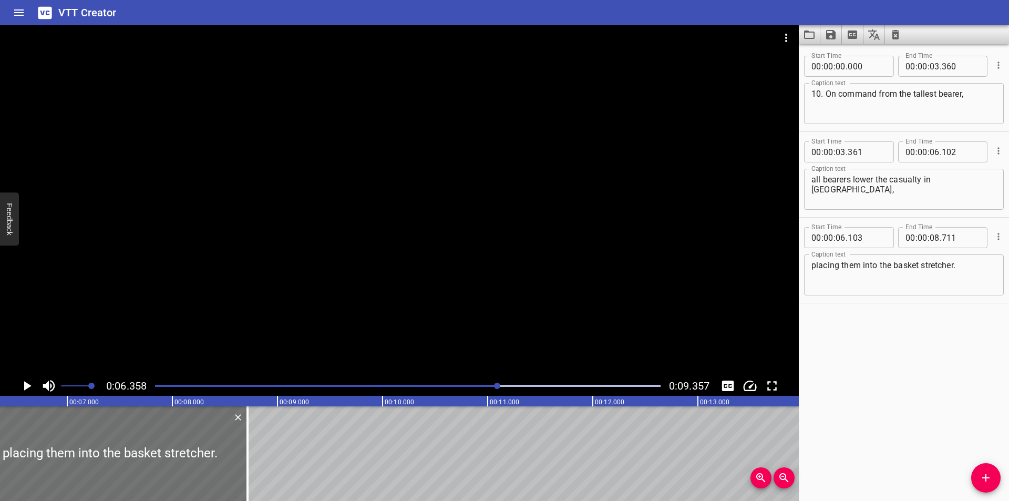
click at [443, 392] on div at bounding box center [408, 385] width 518 height 15
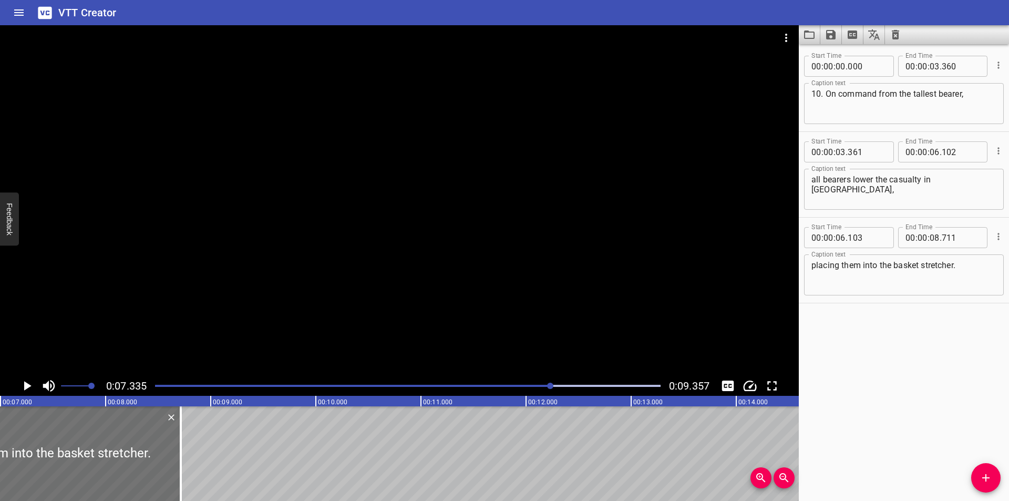
scroll to position [0, 771]
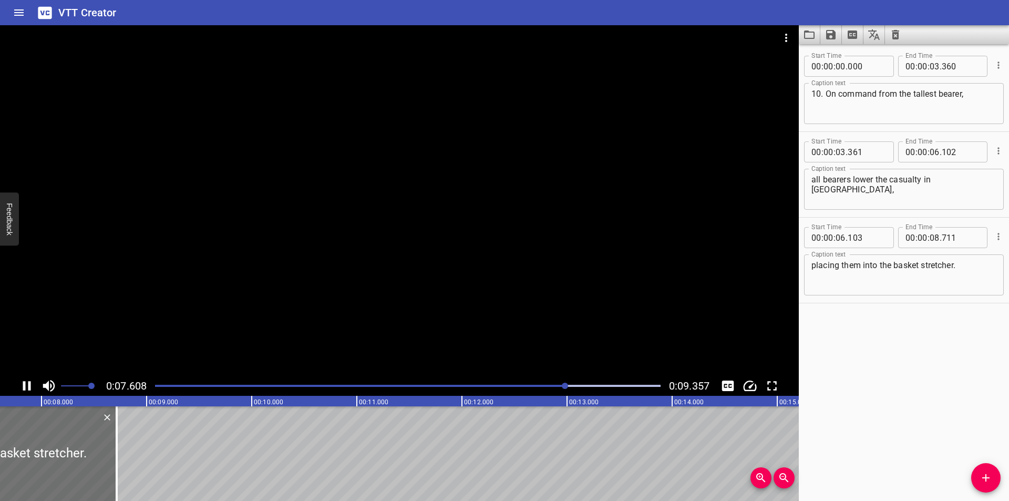
click at [523, 384] on div at bounding box center [408, 385] width 518 height 15
click at [510, 387] on div at bounding box center [408, 385] width 518 height 15
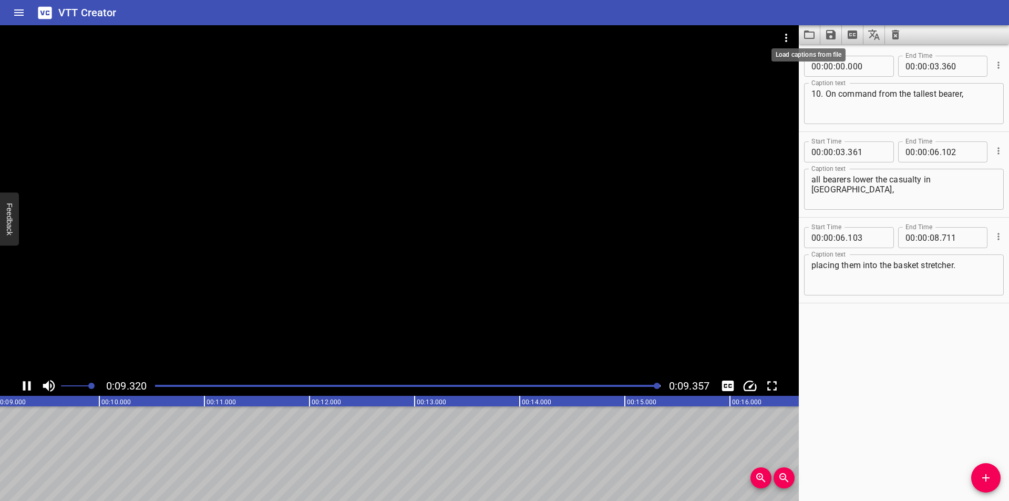
scroll to position [0, 983]
click at [828, 39] on icon "Save captions to file" at bounding box center [830, 34] width 9 height 9
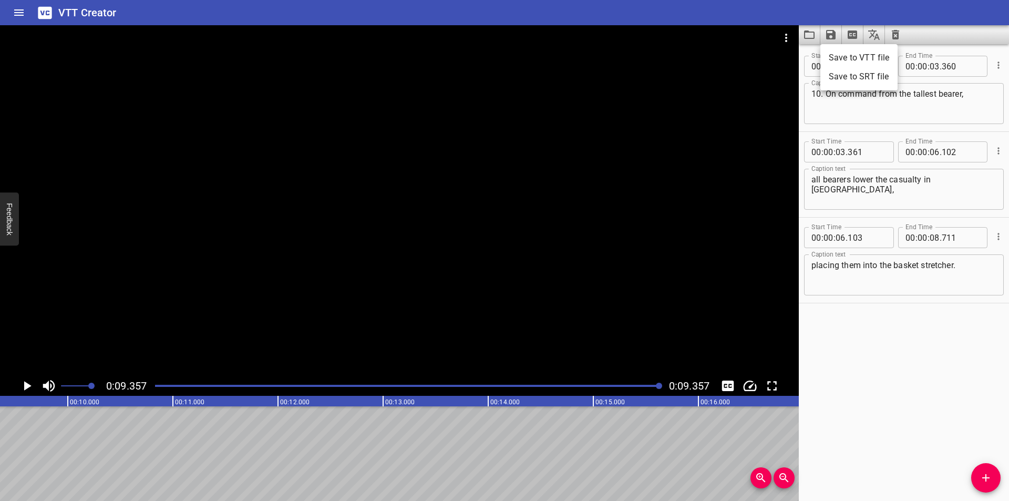
click at [836, 49] on li "Save to VTT file" at bounding box center [858, 57] width 77 height 19
click at [793, 37] on button "Video Options" at bounding box center [786, 37] width 25 height 25
click at [788, 37] on li "Select New Video File..." at bounding box center [826, 38] width 105 height 19
click at [815, 41] on li "Select New Video File..." at bounding box center [826, 38] width 105 height 19
click at [578, 156] on div at bounding box center [504, 250] width 1009 height 501
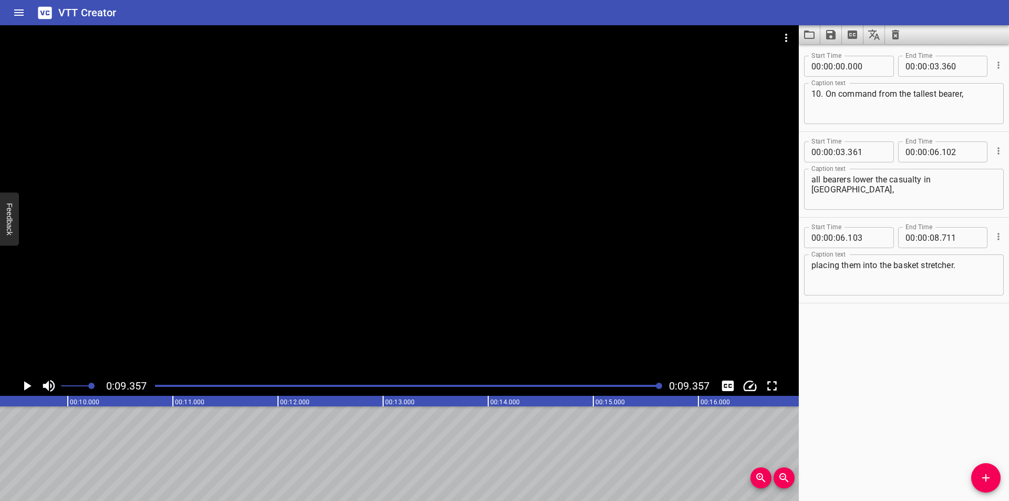
click at [639, 163] on div at bounding box center [399, 200] width 799 height 351
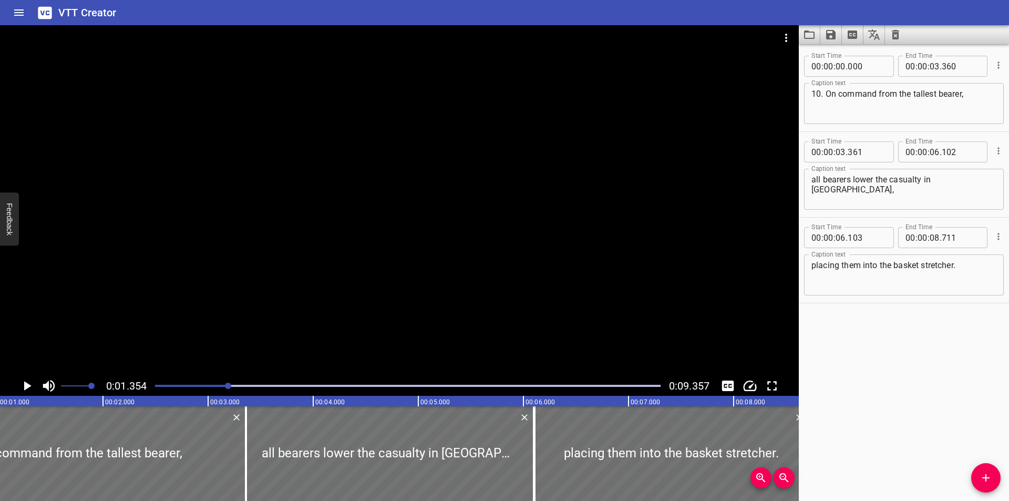
scroll to position [0, 142]
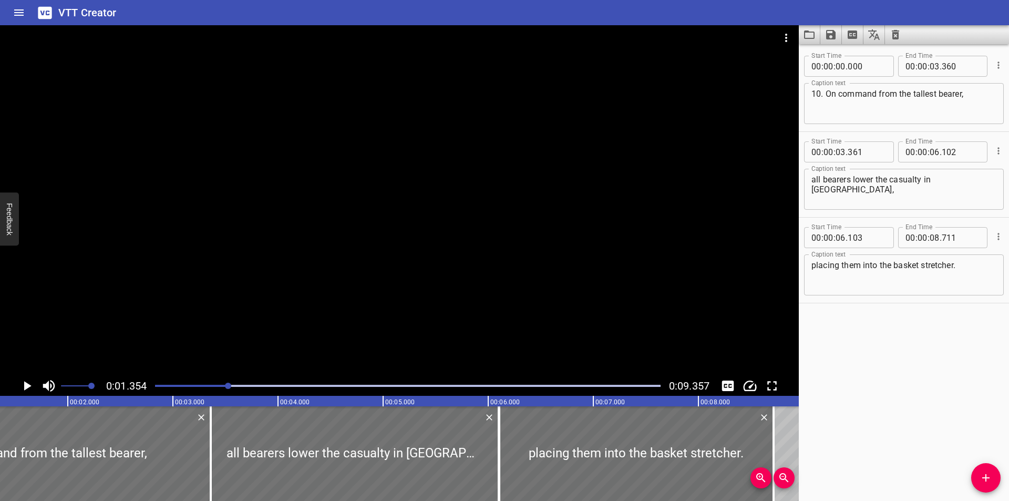
click at [639, 241] on div at bounding box center [399, 200] width 799 height 351
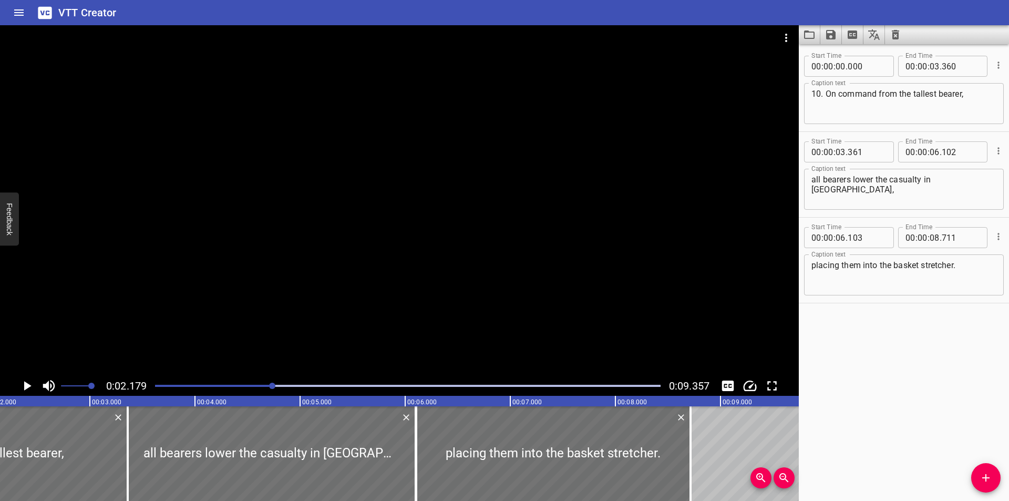
scroll to position [0, 229]
click at [784, 34] on icon "Video Options" at bounding box center [786, 38] width 13 height 13
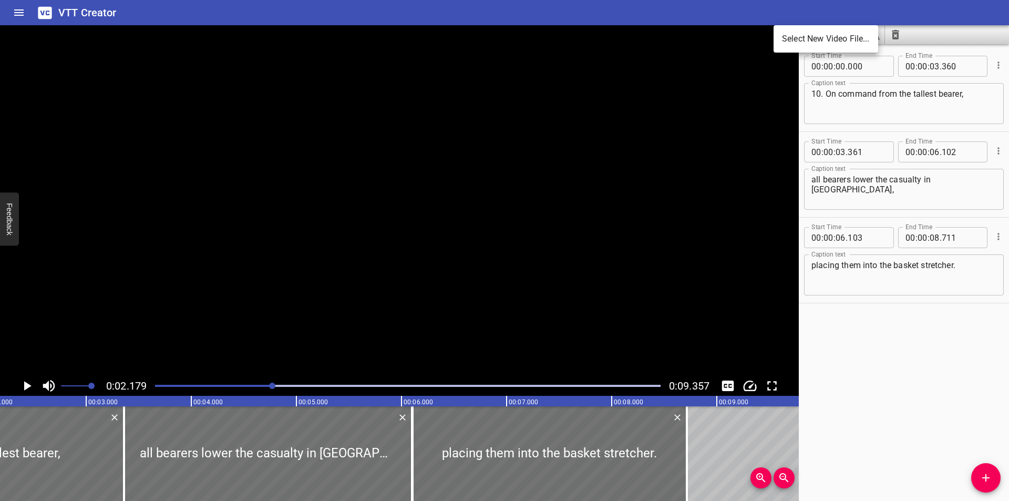
click at [795, 38] on li "Select New Video File..." at bounding box center [826, 38] width 105 height 19
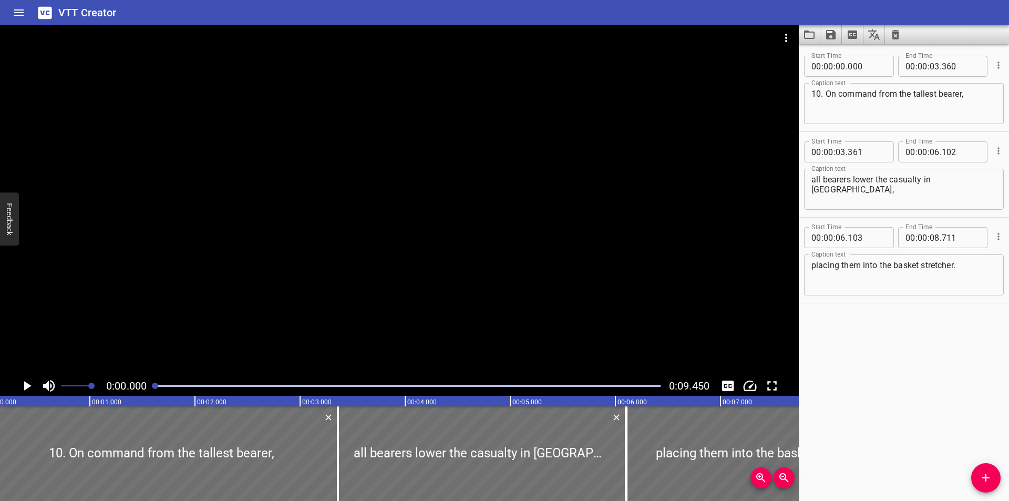
scroll to position [0, 0]
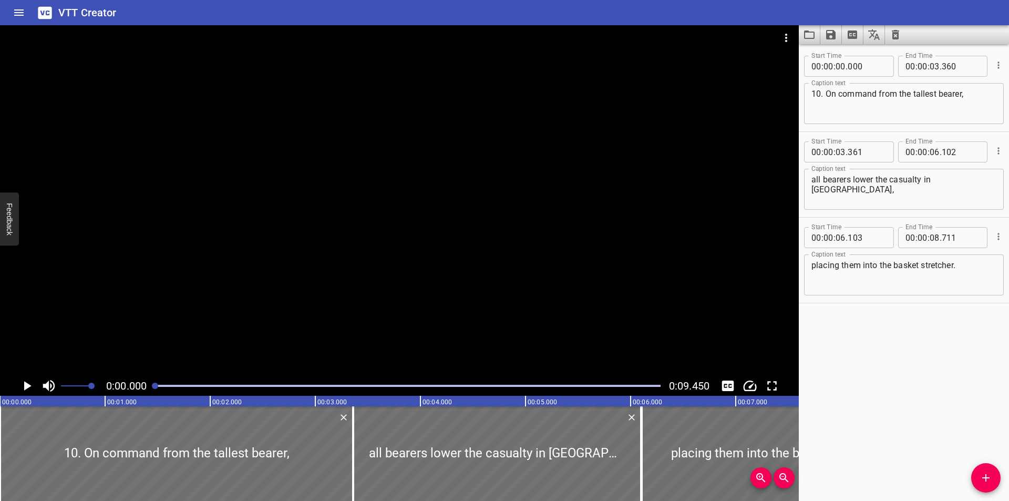
click at [810, 32] on icon "Load captions from file" at bounding box center [809, 34] width 11 height 8
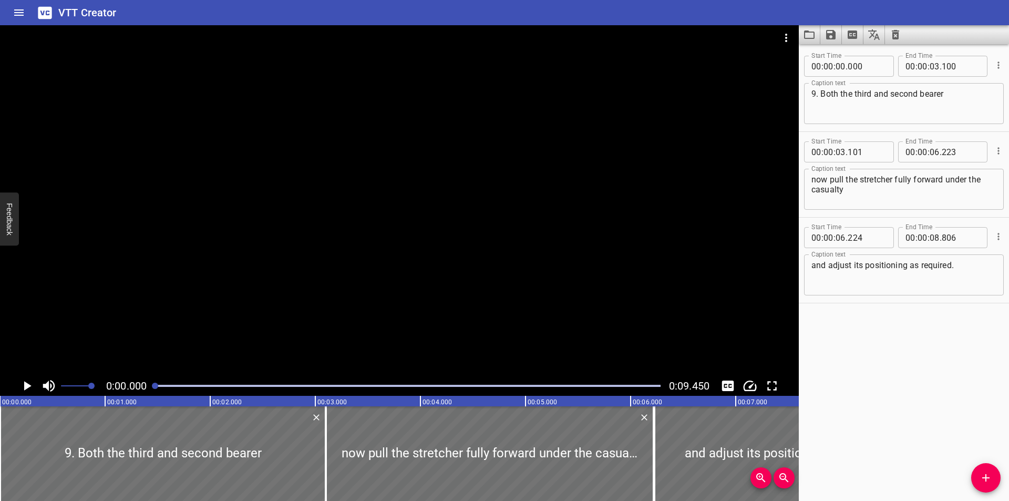
click at [382, 183] on div at bounding box center [399, 200] width 799 height 351
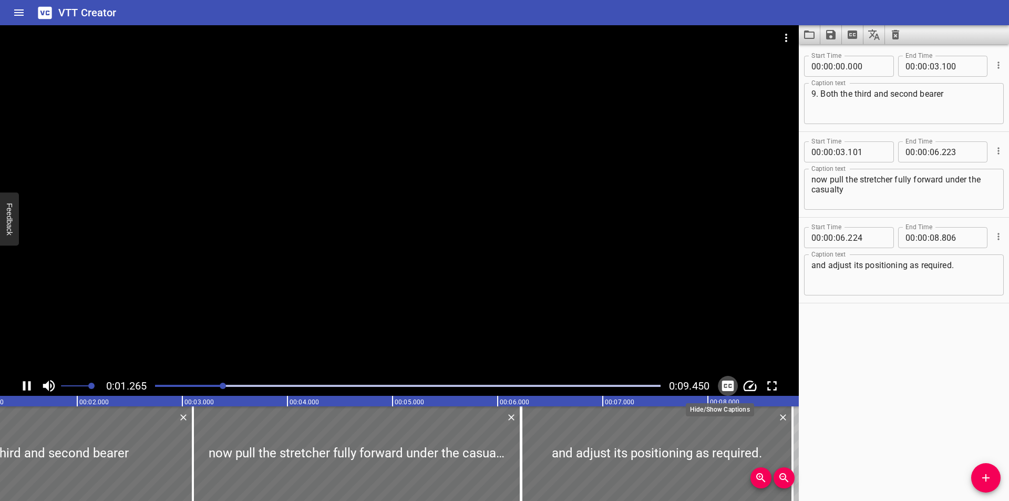
click at [729, 385] on icon "Toggle captions" at bounding box center [728, 386] width 16 height 16
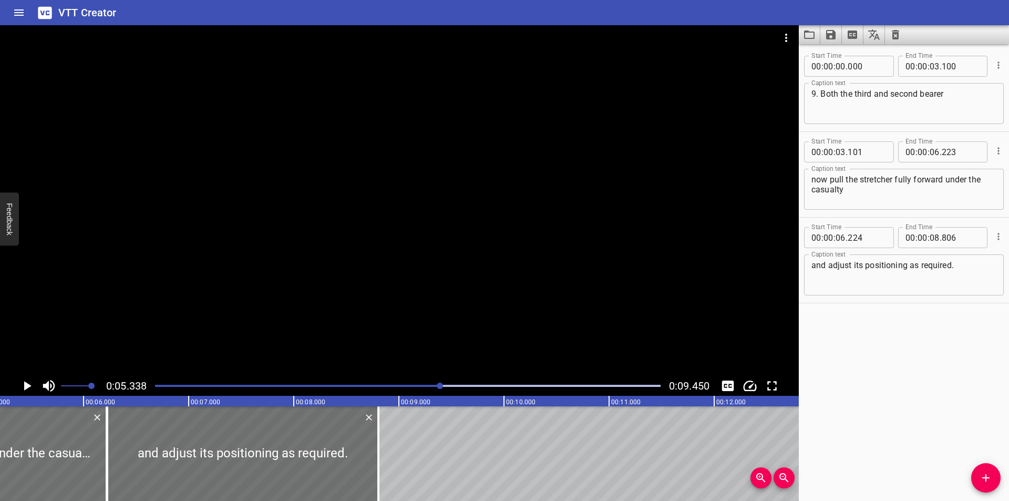
click at [718, 376] on button "Toggle captions" at bounding box center [728, 386] width 20 height 20
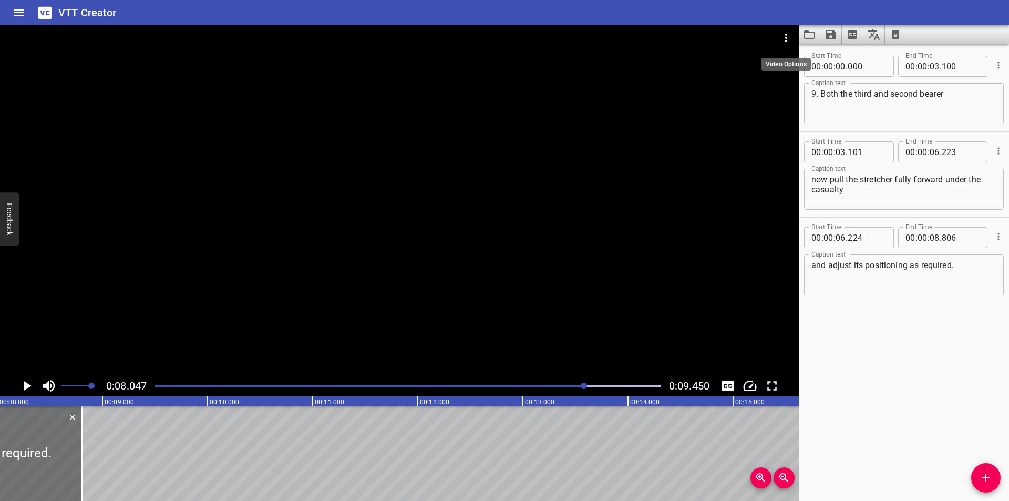
click at [718, 376] on button "Toggle captions" at bounding box center [728, 386] width 20 height 20
click at [782, 30] on button "Video Options" at bounding box center [786, 37] width 25 height 25
click at [803, 41] on li "Select New Video File..." at bounding box center [826, 38] width 105 height 19
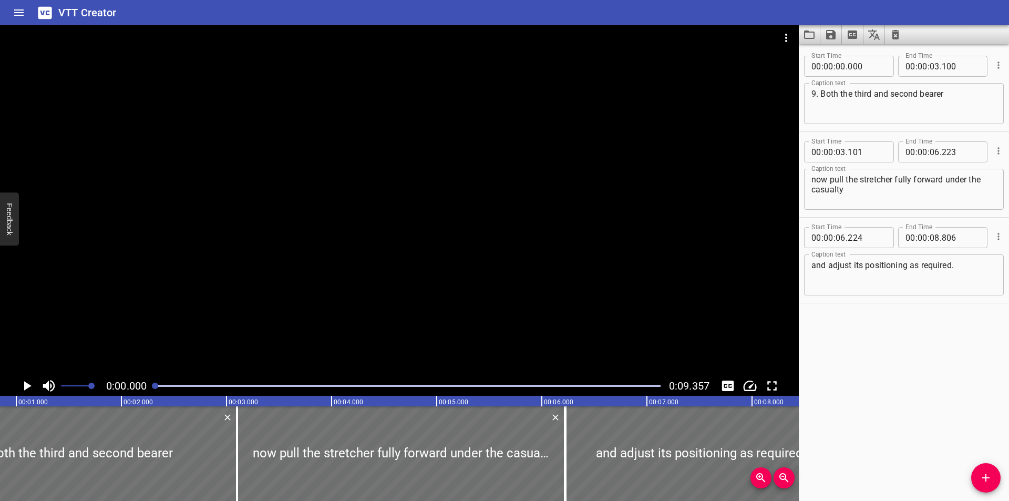
scroll to position [0, 2]
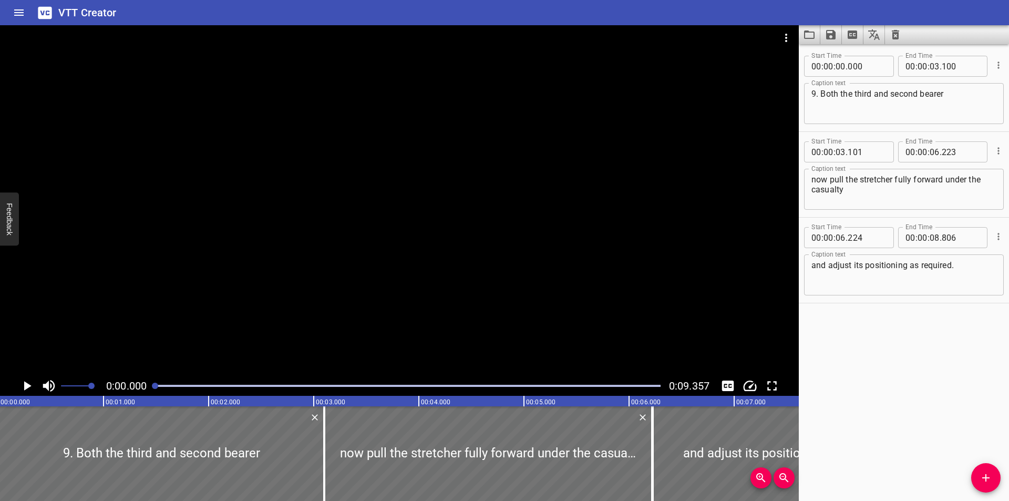
click at [808, 36] on icon "Load captions from file" at bounding box center [809, 34] width 13 height 13
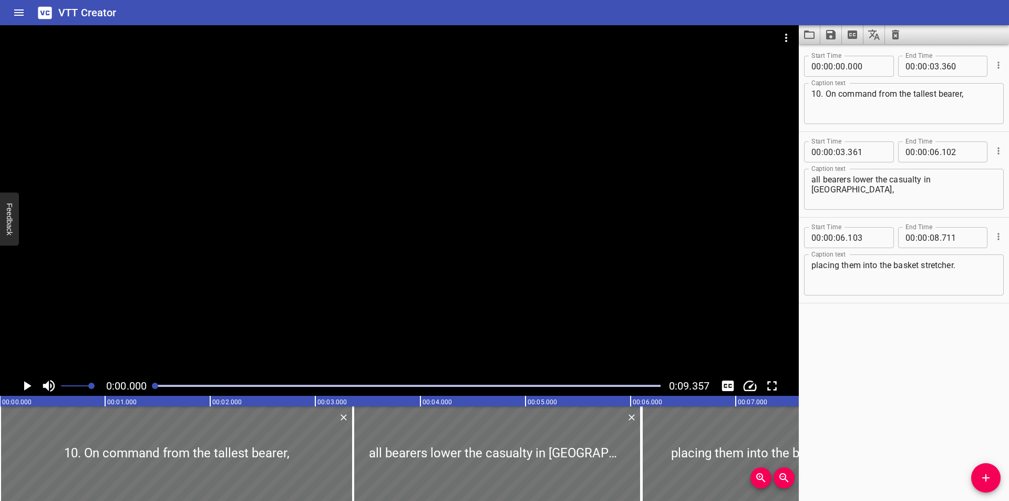
click at [309, 197] on div at bounding box center [399, 200] width 799 height 351
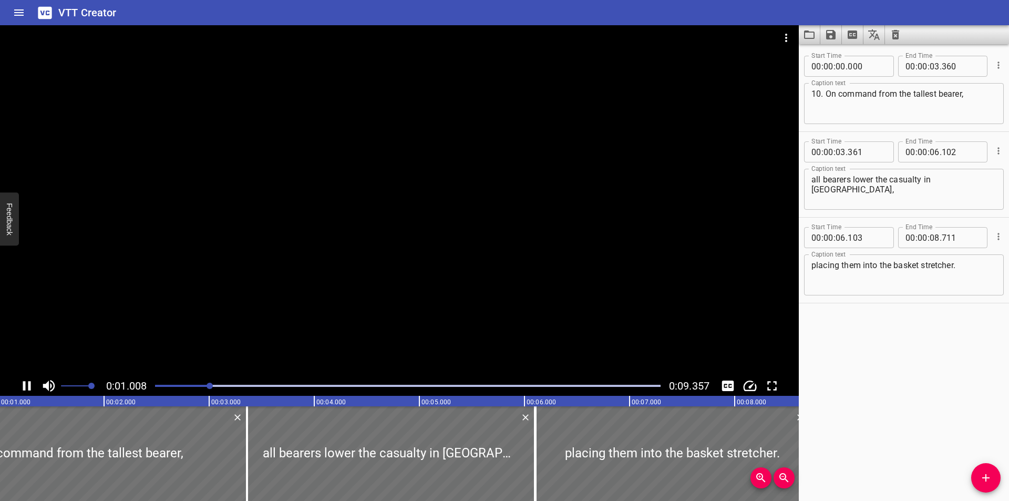
scroll to position [0, 127]
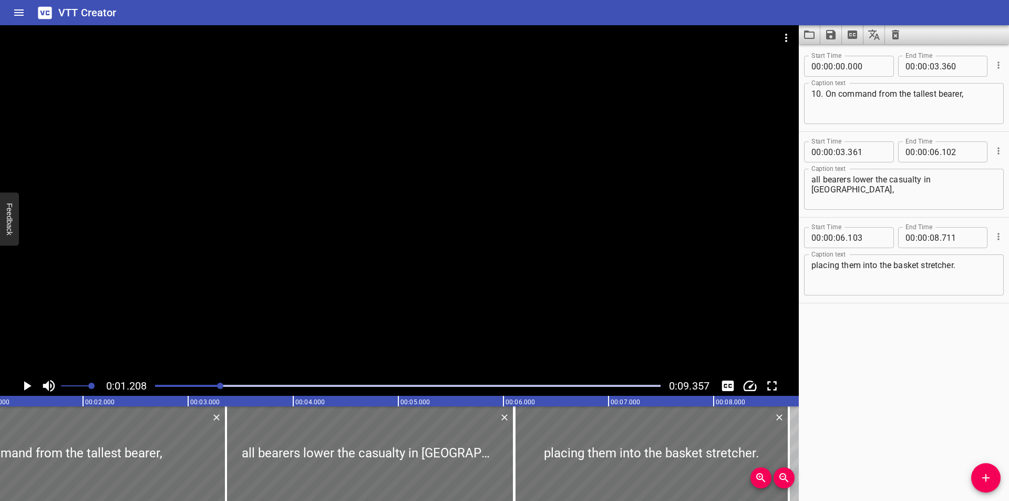
click at [714, 378] on div "0:01.208 0:09.357" at bounding box center [399, 386] width 799 height 20
click at [719, 379] on button "Toggle captions" at bounding box center [728, 386] width 20 height 20
click at [721, 381] on icon "Toggle captions" at bounding box center [728, 386] width 16 height 16
click at [721, 380] on icon "Toggle captions" at bounding box center [728, 386] width 16 height 16
click at [465, 287] on div at bounding box center [399, 200] width 799 height 351
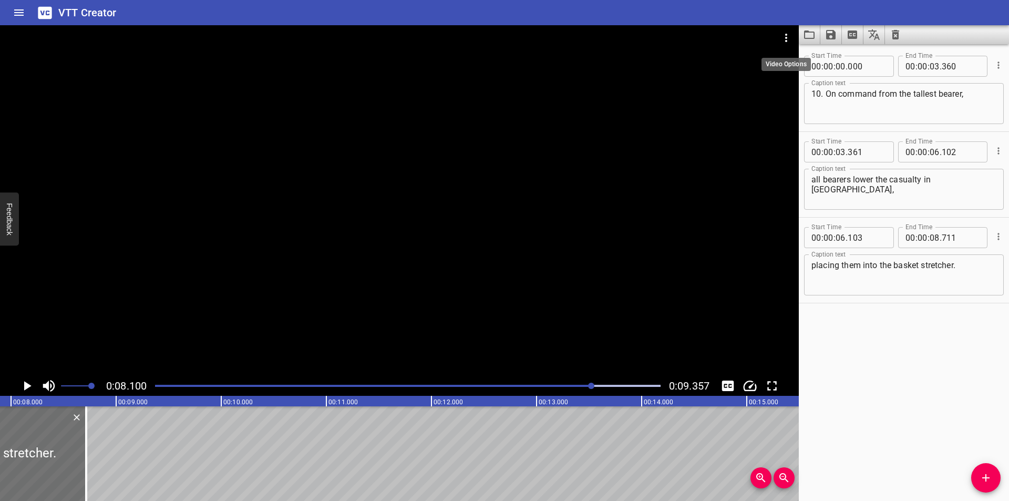
scroll to position [0, 851]
click at [784, 36] on icon "Video Options" at bounding box center [786, 38] width 13 height 13
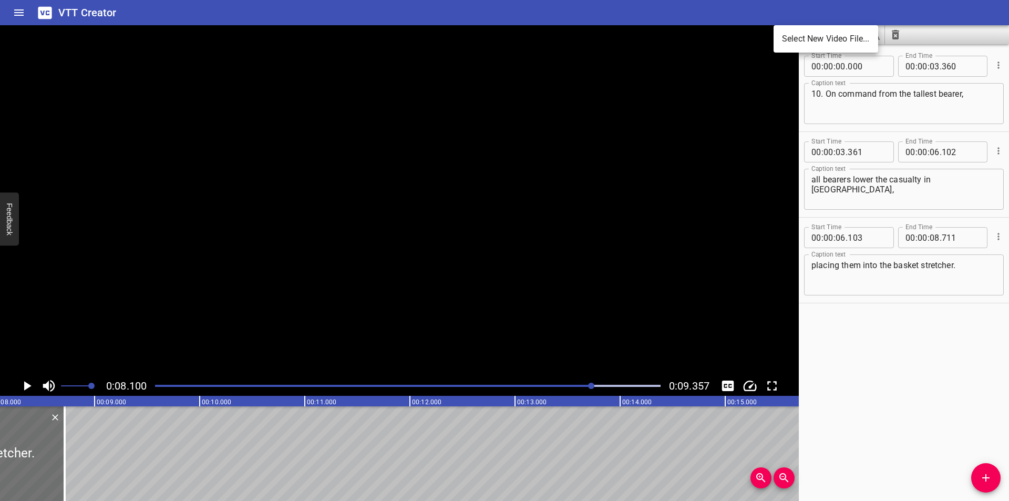
click at [809, 42] on div "Select New Video File..." at bounding box center [504, 250] width 1009 height 501
click at [793, 39] on li "Select New Video File..." at bounding box center [826, 38] width 105 height 19
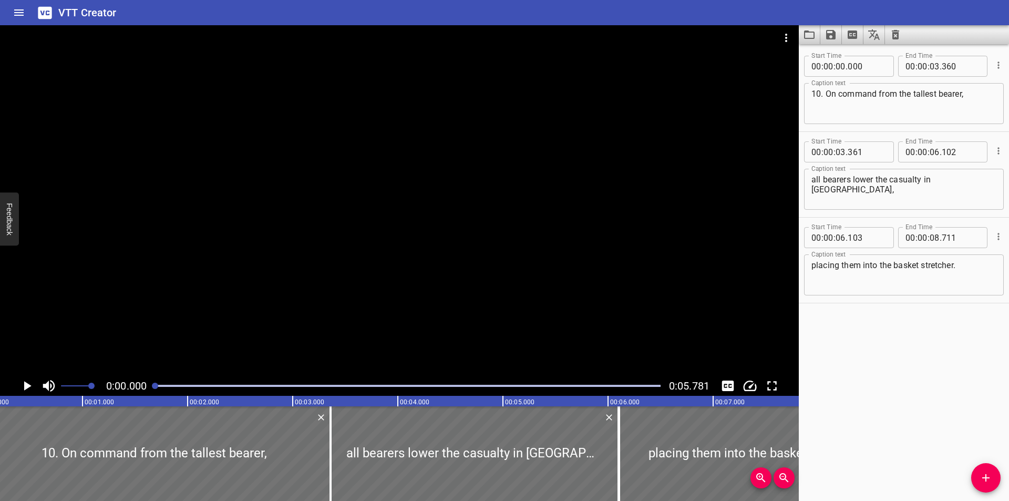
scroll to position [0, 4]
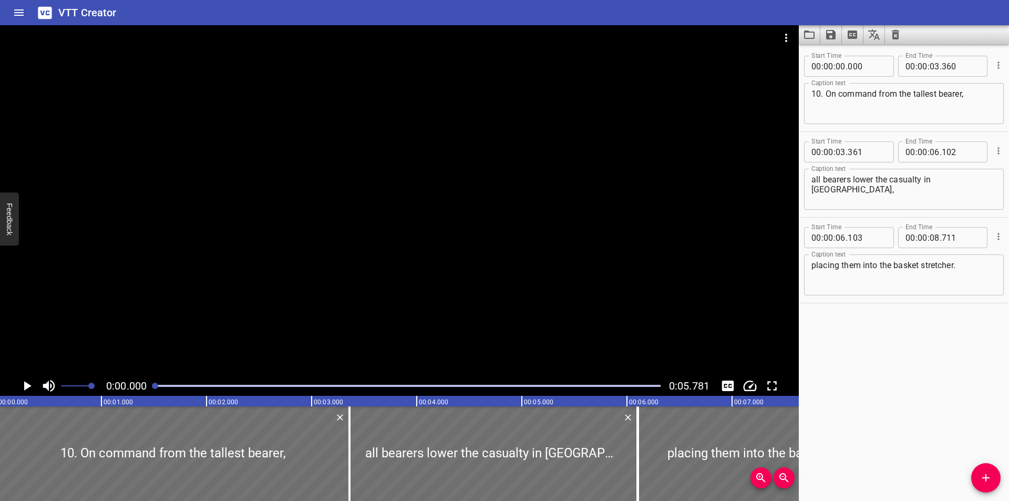
click at [811, 37] on icon "Load captions from file" at bounding box center [809, 34] width 13 height 13
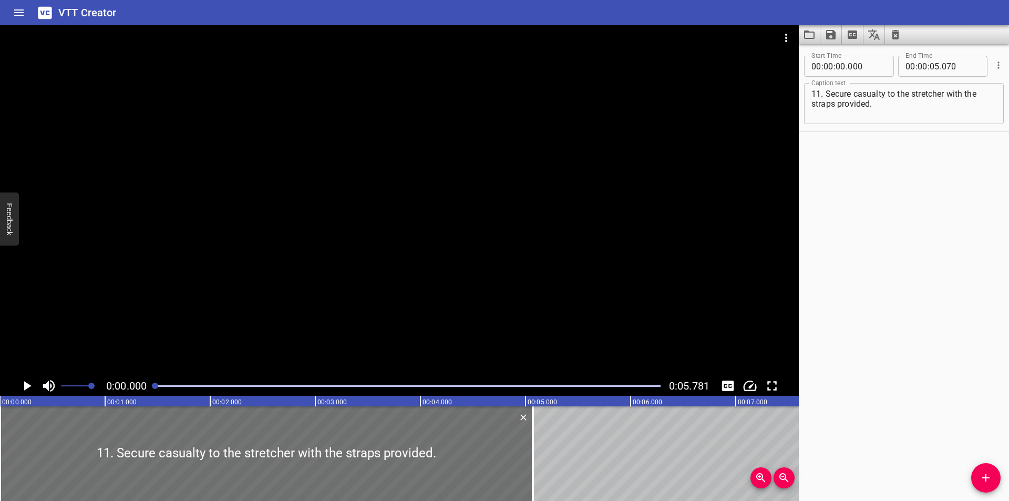
click at [276, 274] on div at bounding box center [399, 200] width 799 height 351
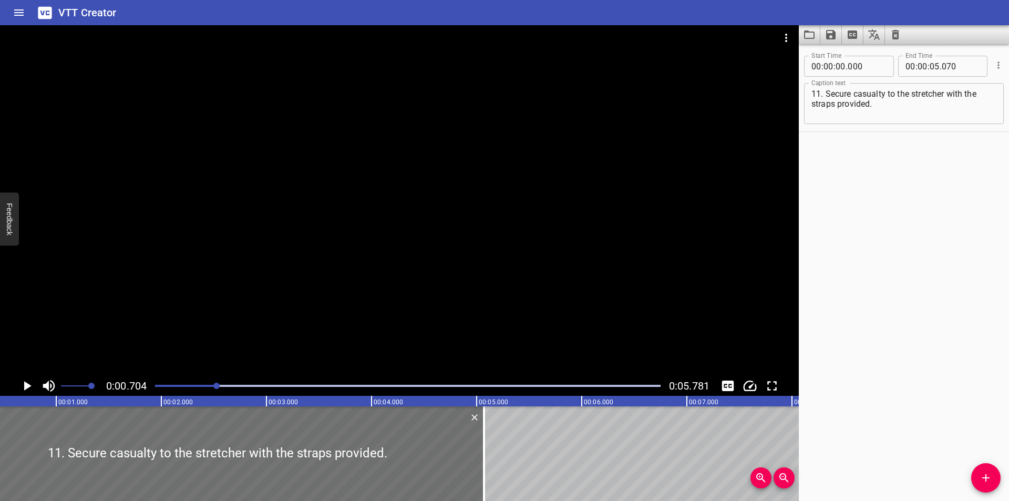
scroll to position [0, 74]
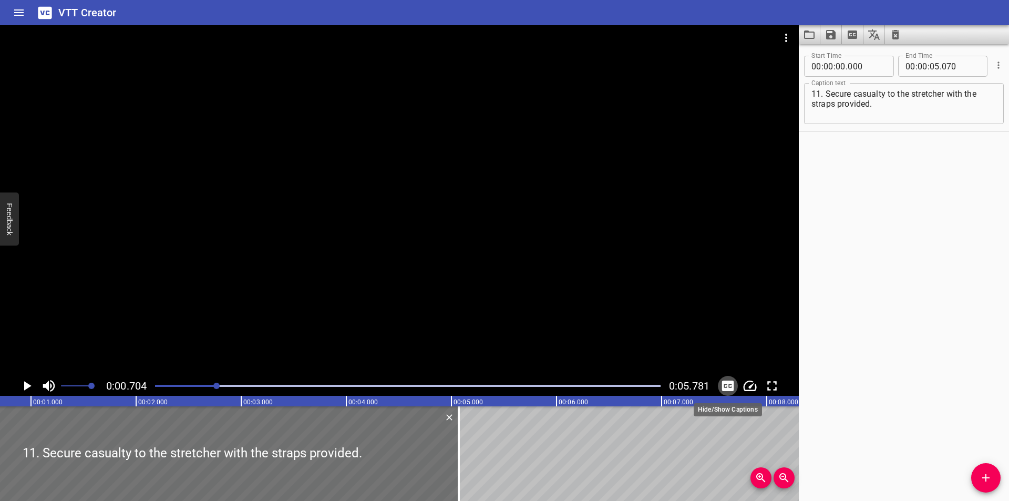
click at [726, 387] on icon "Toggle captions" at bounding box center [728, 386] width 16 height 16
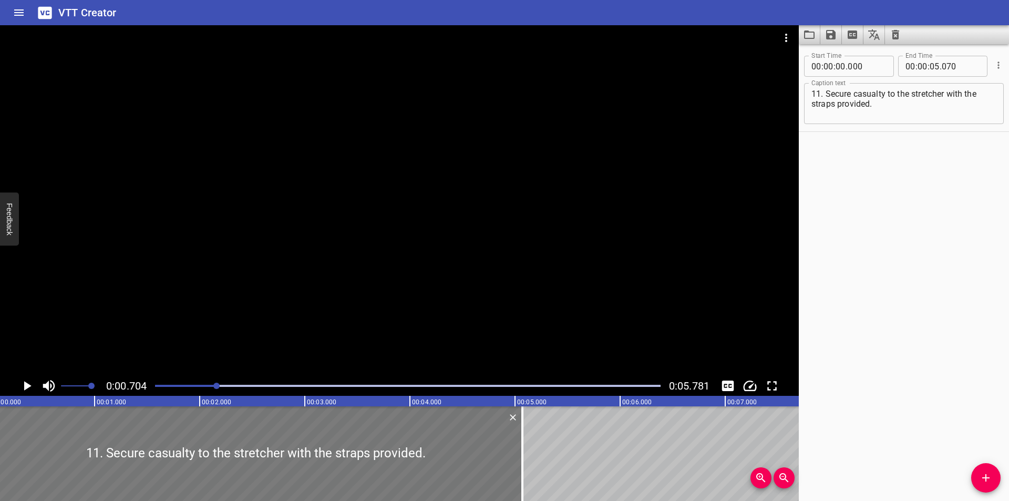
scroll to position [0, 0]
click at [270, 276] on div at bounding box center [399, 200] width 799 height 351
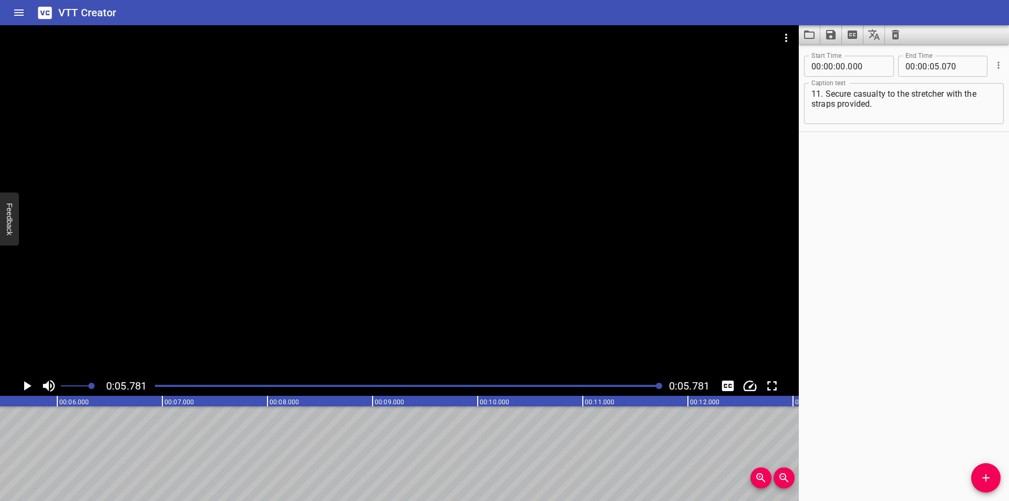
scroll to position [0, 608]
drag, startPoint x: 981, startPoint y: 289, endPoint x: 966, endPoint y: 289, distance: 14.7
click at [981, 289] on div "Start Time 00 : 00 : 00 . 000 Start Time End Time 00 : 00 : 05 . 070 End Time C…" at bounding box center [904, 272] width 210 height 457
click at [855, 345] on div "Start Time 00 : 00 : 00 . 000 Start Time End Time 00 : 00 : 05 . 070 End Time C…" at bounding box center [904, 272] width 210 height 457
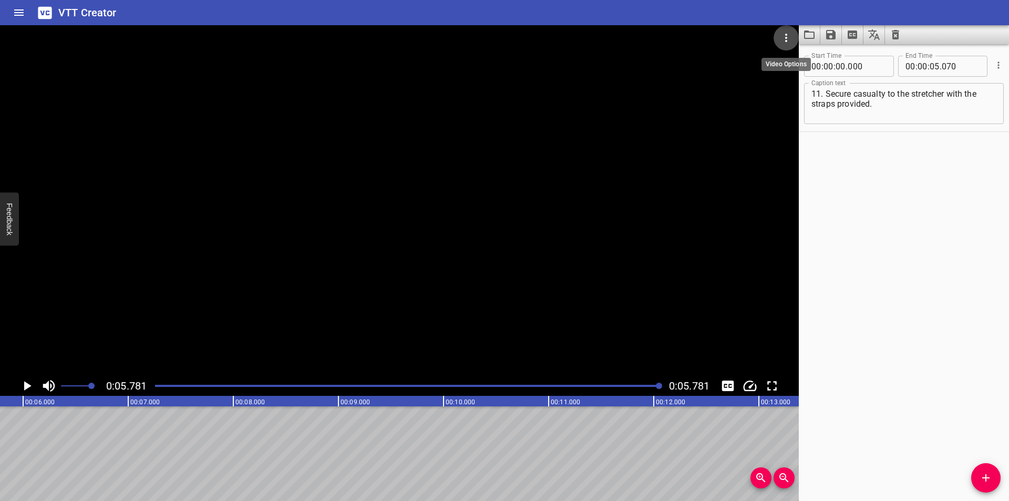
click at [785, 34] on icon "Video Options" at bounding box center [786, 38] width 13 height 13
click at [788, 35] on li "Select New Video File..." at bounding box center [826, 38] width 105 height 19
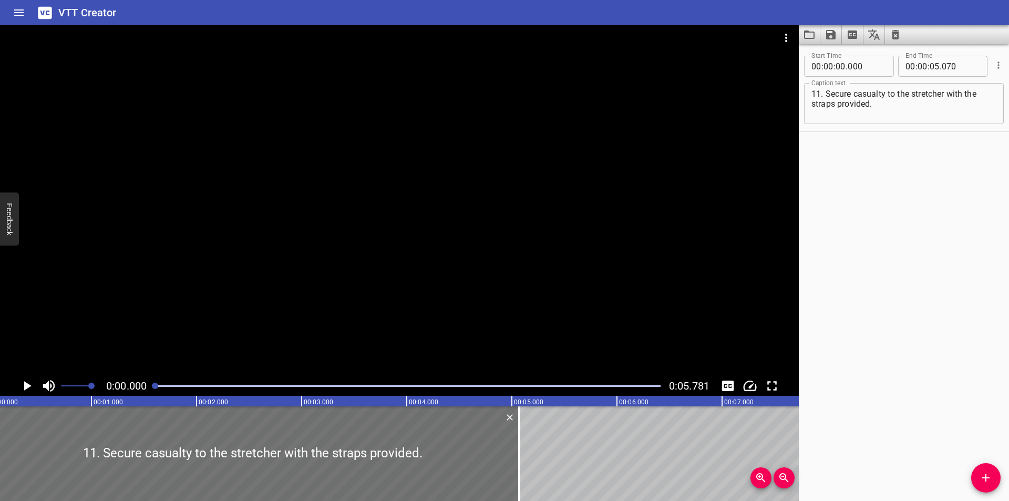
scroll to position [0, 0]
click at [803, 34] on button "Load captions from file" at bounding box center [810, 34] width 22 height 19
click at [299, 147] on div at bounding box center [399, 200] width 799 height 351
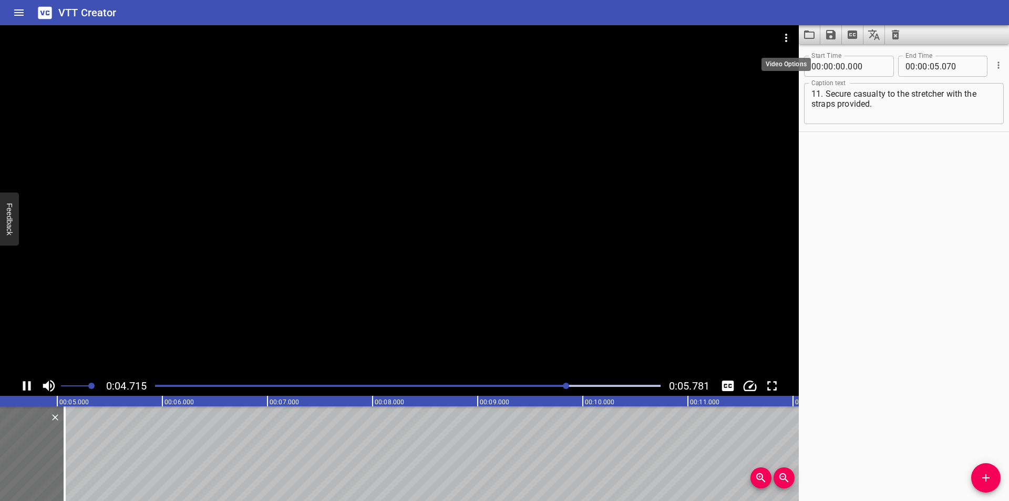
scroll to position [0, 500]
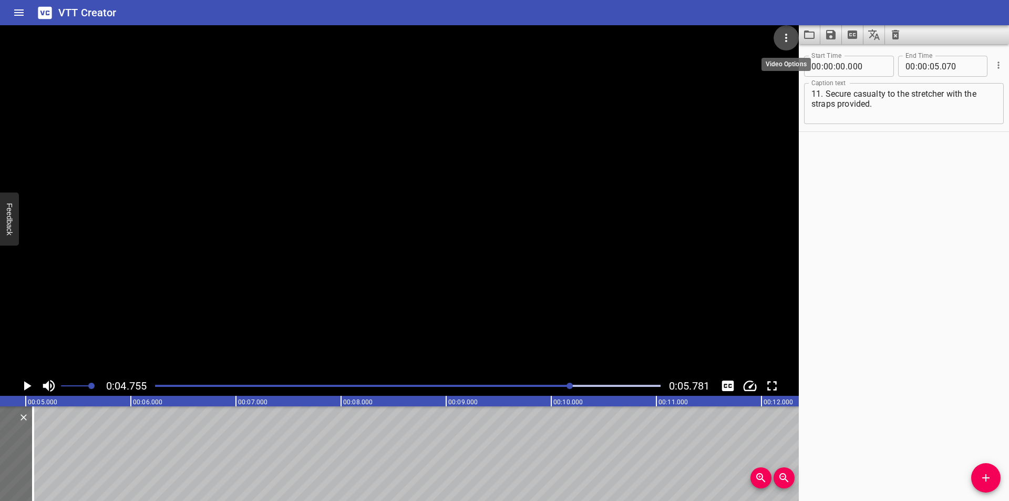
click at [784, 34] on icon "Video Options" at bounding box center [786, 38] width 13 height 13
click at [799, 42] on li "Select New Video File..." at bounding box center [826, 38] width 105 height 19
click at [871, 376] on div at bounding box center [504, 250] width 1009 height 501
click at [894, 379] on div "Start Time 00 : 00 : 00 . 000 Start Time End Time 00 : 00 : 05 . 070 End Time C…" at bounding box center [904, 272] width 210 height 457
click at [894, 306] on div "Start Time 00 : 00 : 00 . 000 Start Time End Time 00 : 00 : 05 . 070 End Time C…" at bounding box center [904, 272] width 210 height 457
